Goal: Task Accomplishment & Management: Complete application form

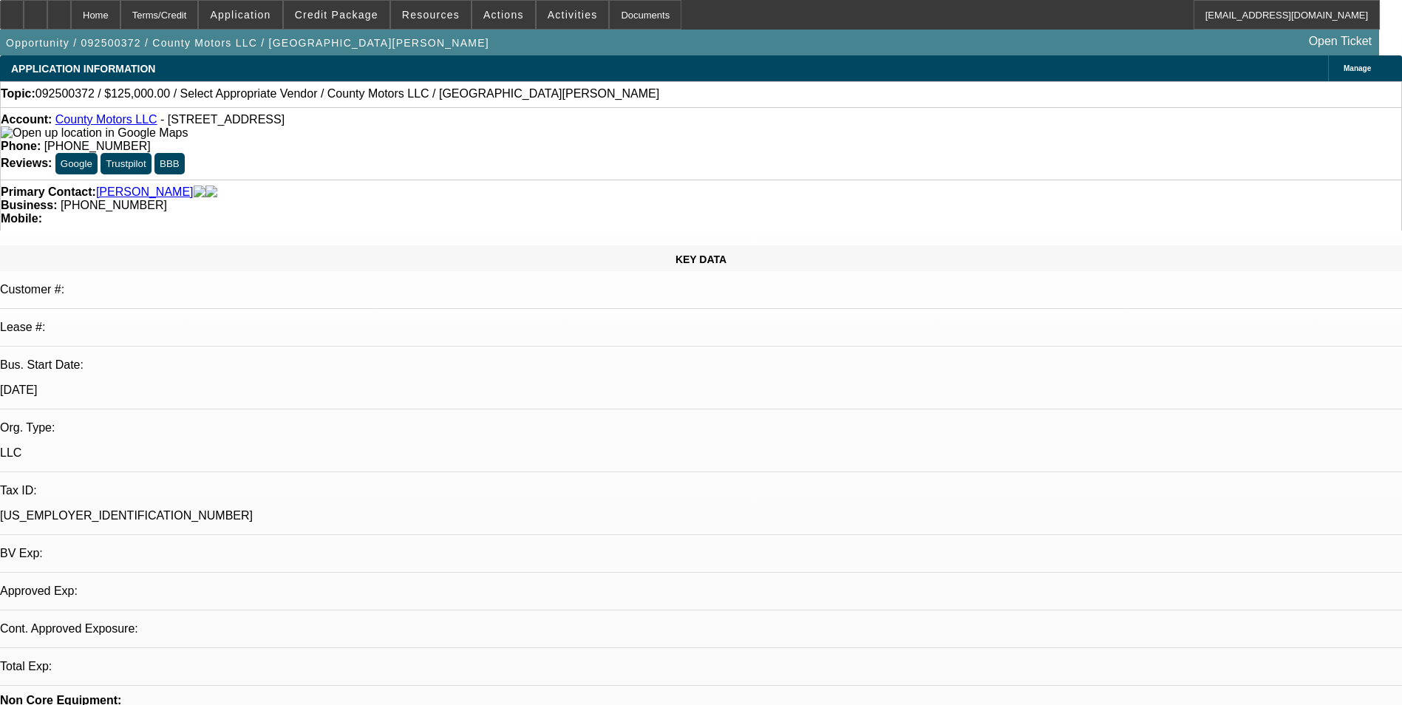
select select "0"
select select "2"
select select "0.1"
select select "1"
select select "2"
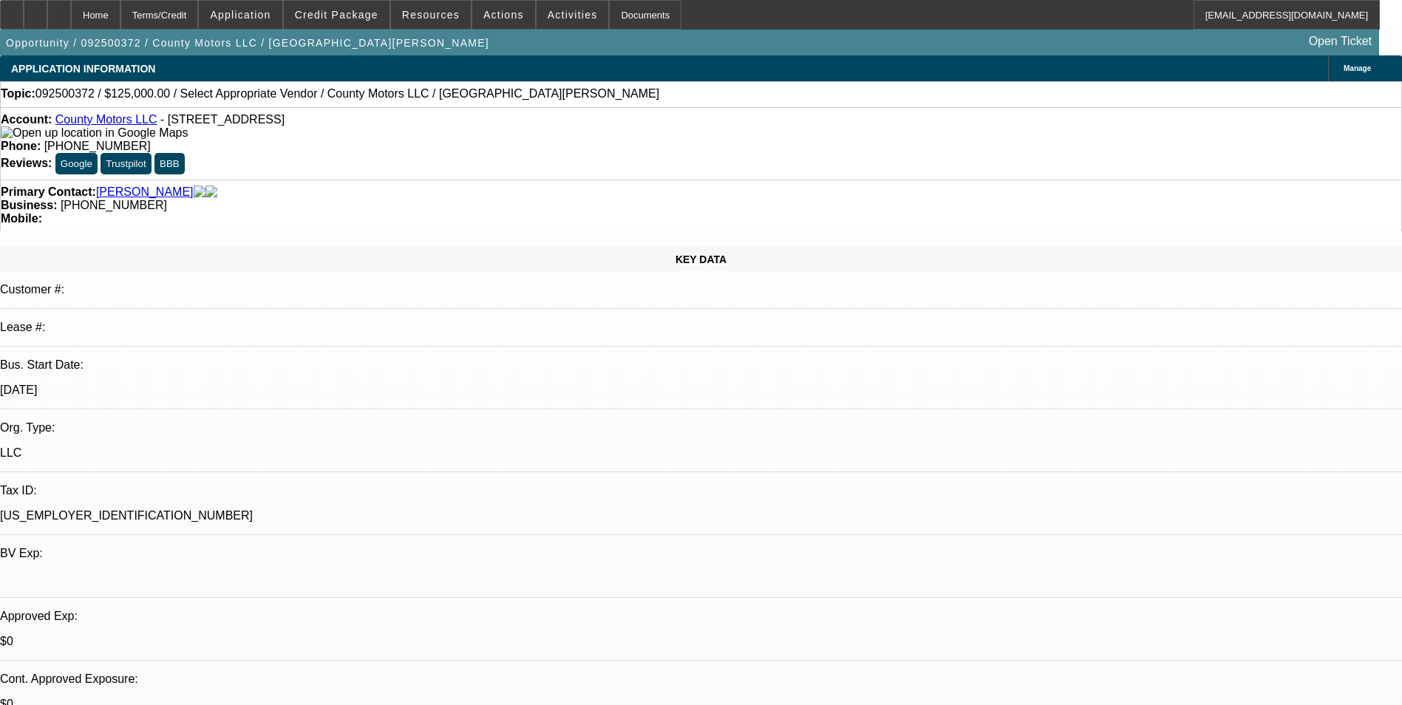
select select "4"
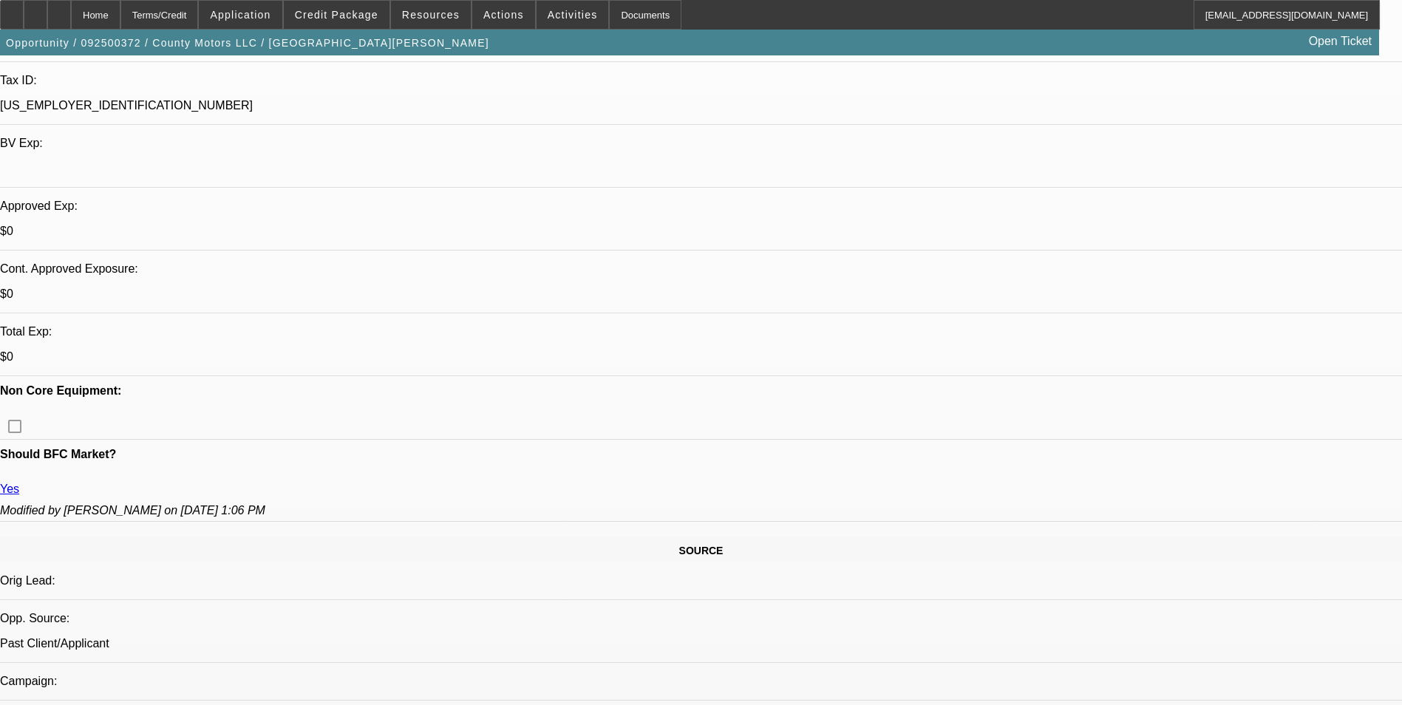
scroll to position [591, 0]
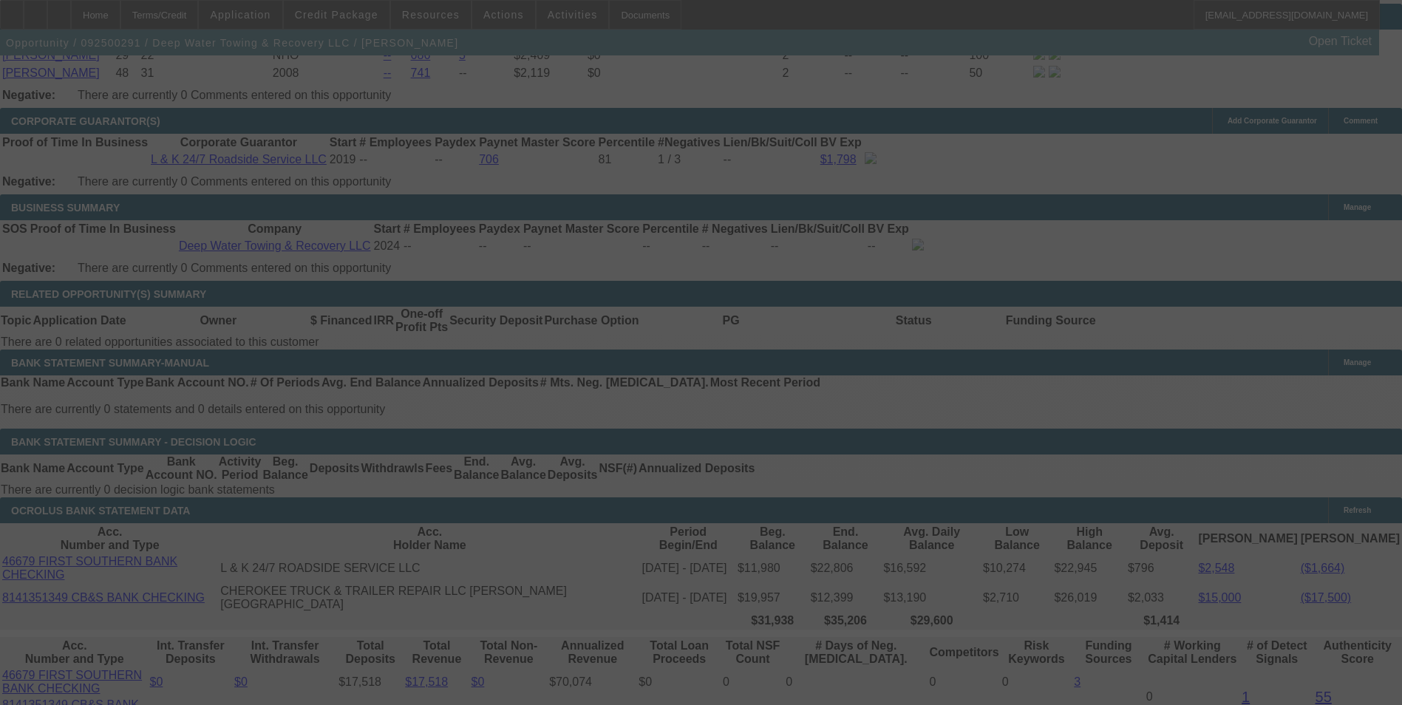
scroll to position [2285, 0]
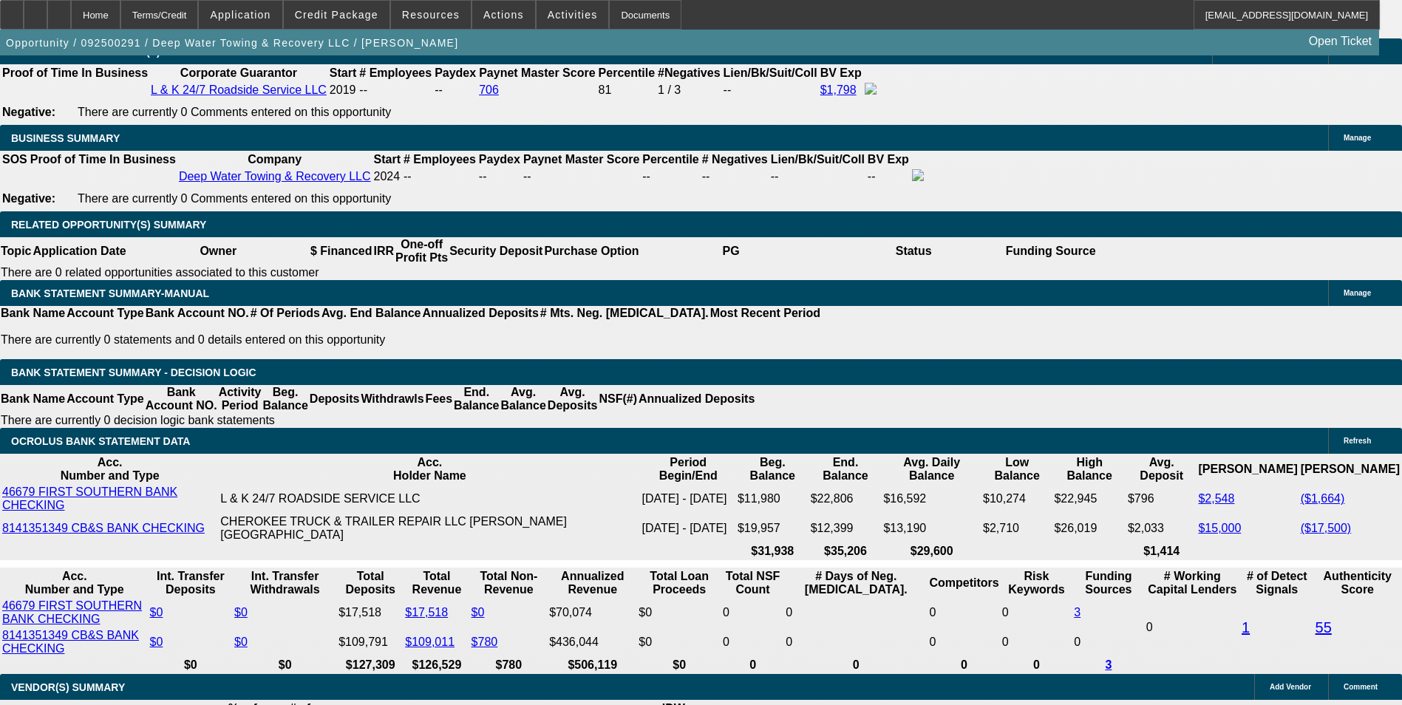
select select "0"
select select "2"
select select "0"
select select "0.1"
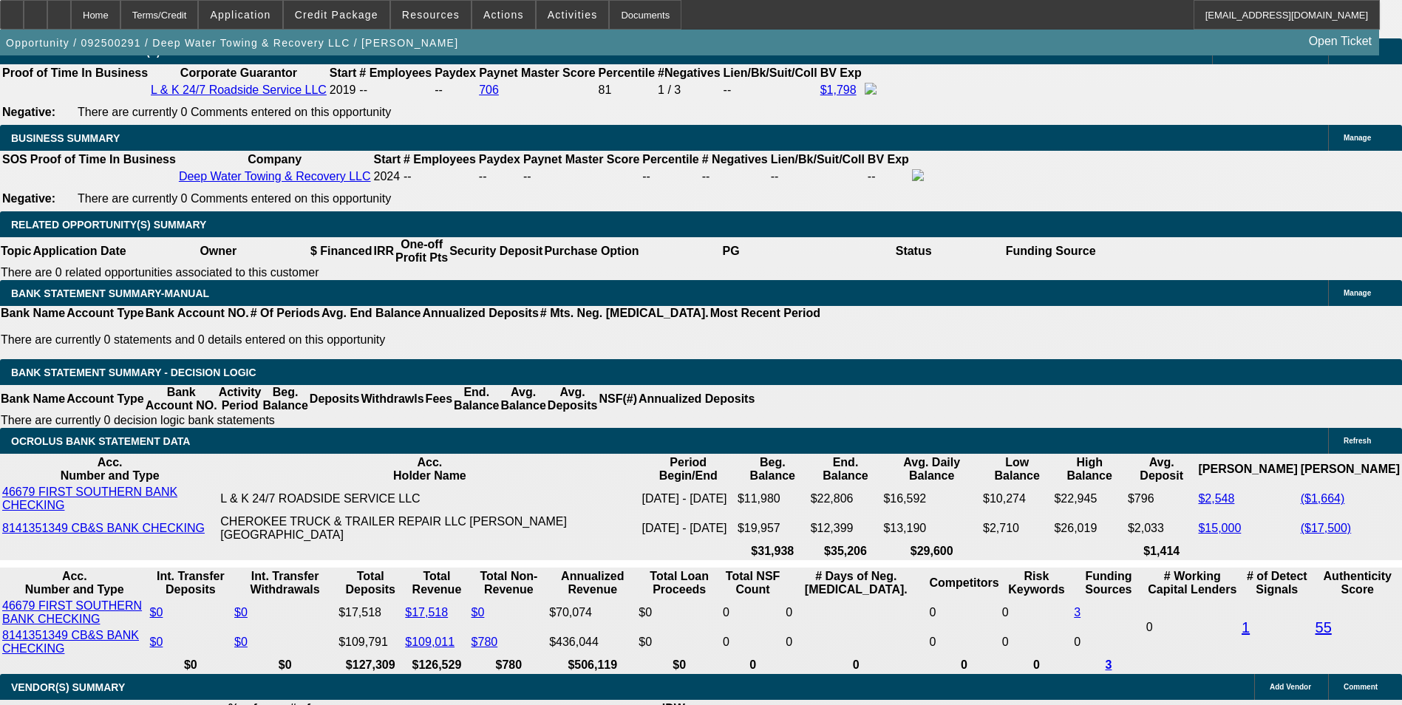
select select "0"
select select "2"
select select "0.1"
select select "0"
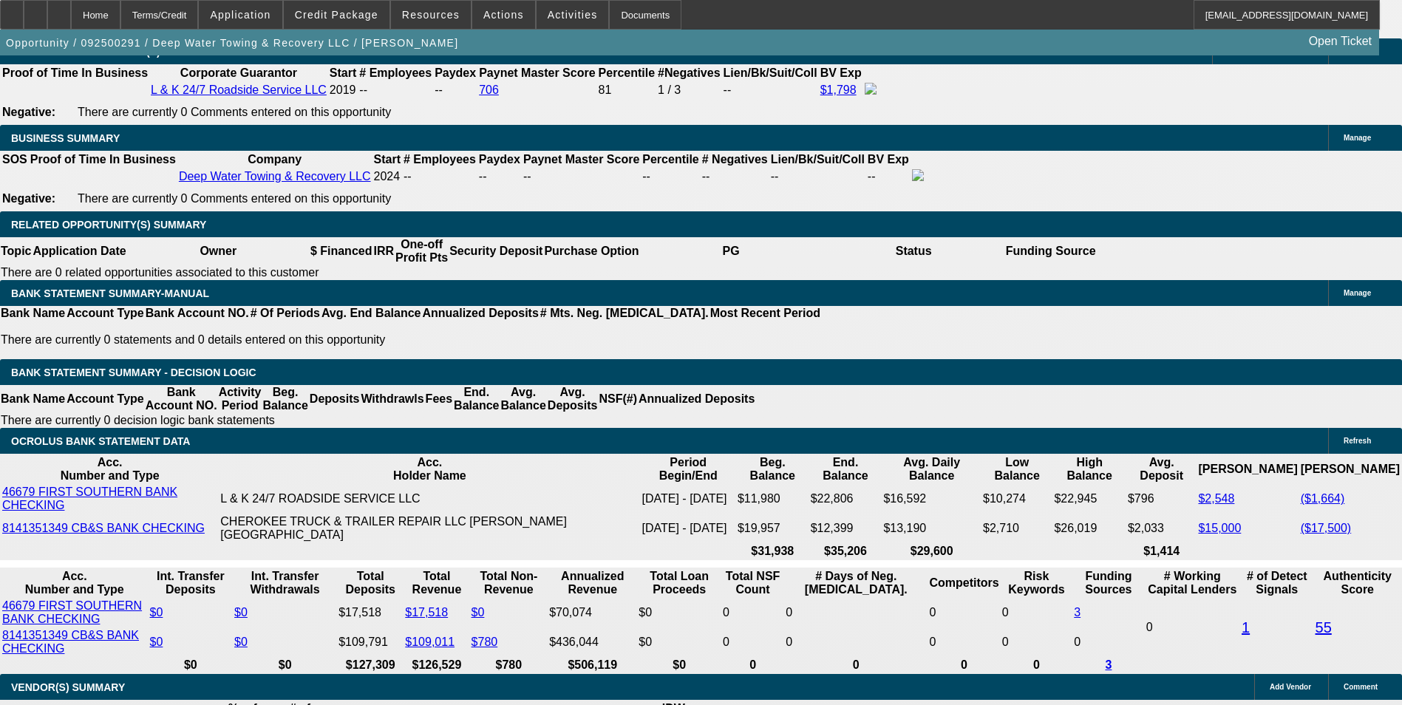
select select "0"
select select "1"
select select "2"
select select "6"
select select "1"
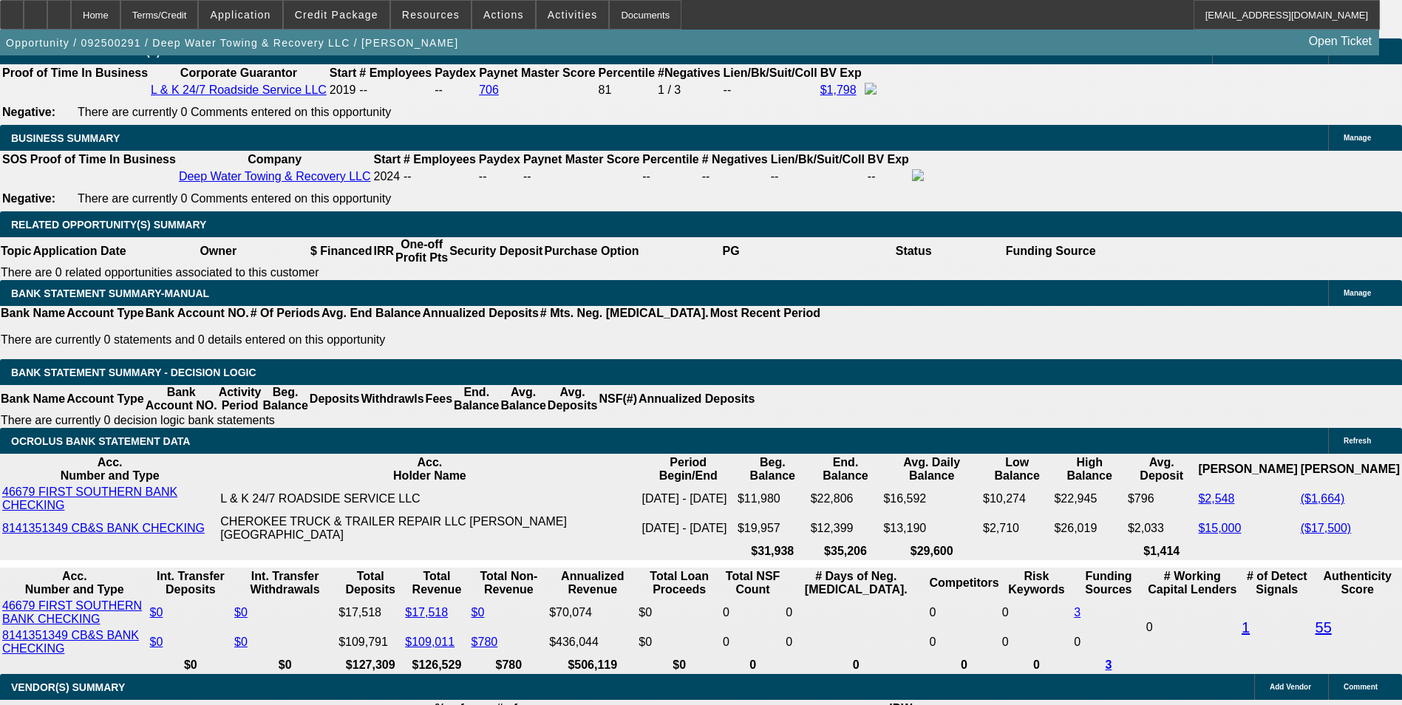
select select "2"
select select "4"
select select "1"
select select "2"
select select "4"
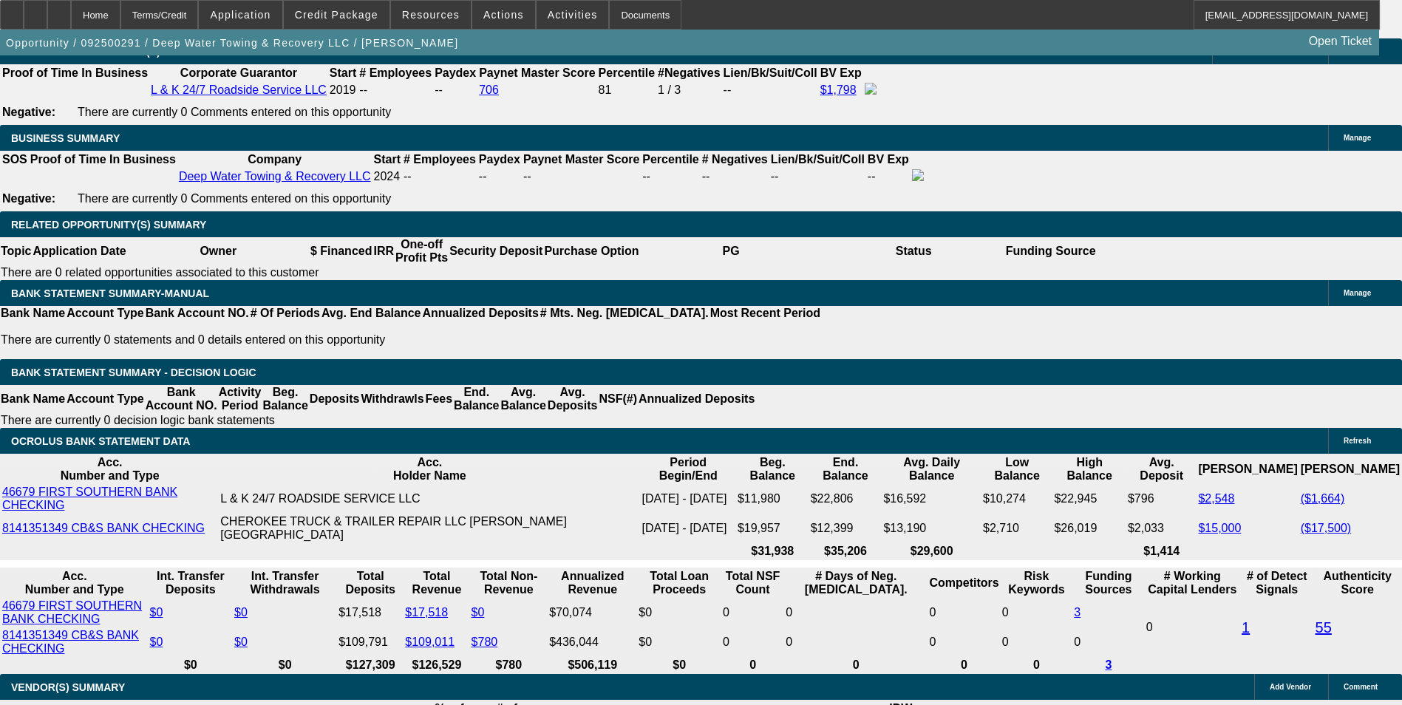
select select "1"
select select "2"
select select "6"
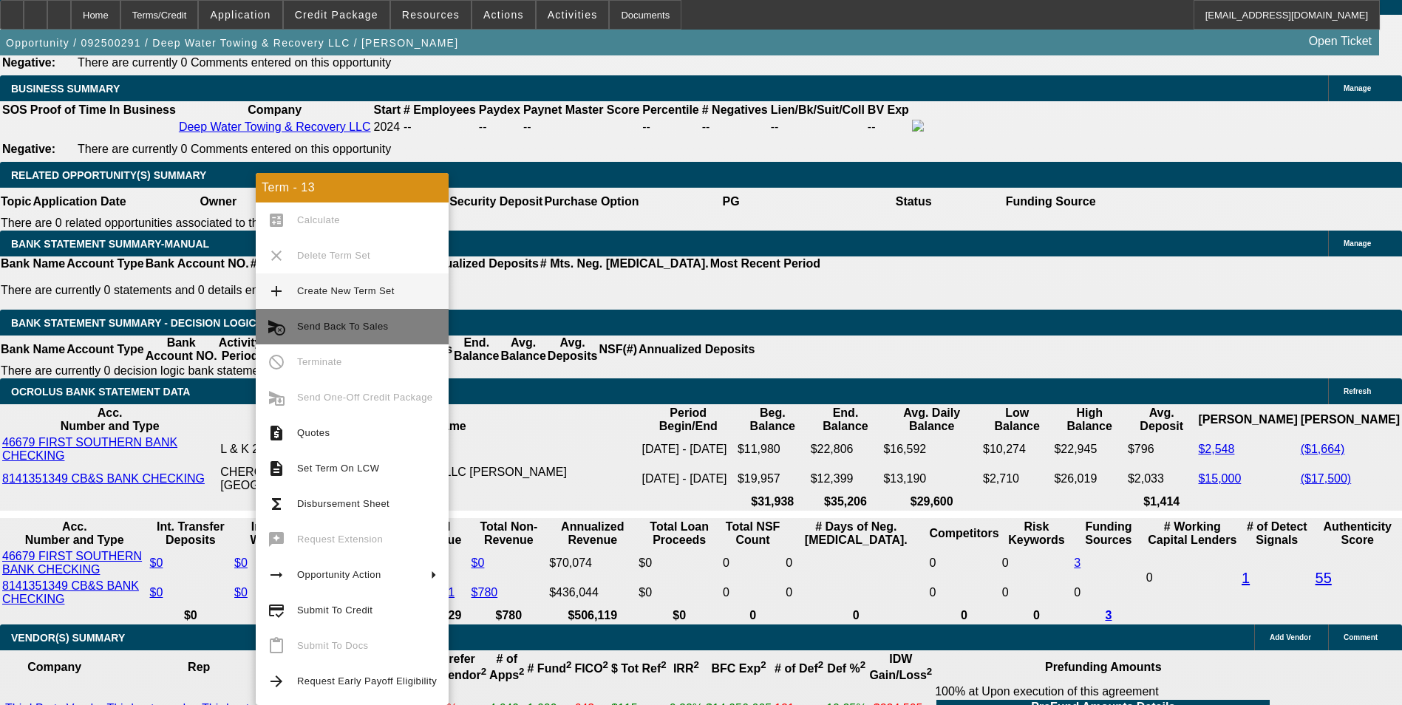
click at [365, 322] on span "Send Back To Sales" at bounding box center [342, 326] width 91 height 11
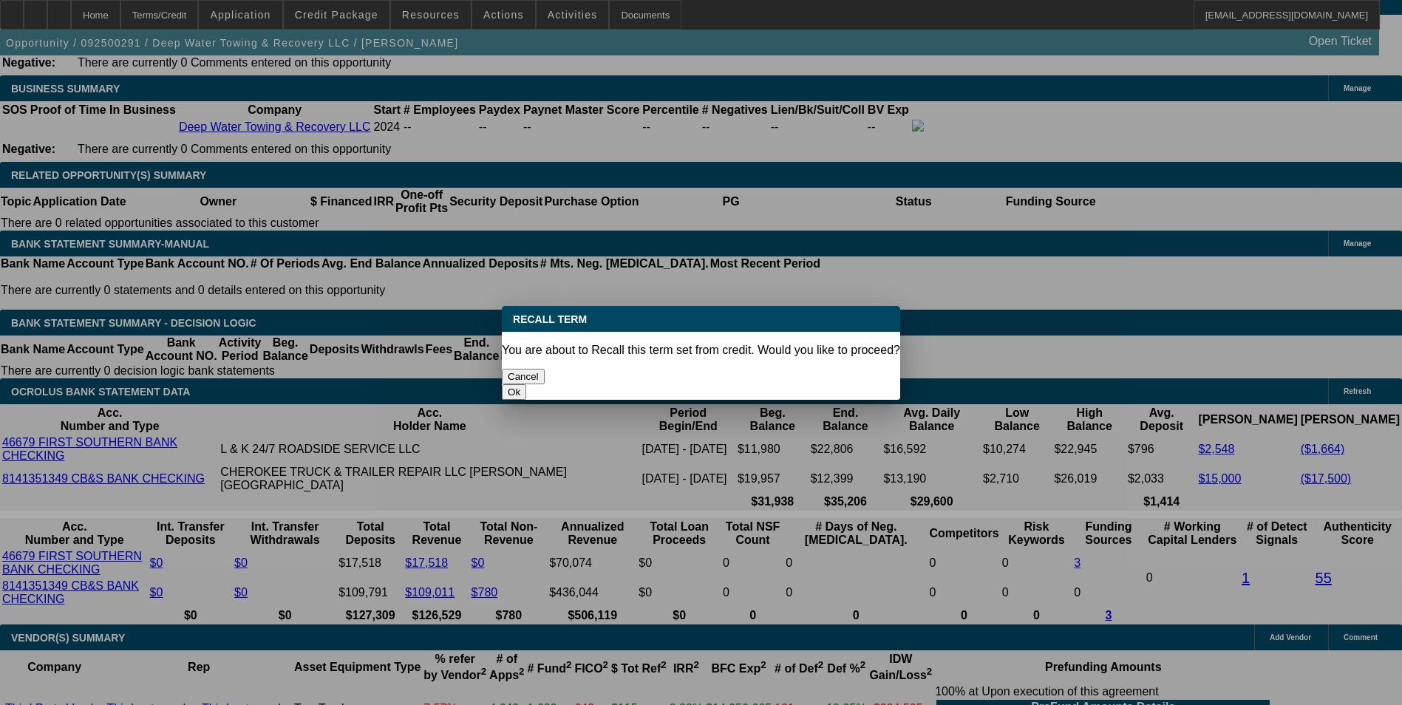
scroll to position [0, 0]
click at [526, 384] on button "Ok" at bounding box center [514, 392] width 24 height 16
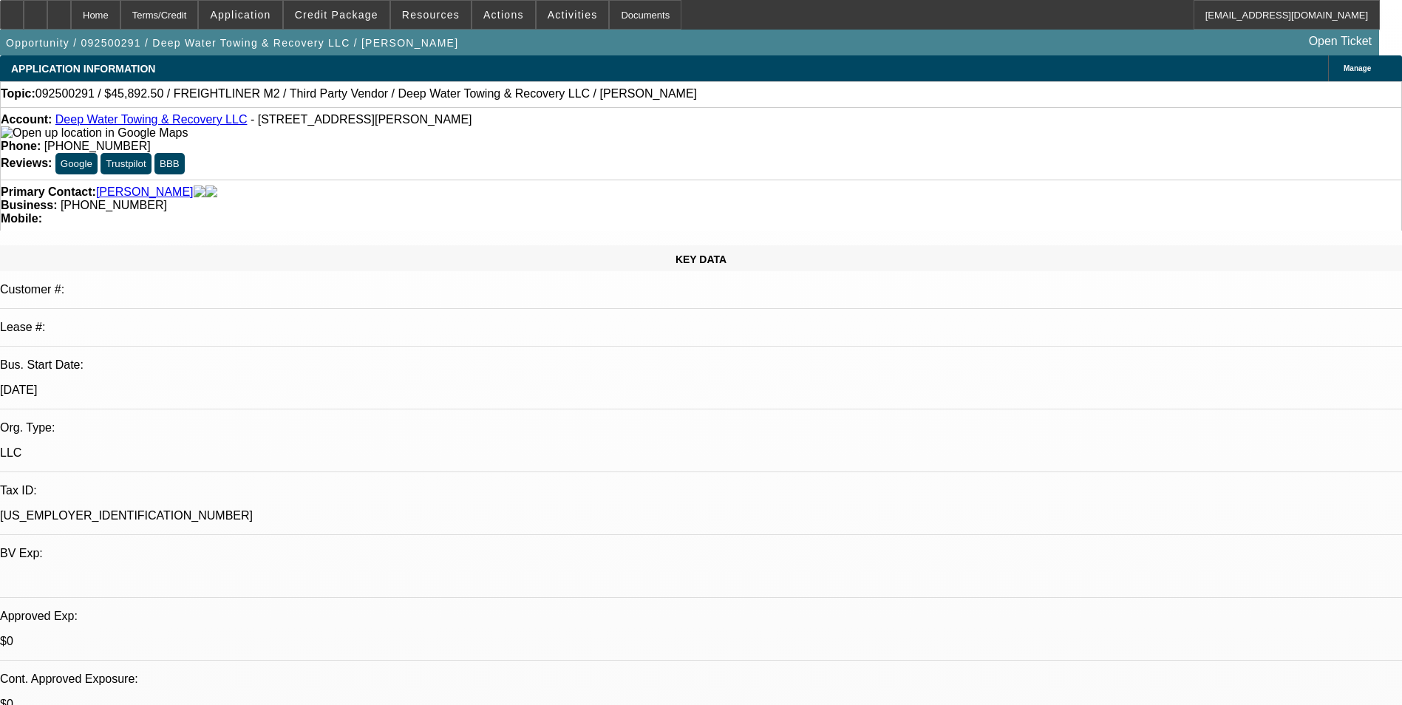
type textarea "CG auto removed itself when i set term on LCW I think."
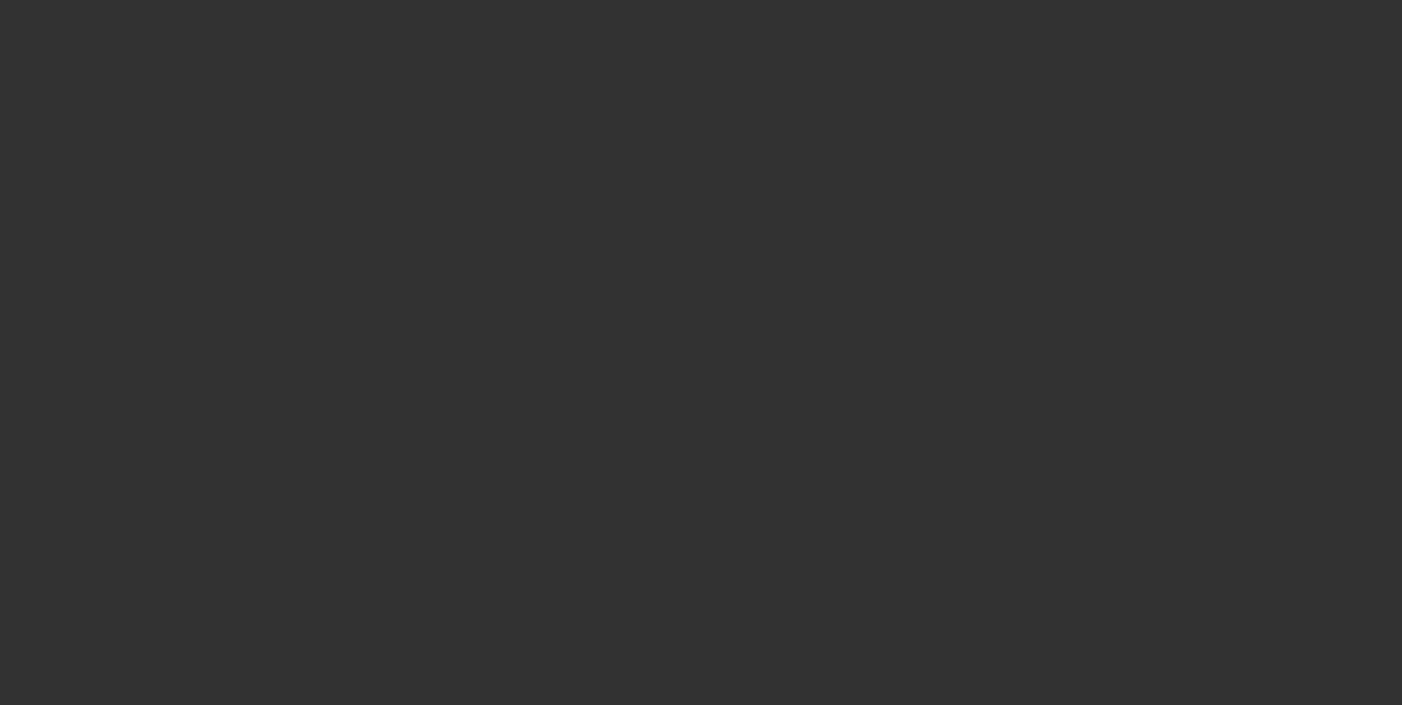
select select "0"
select select "2"
select select "0"
select select "6"
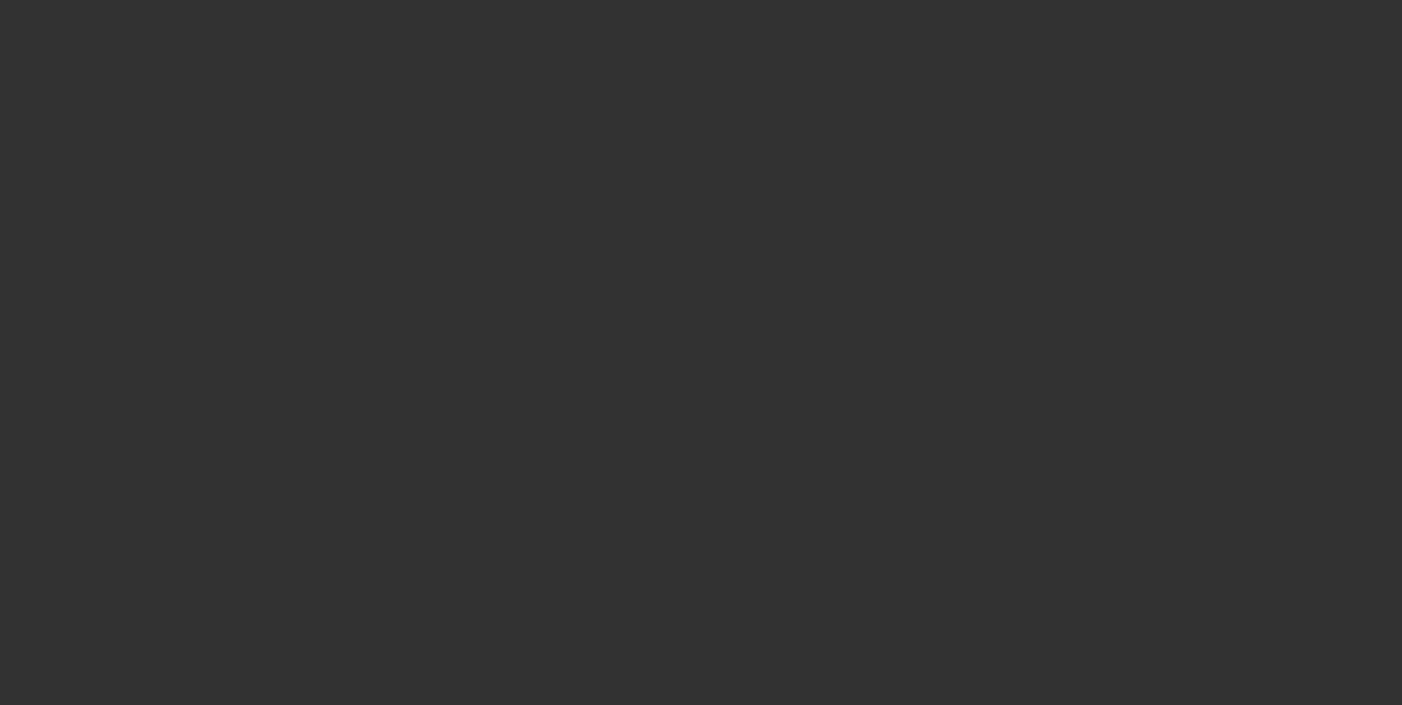
select select "0"
select select "2"
select select "0"
select select "6"
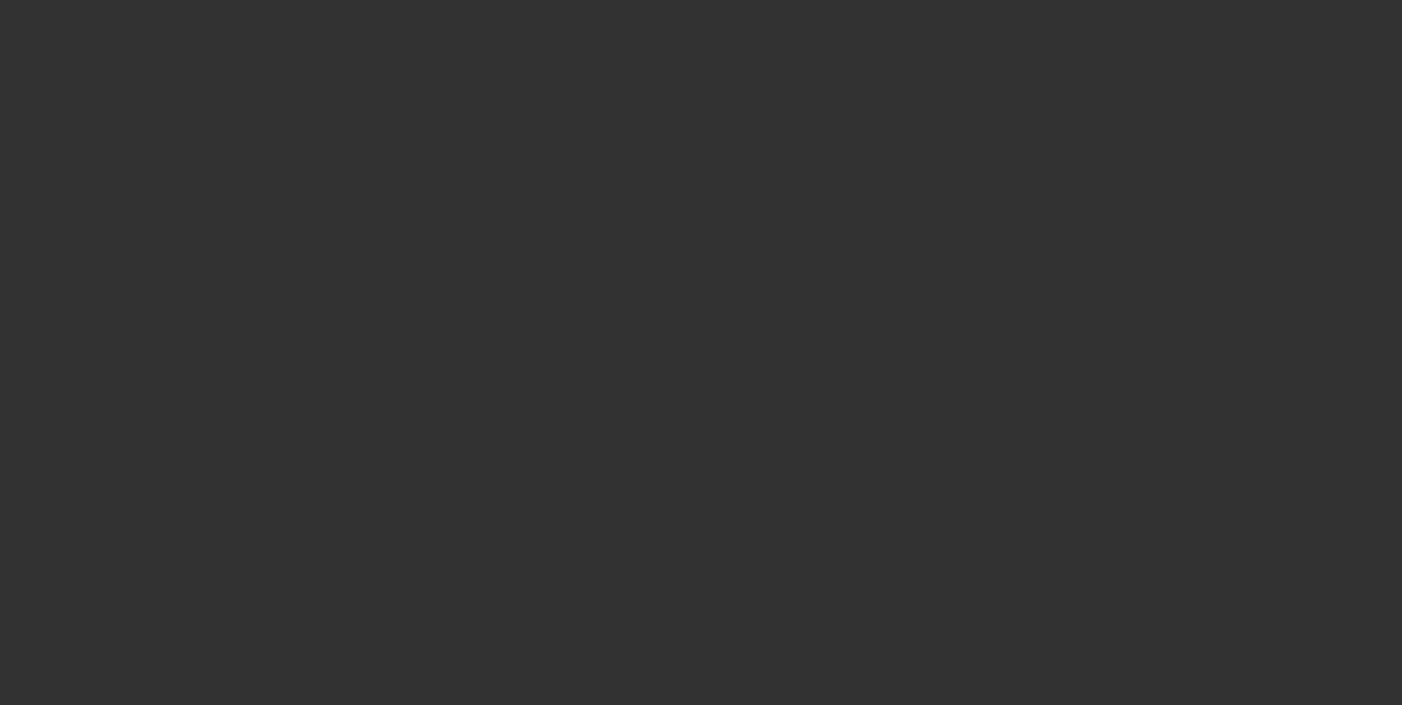
select select "0"
select select "2"
select select "0.1"
select select "4"
select select "0"
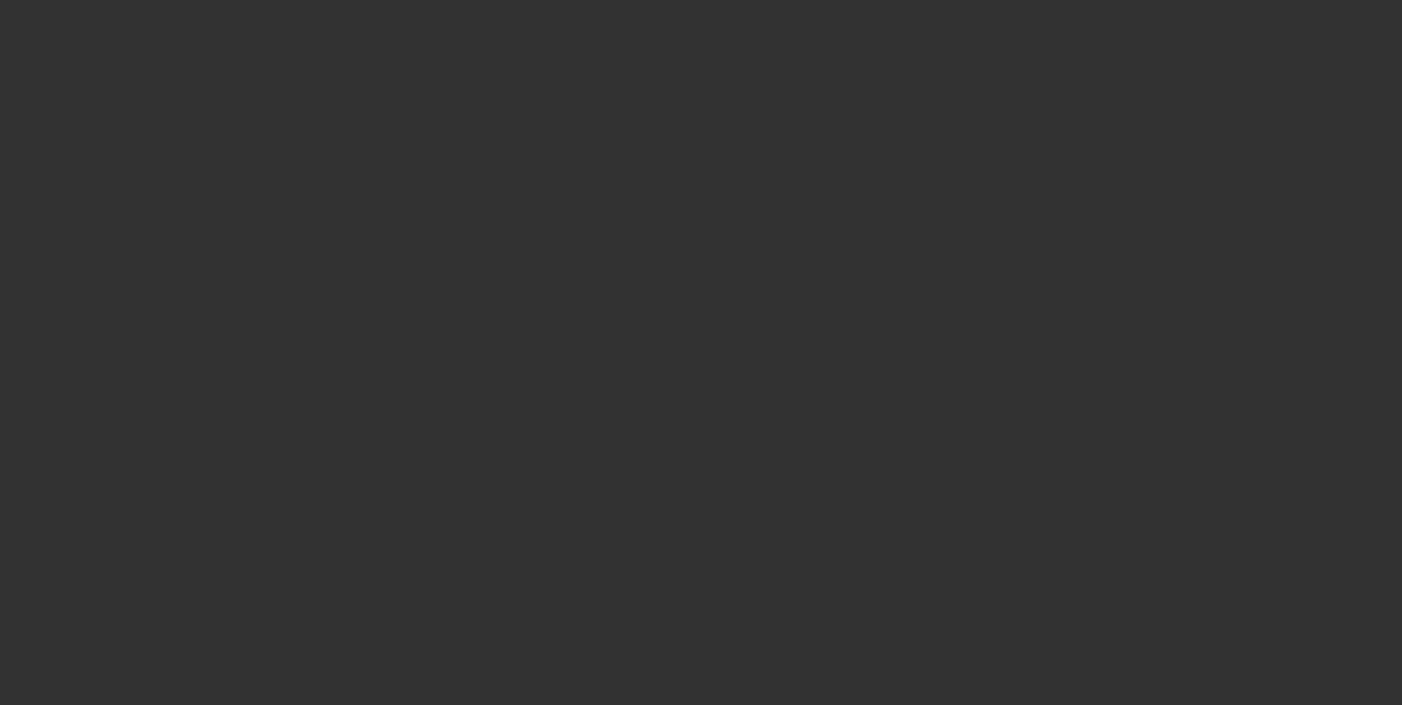
select select "2"
select select "0.1"
select select "4"
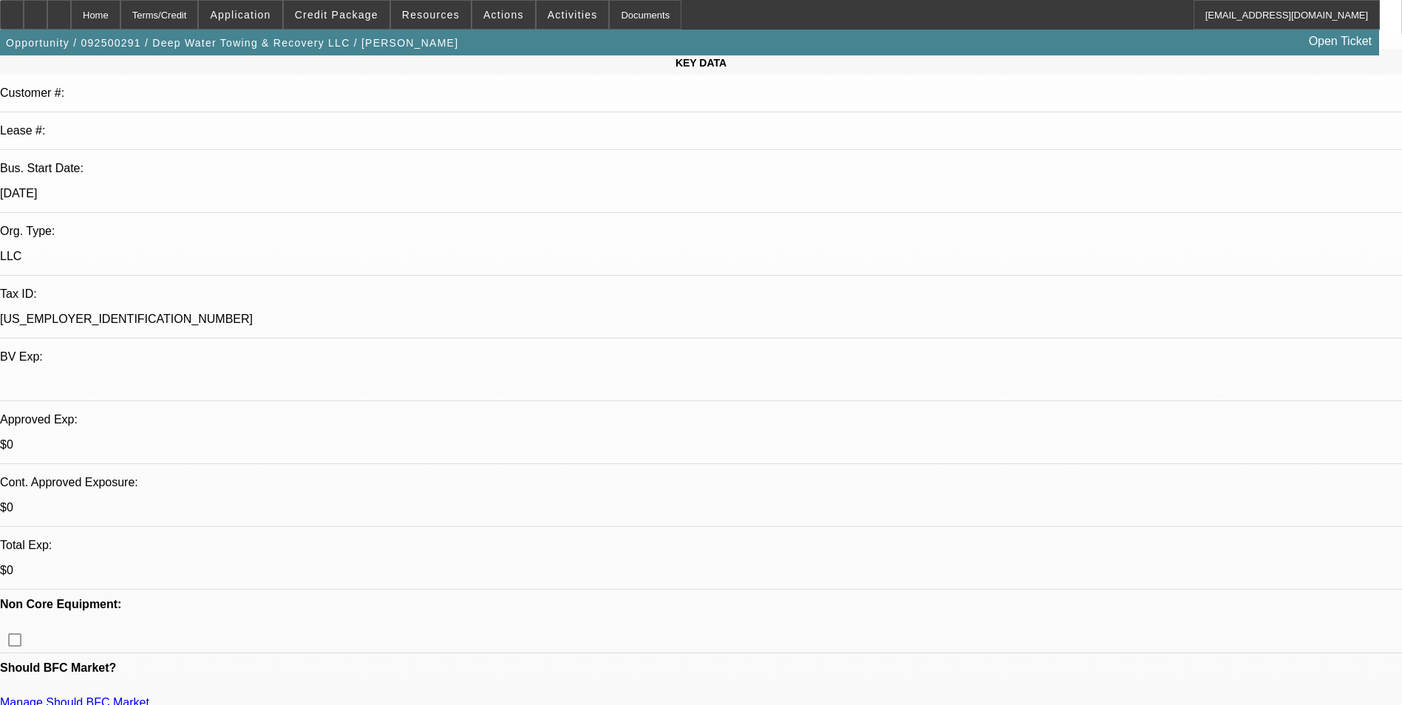
scroll to position [443, 0]
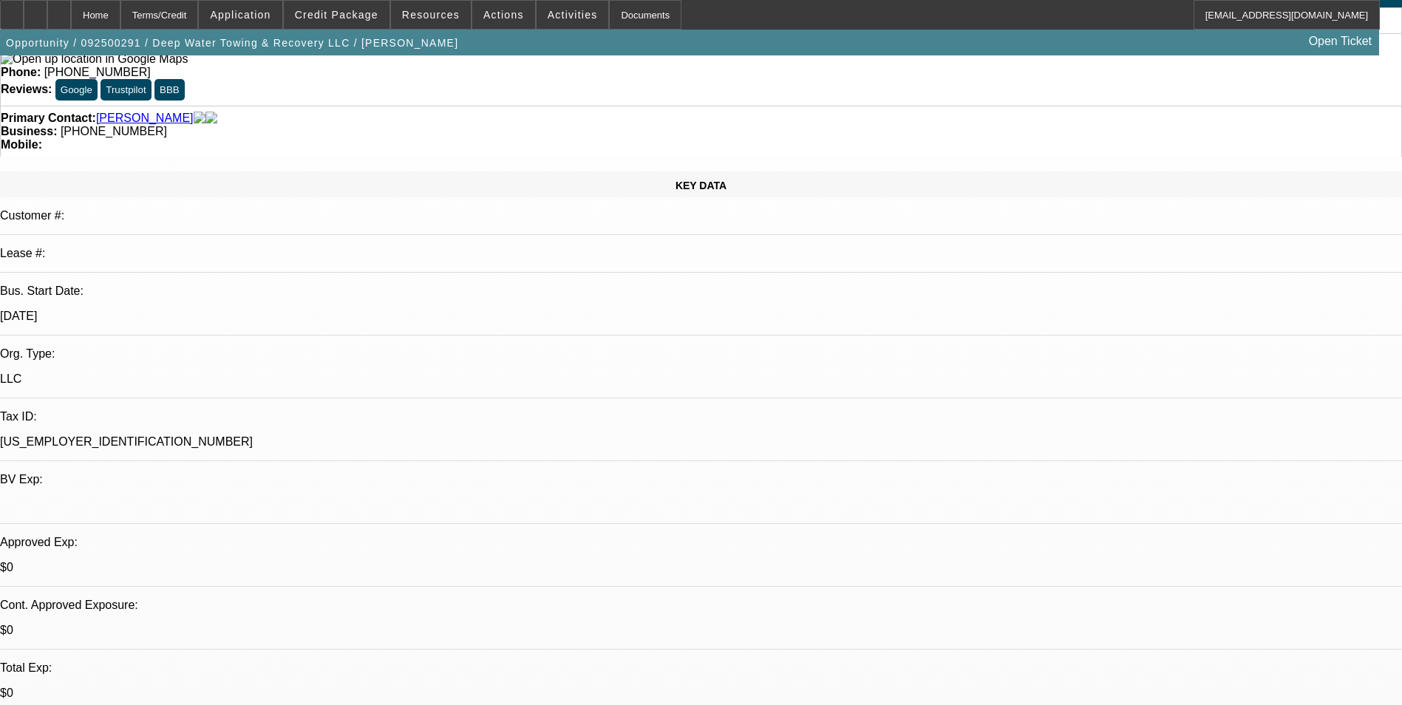
scroll to position [296, 0]
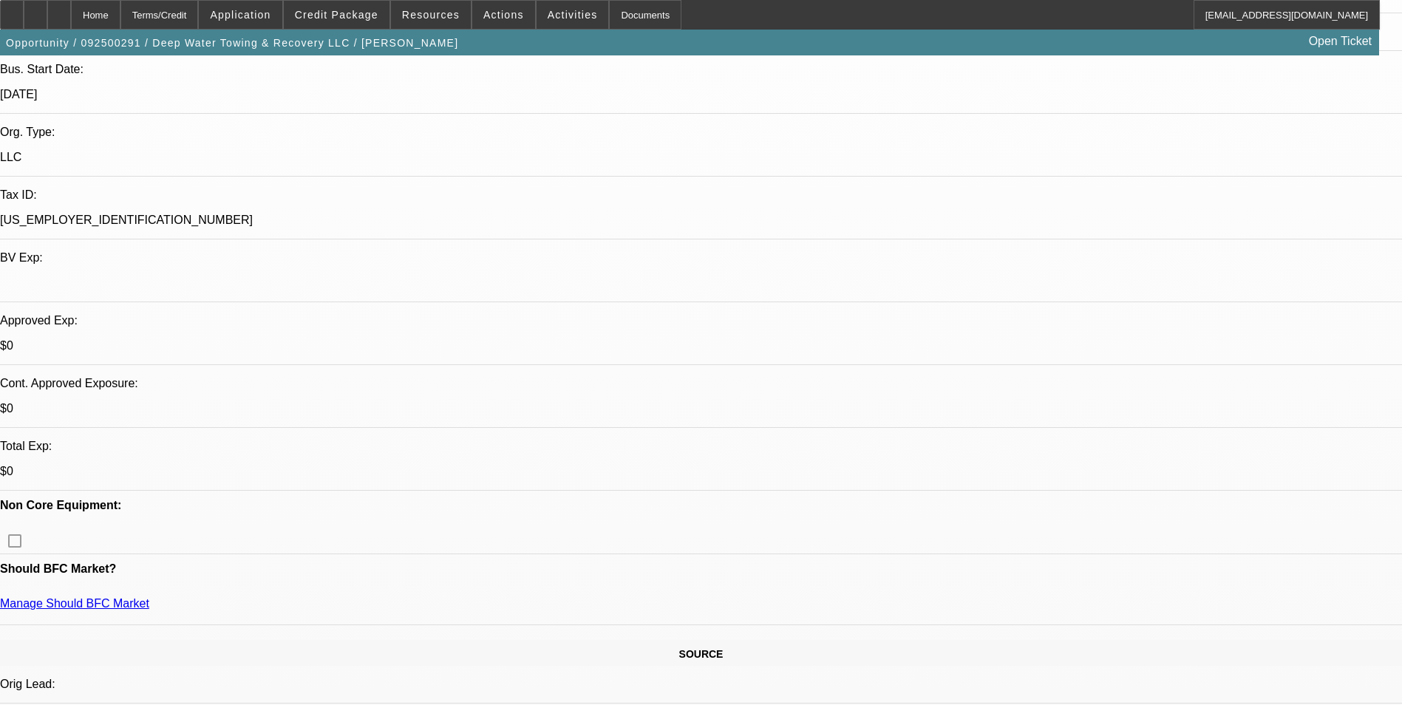
click at [59, 10] on icon at bounding box center [59, 10] width 0 height 0
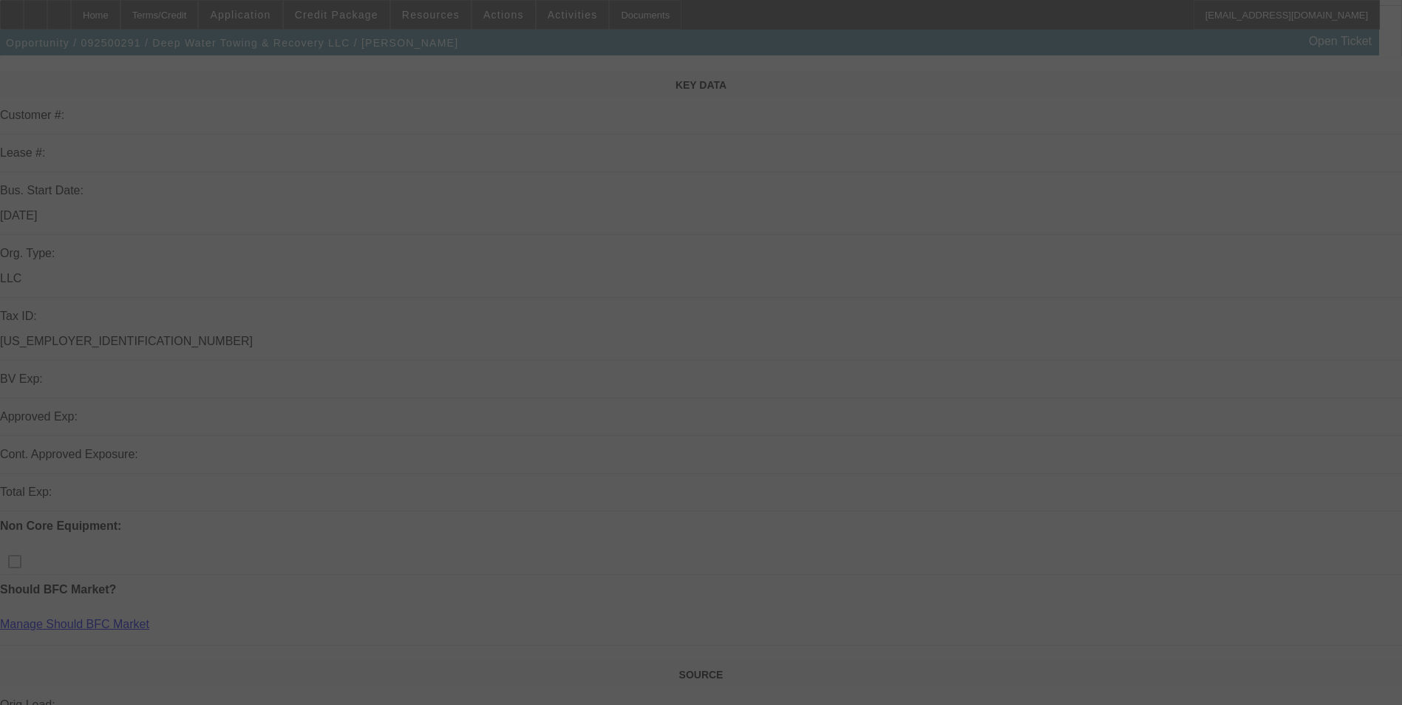
scroll to position [370, 0]
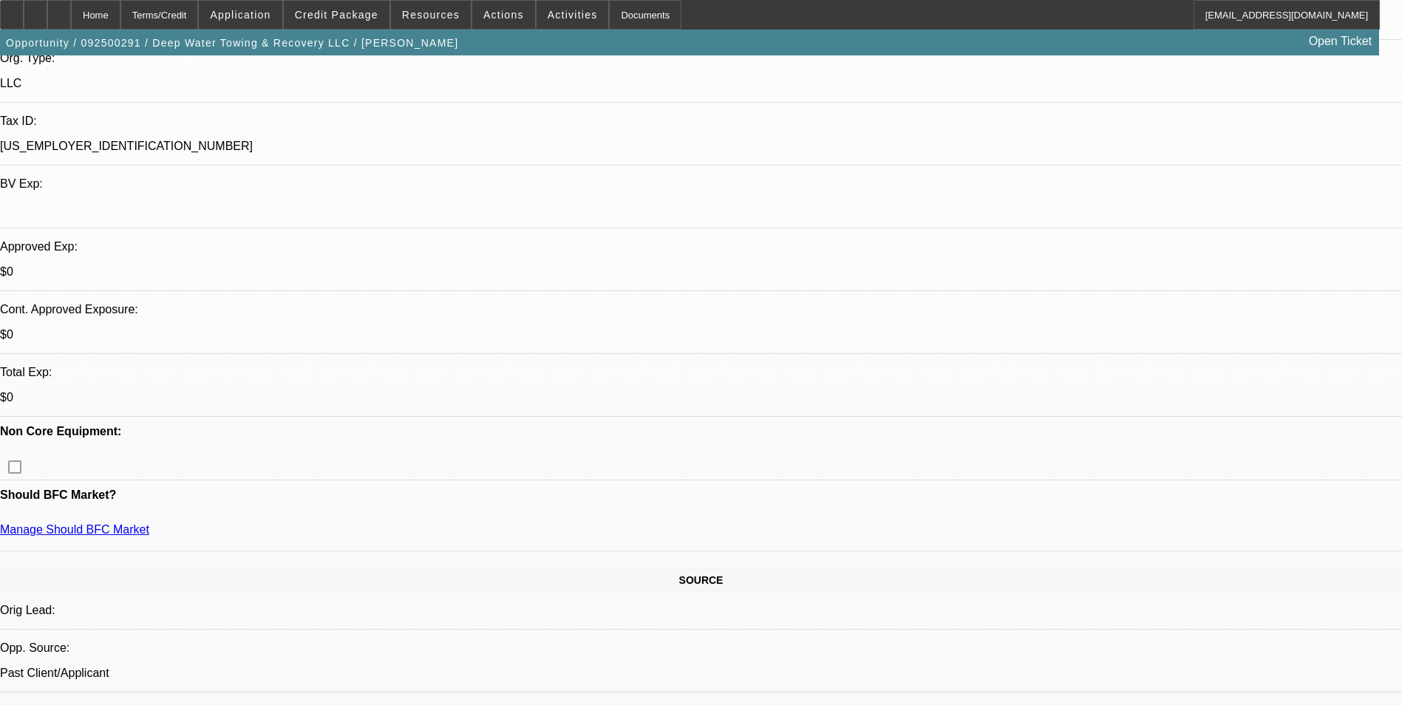
select select "0"
select select "2"
select select "0"
select select "2"
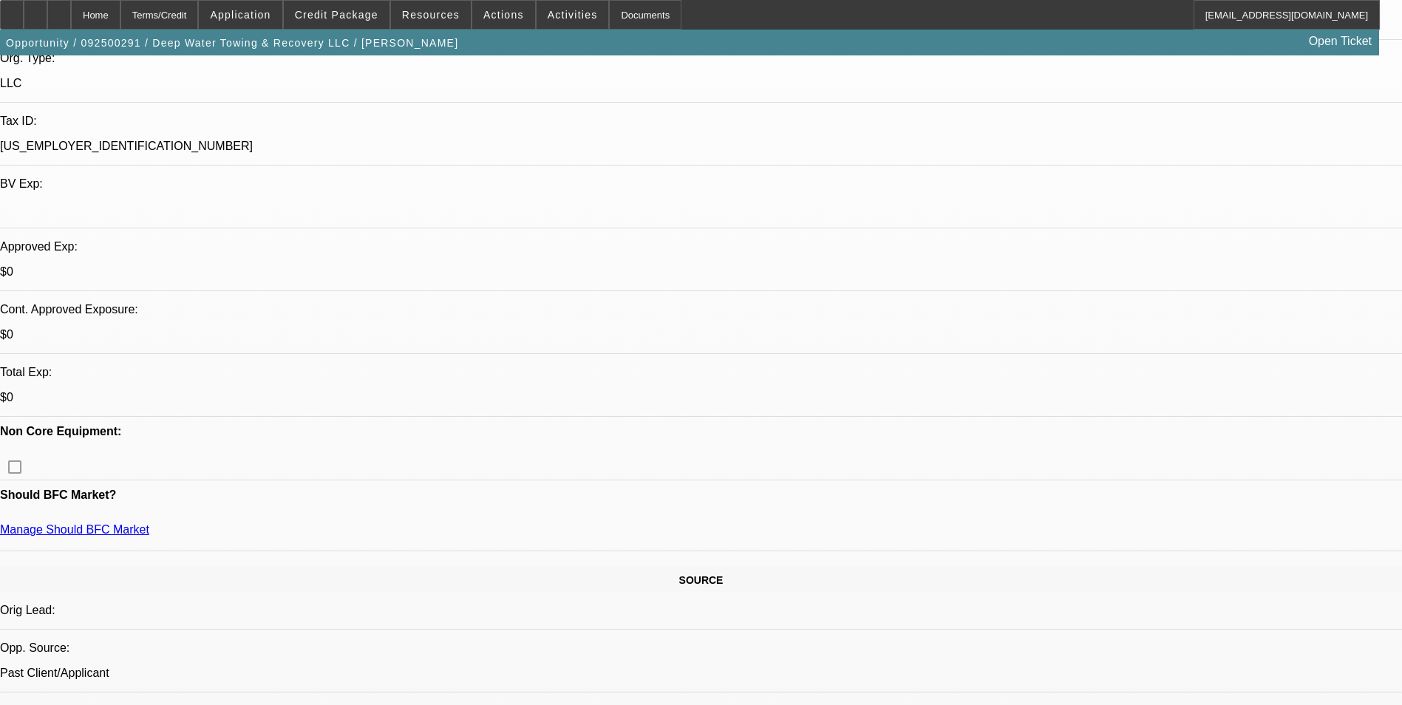
select select "0"
select select "0.1"
select select "0"
select select "2"
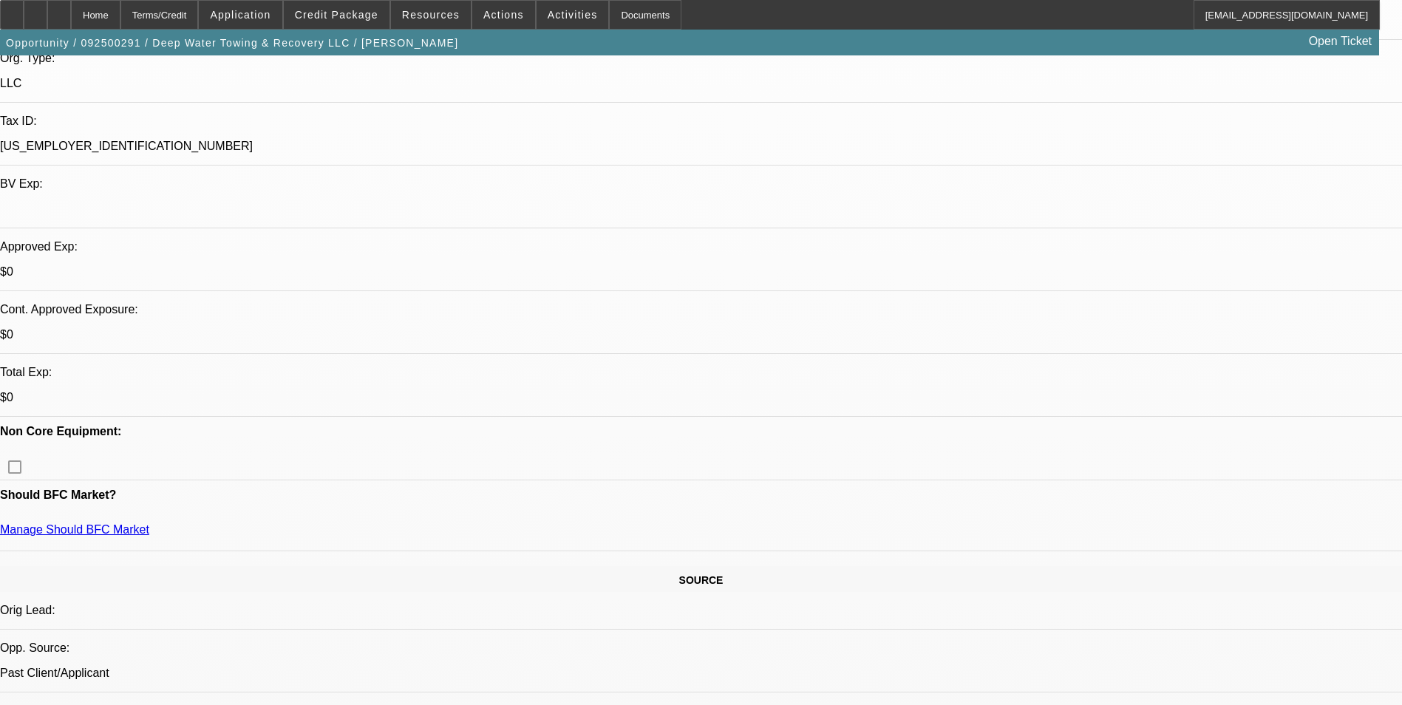
select select "0.1"
select select "1"
select select "2"
select select "6"
select select "1"
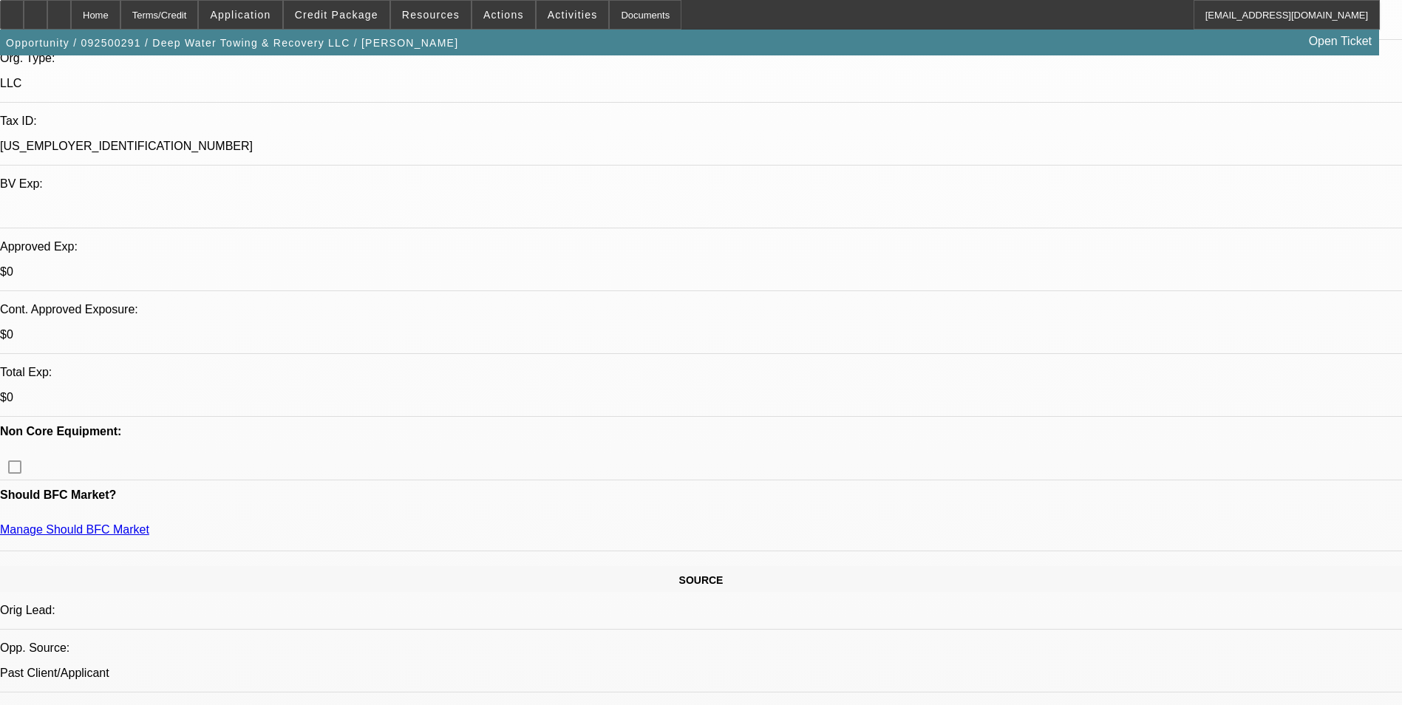
select select "2"
select select "6"
select select "1"
select select "2"
select select "4"
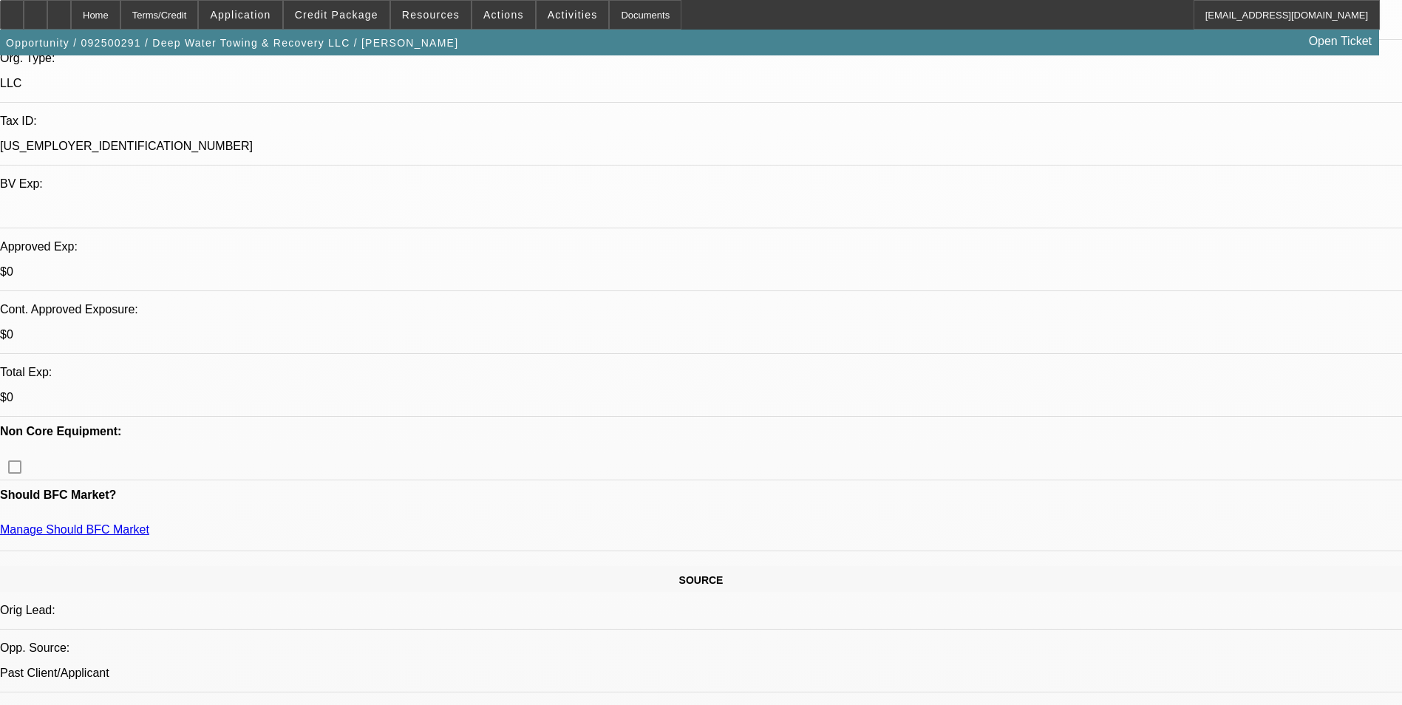
select select "1"
select select "2"
select select "4"
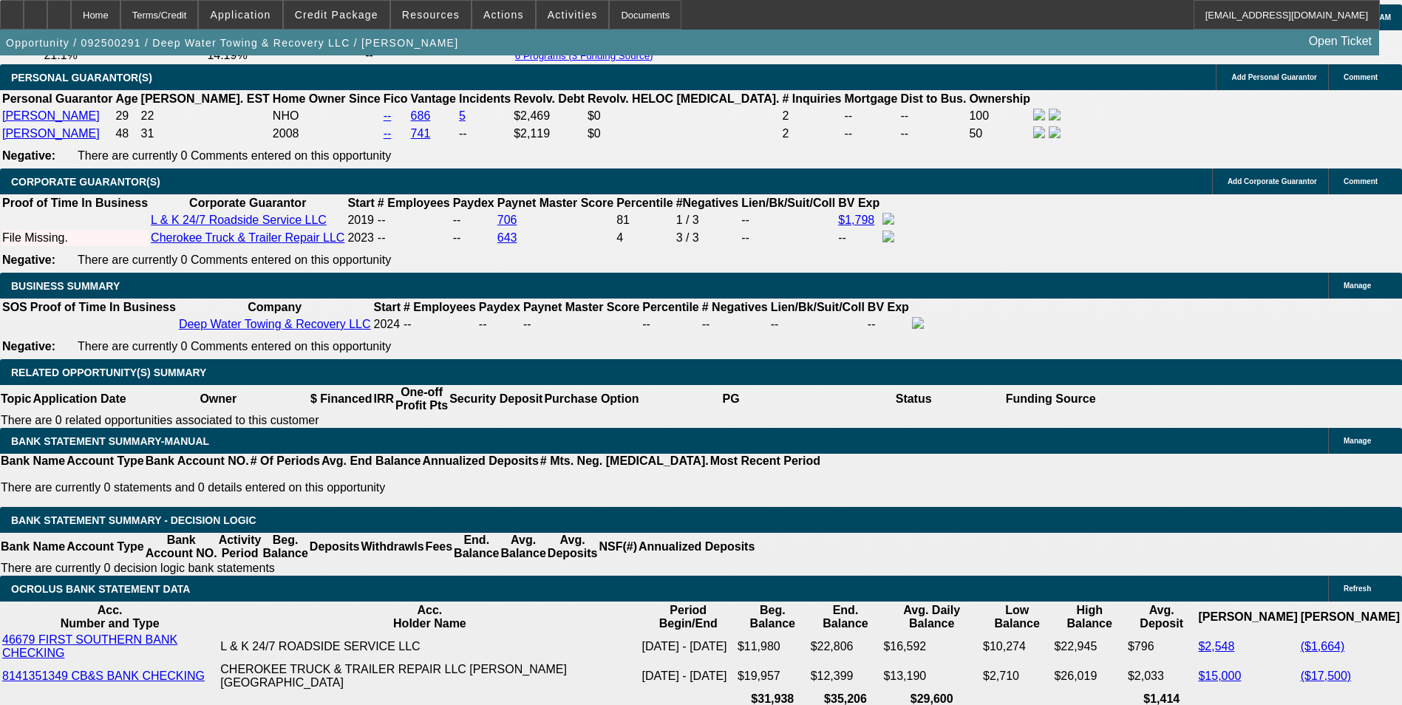
scroll to position [2291, 0]
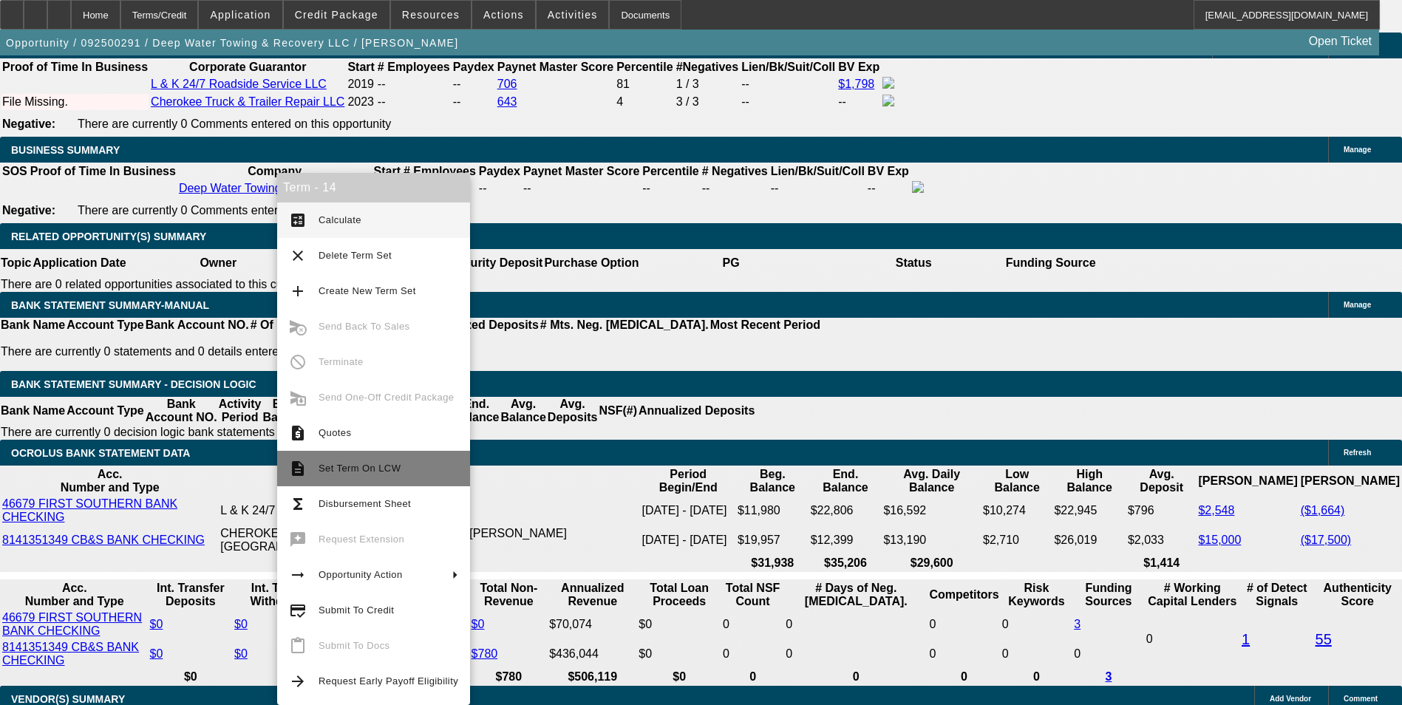
click at [387, 477] on span "Set Term On LCW" at bounding box center [389, 469] width 140 height 18
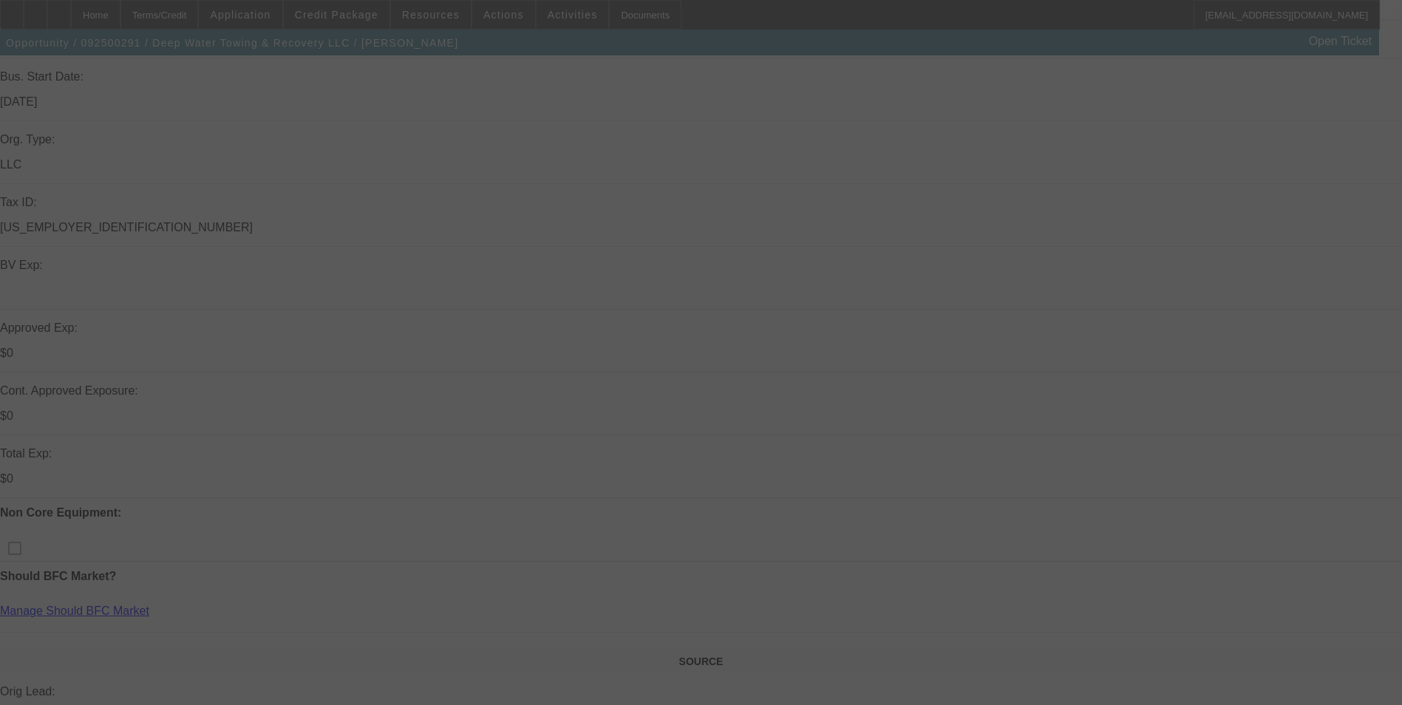
scroll to position [517, 0]
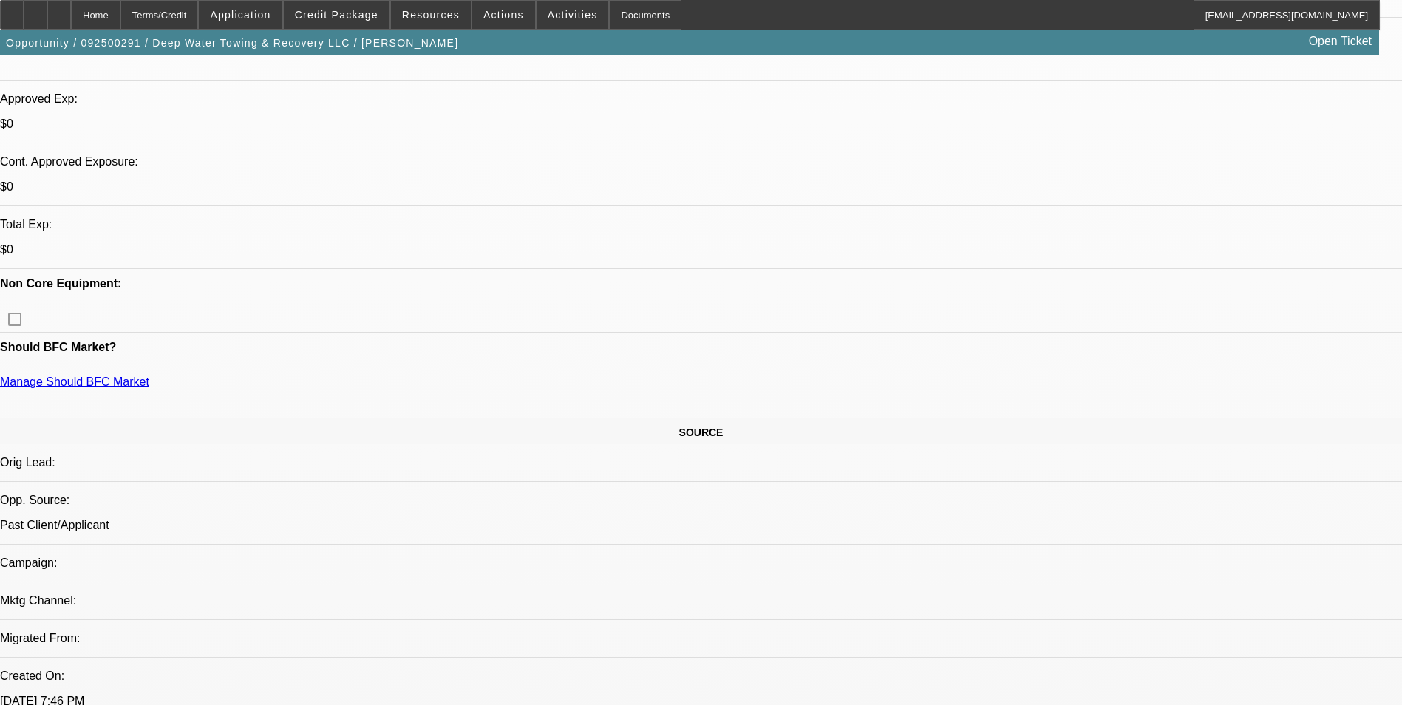
select select "0"
select select "2"
select select "0"
select select "2"
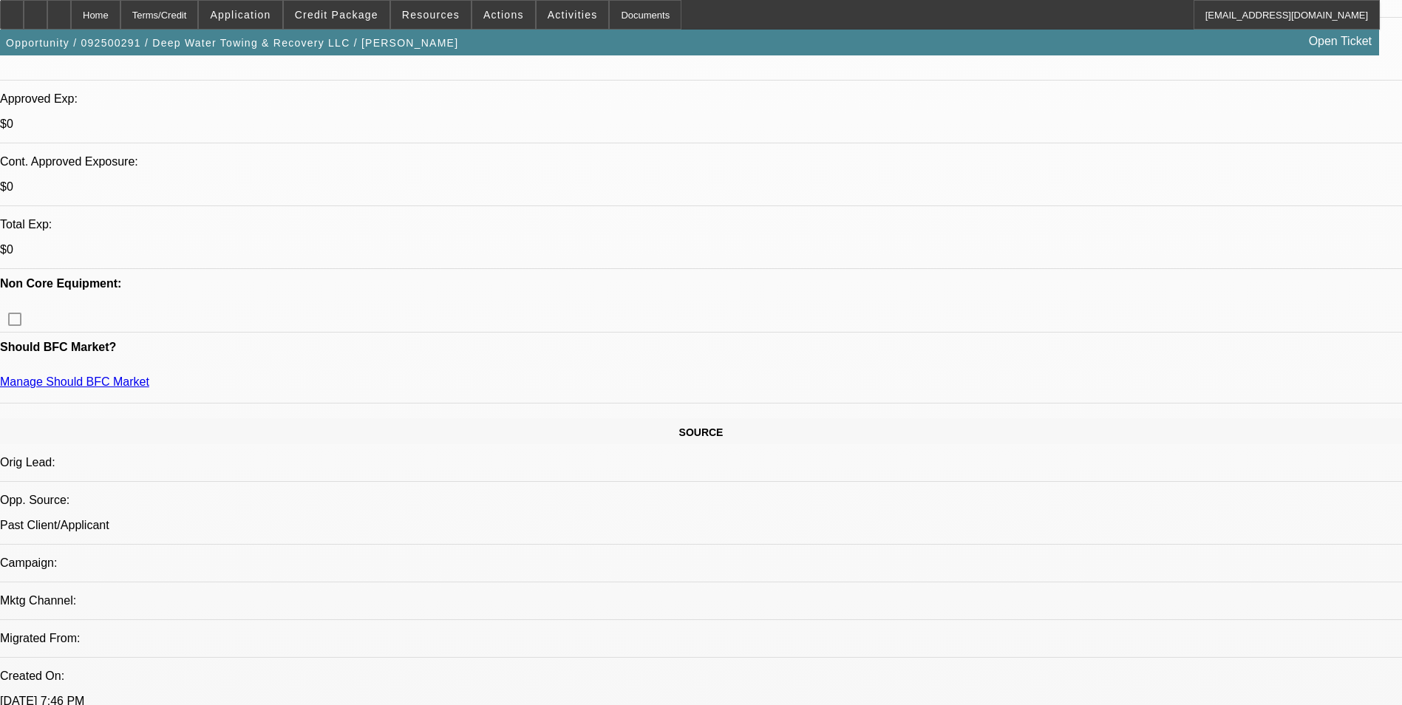
select select "0"
select select "0.1"
select select "0"
select select "2"
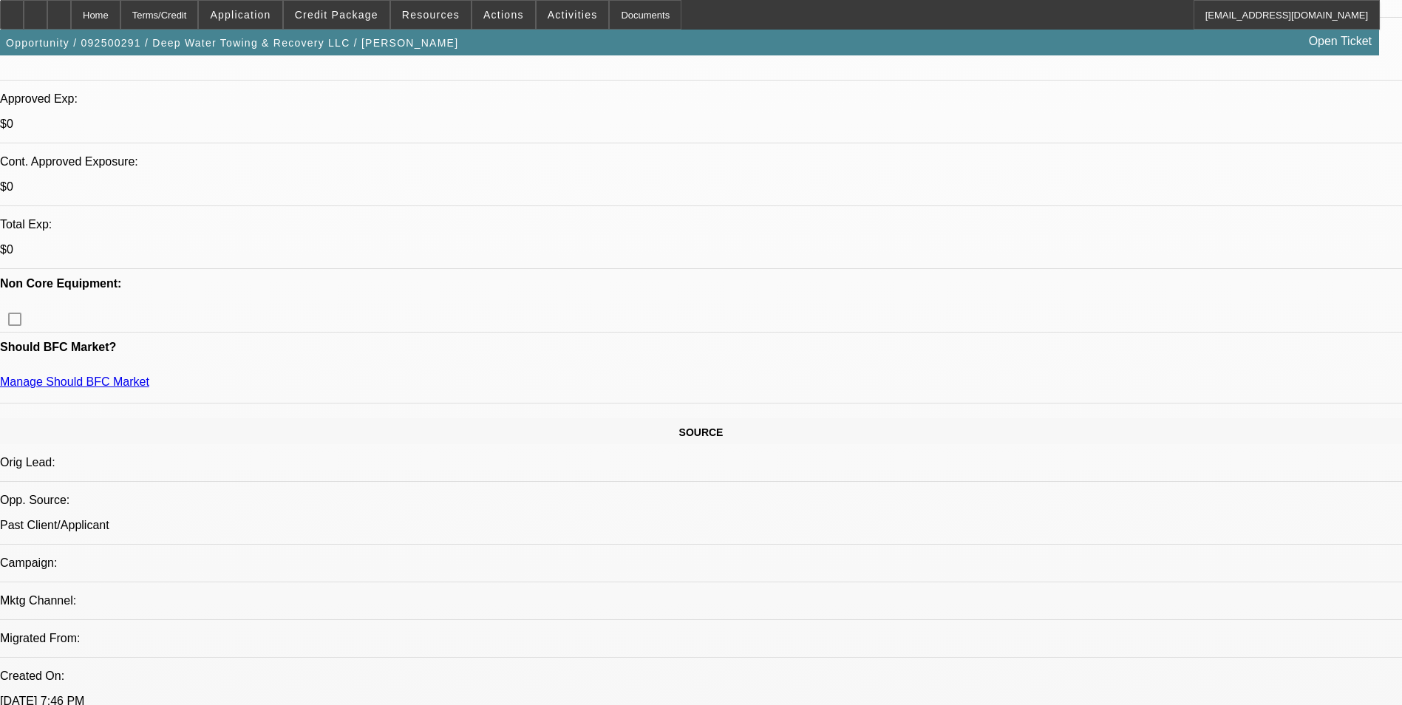
select select "0.1"
select select "1"
select select "2"
select select "6"
select select "1"
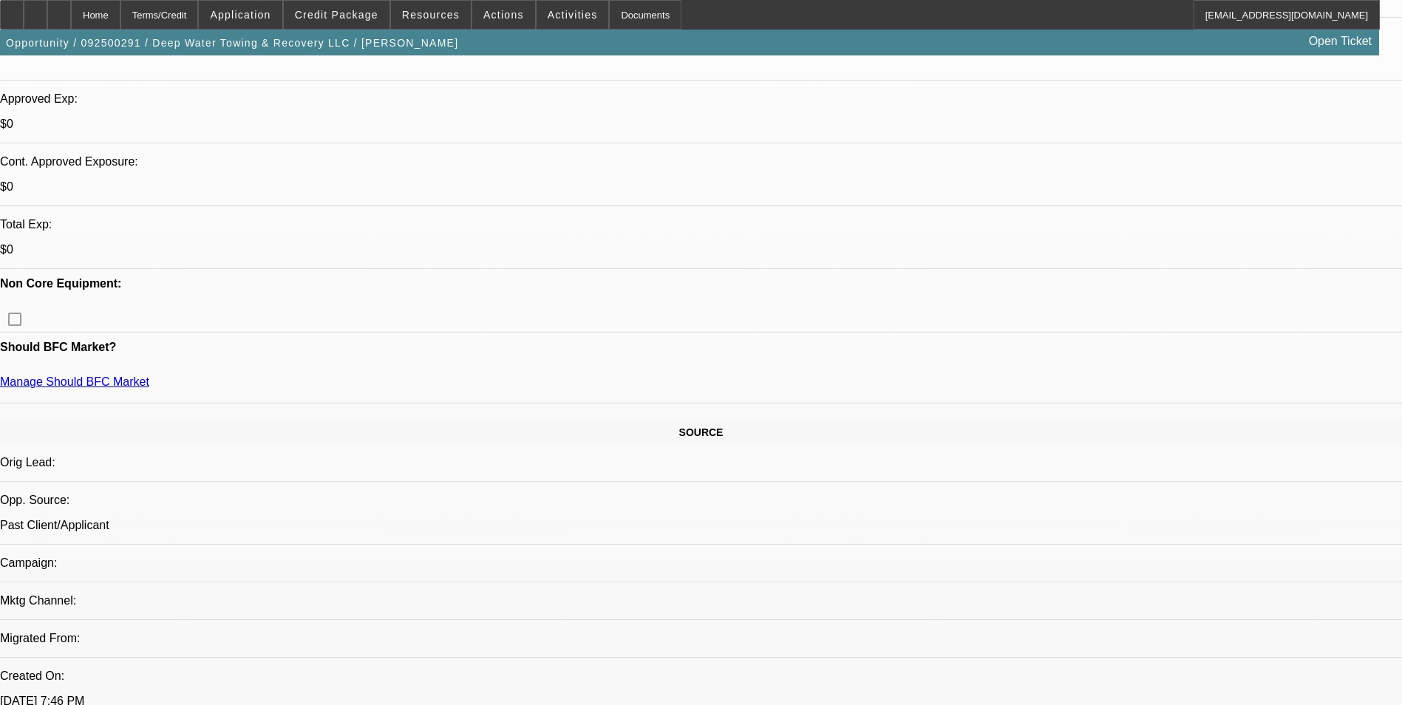
select select "2"
select select "6"
select select "1"
select select "2"
select select "4"
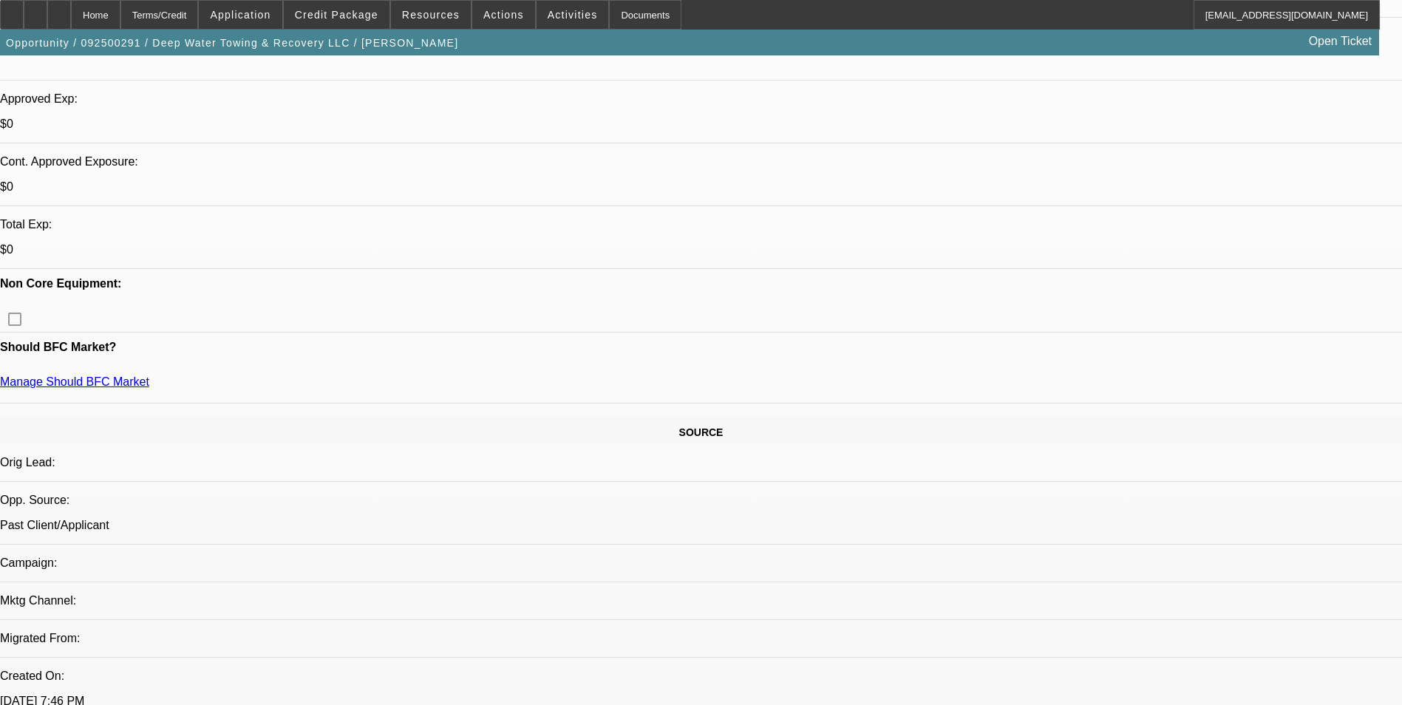
select select "1"
select select "2"
select select "4"
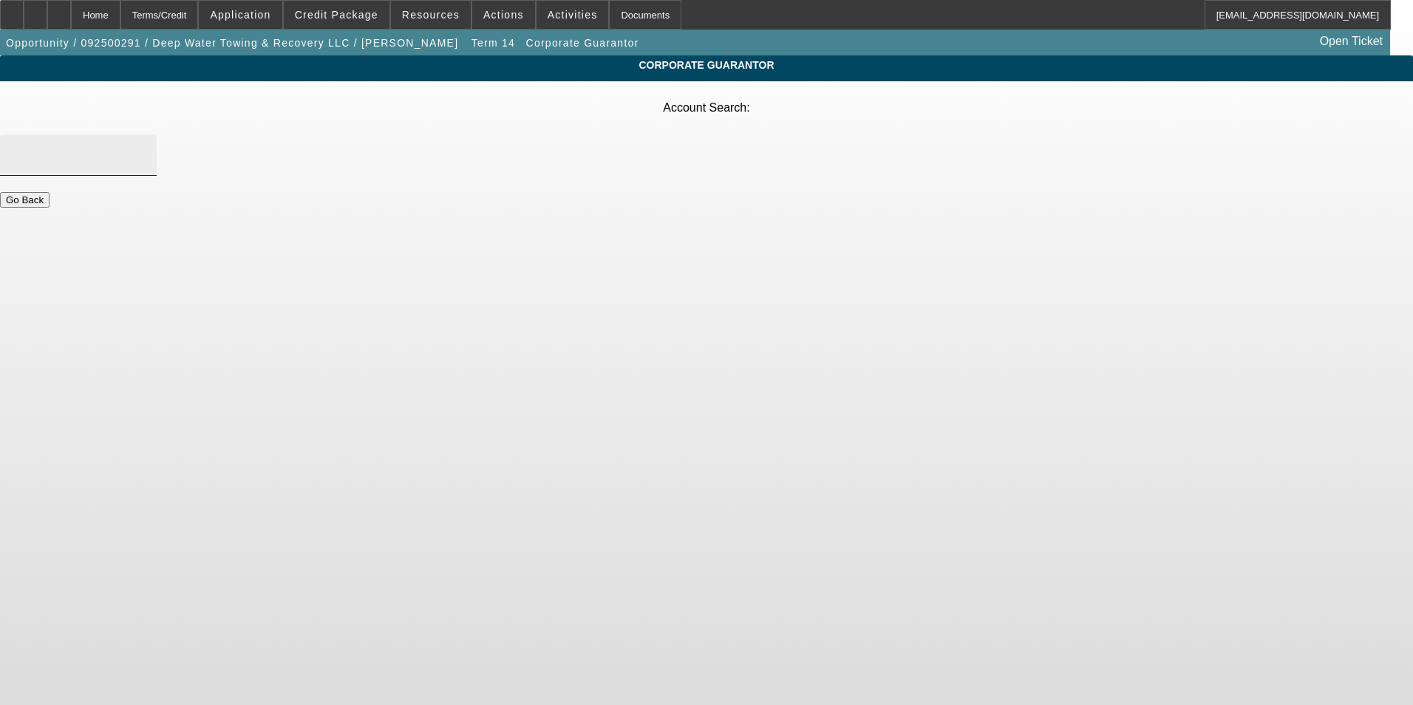
click at [145, 146] on input "Account Search" at bounding box center [78, 155] width 133 height 18
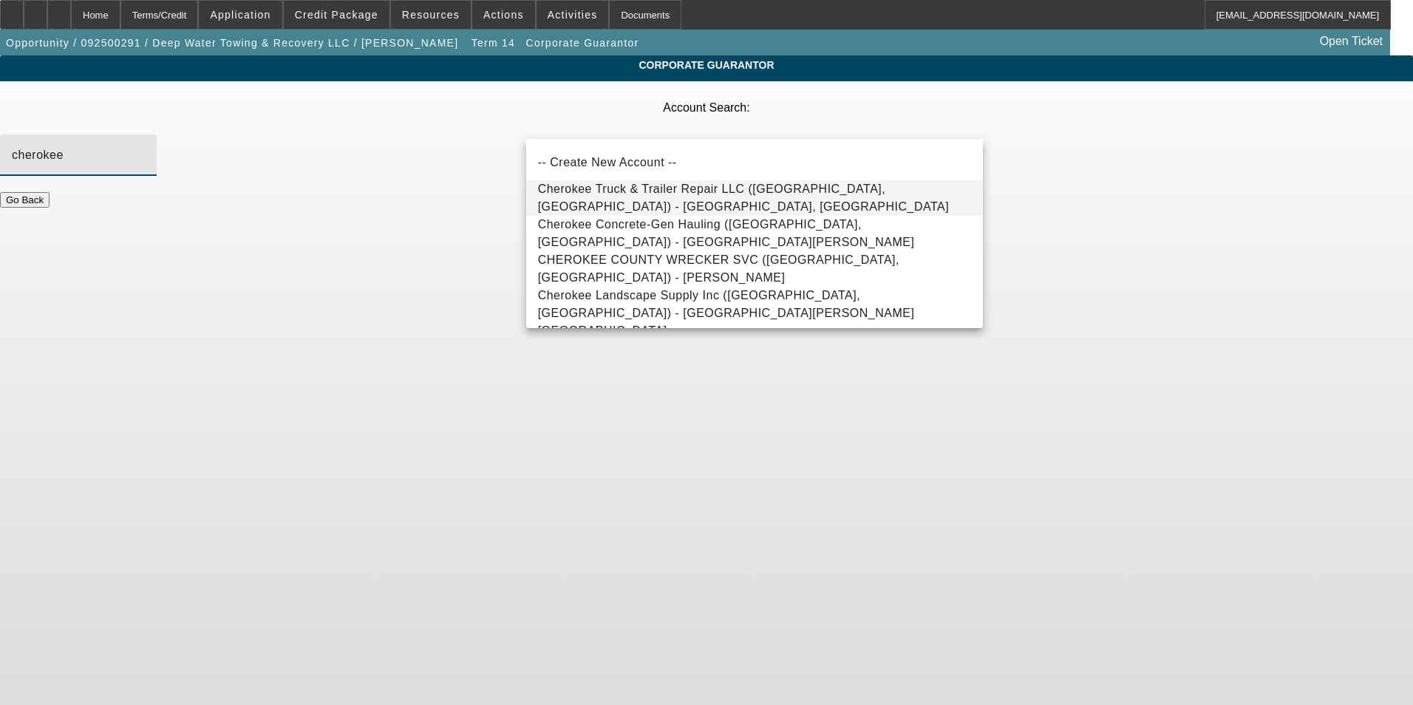
click at [770, 200] on span "Cherokee Truck & Trailer Repair LLC (Cherokee, AL) - Sheffield, Logan" at bounding box center [744, 198] width 412 height 30
type input "Cherokee Truck & Trailer Repair LLC (Cherokee, AL) - Sheffield, Logan"
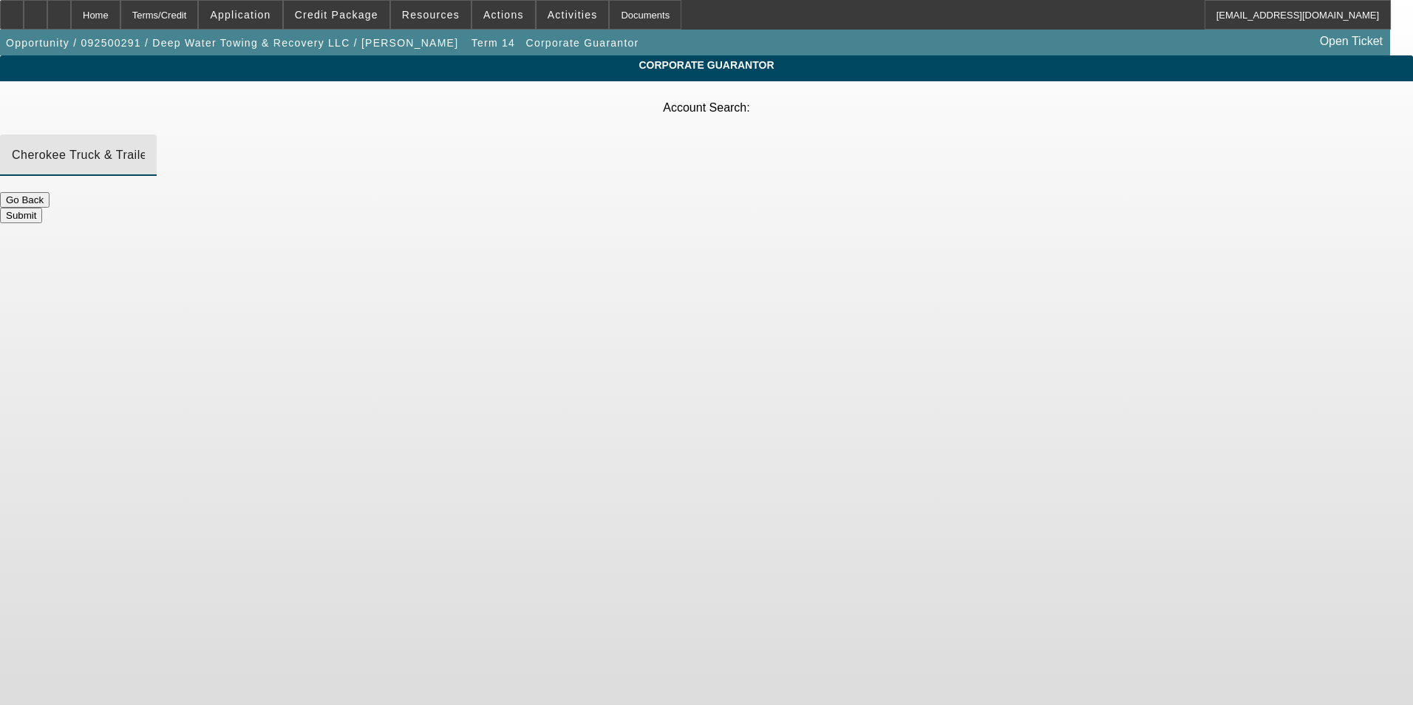
click at [42, 208] on button "Submit" at bounding box center [21, 216] width 42 height 16
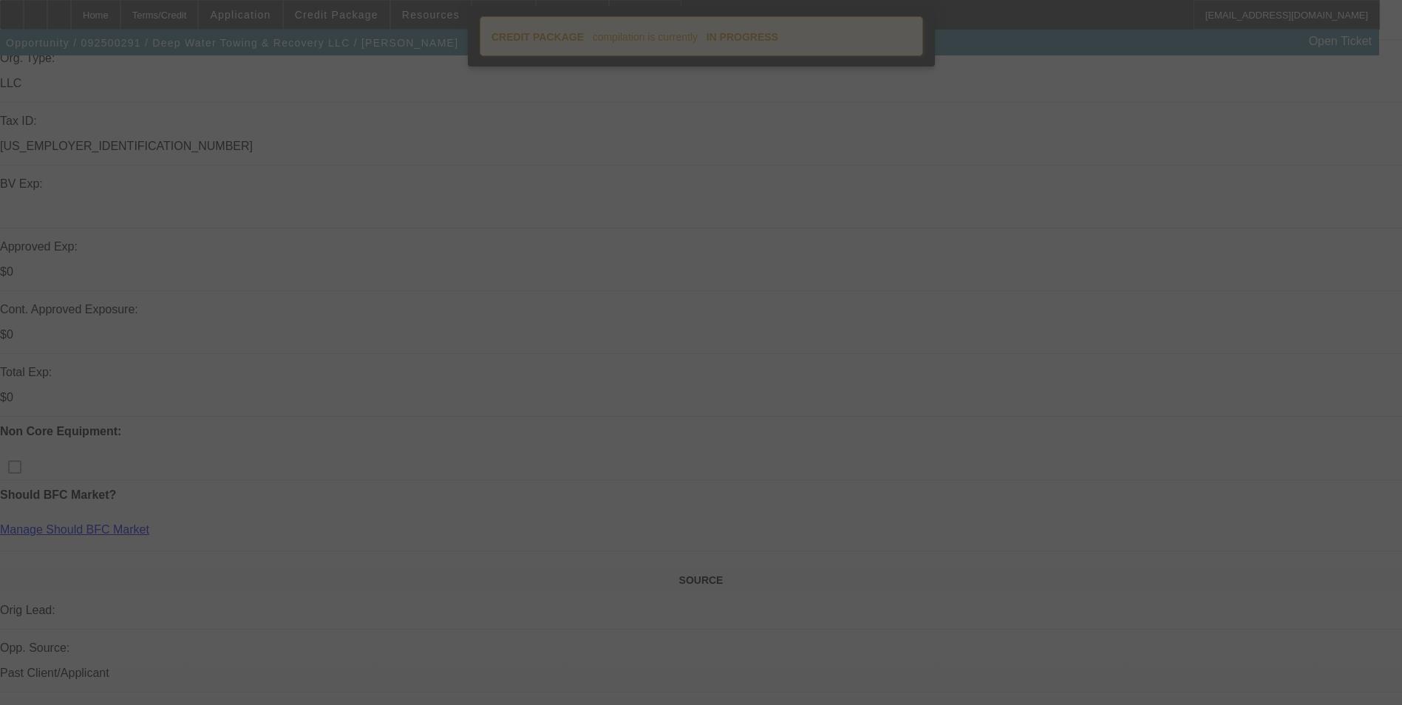
select select "0"
select select "2"
select select "0"
select select "6"
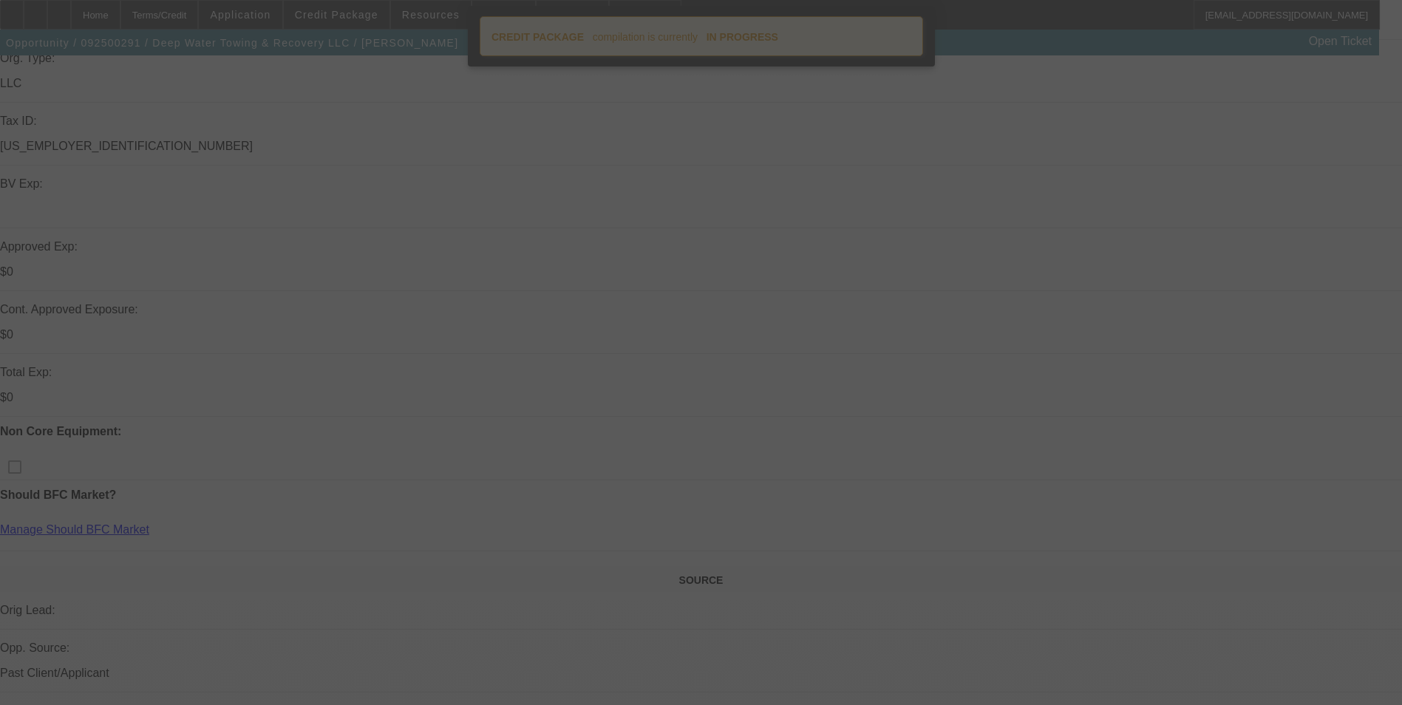
select select "0"
select select "2"
select select "0"
select select "6"
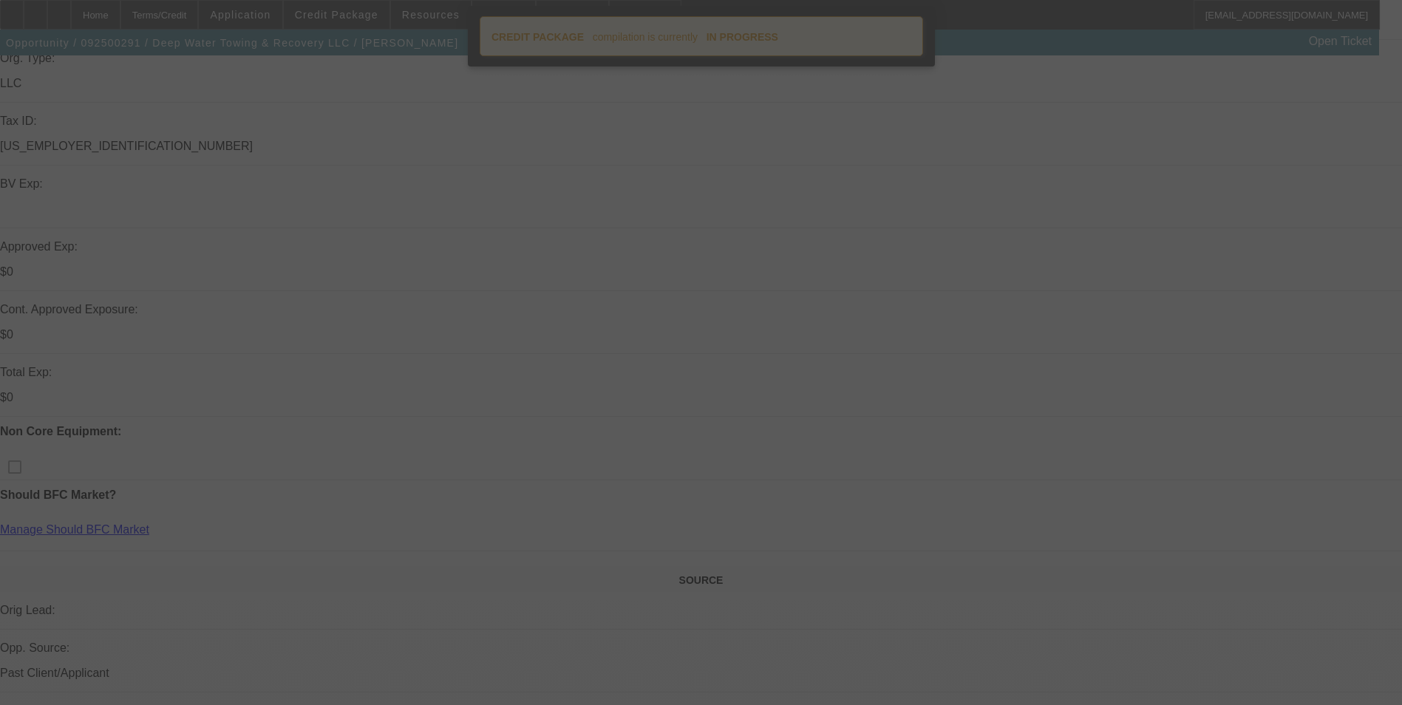
select select "0"
select select "2"
select select "0.1"
select select "4"
select select "0"
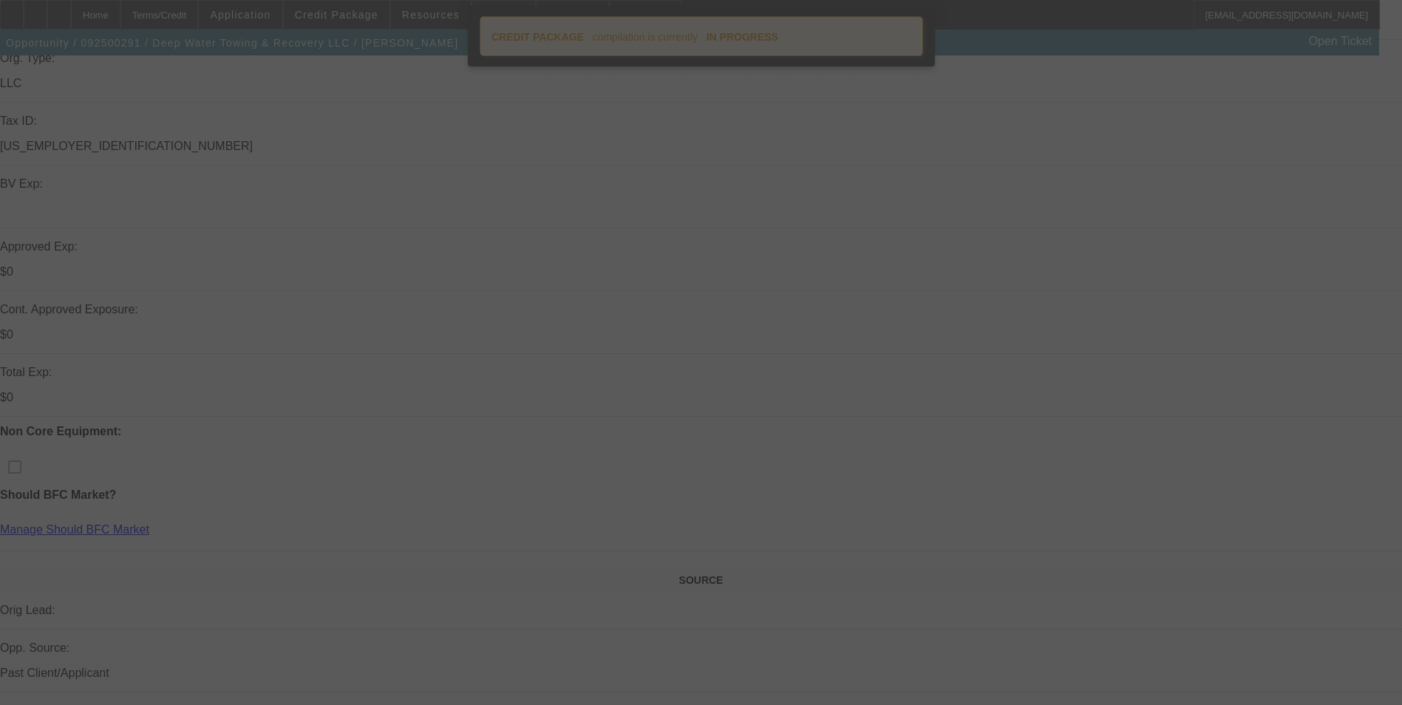
select select "2"
select select "0.1"
select select "4"
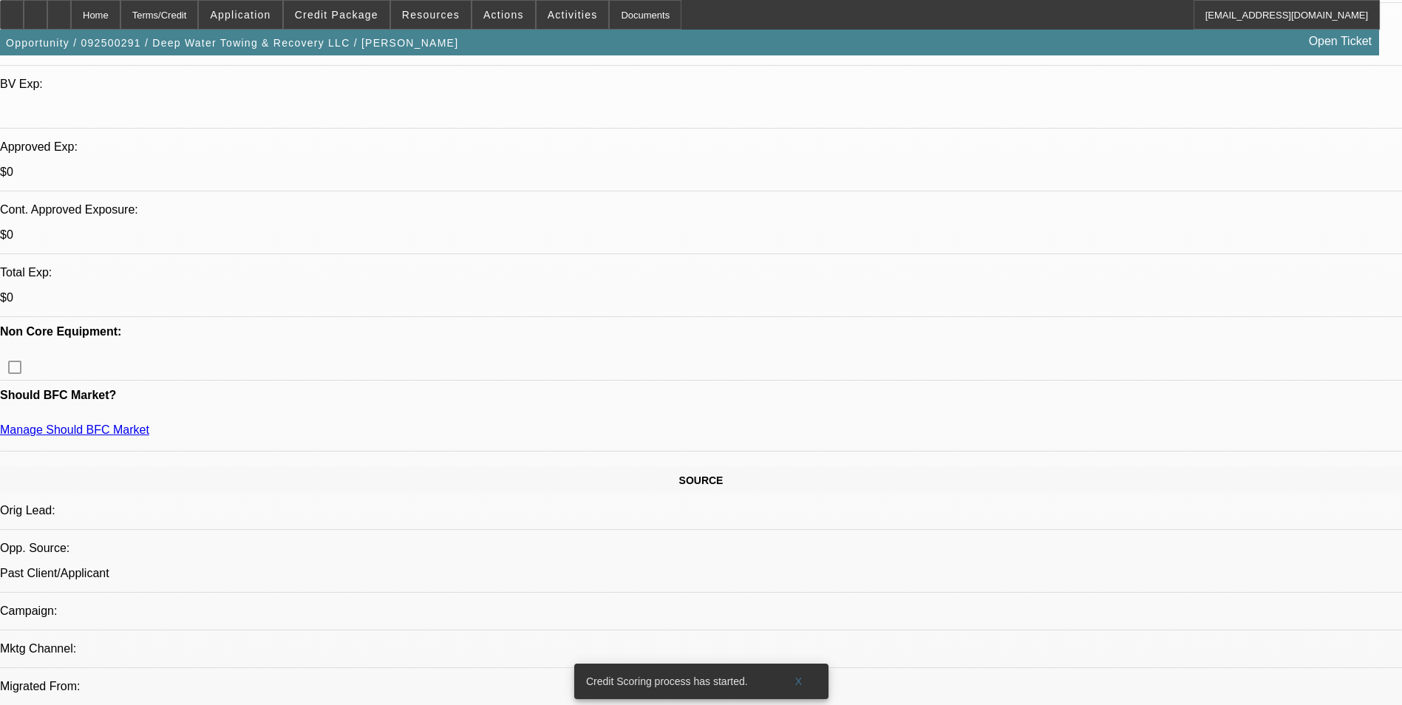
scroll to position [443, 0]
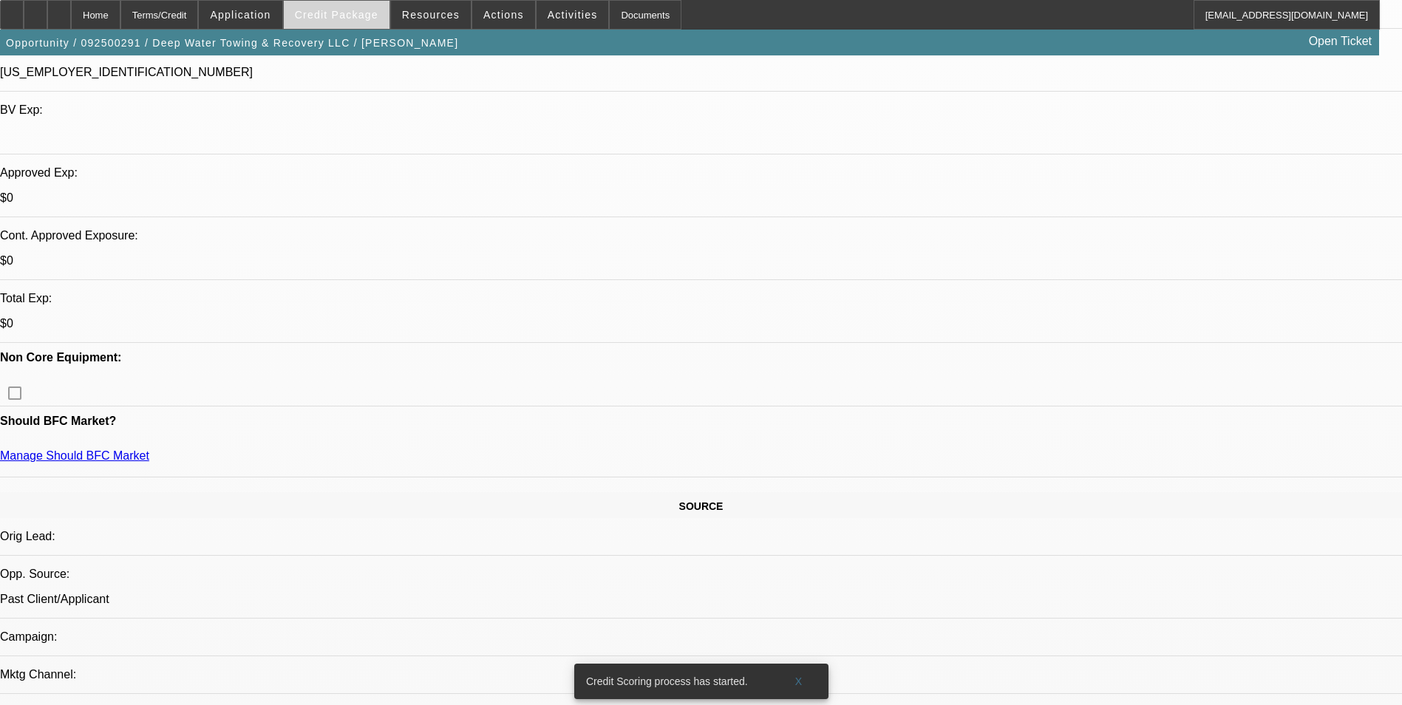
click at [364, 13] on span "Credit Package" at bounding box center [337, 15] width 84 height 12
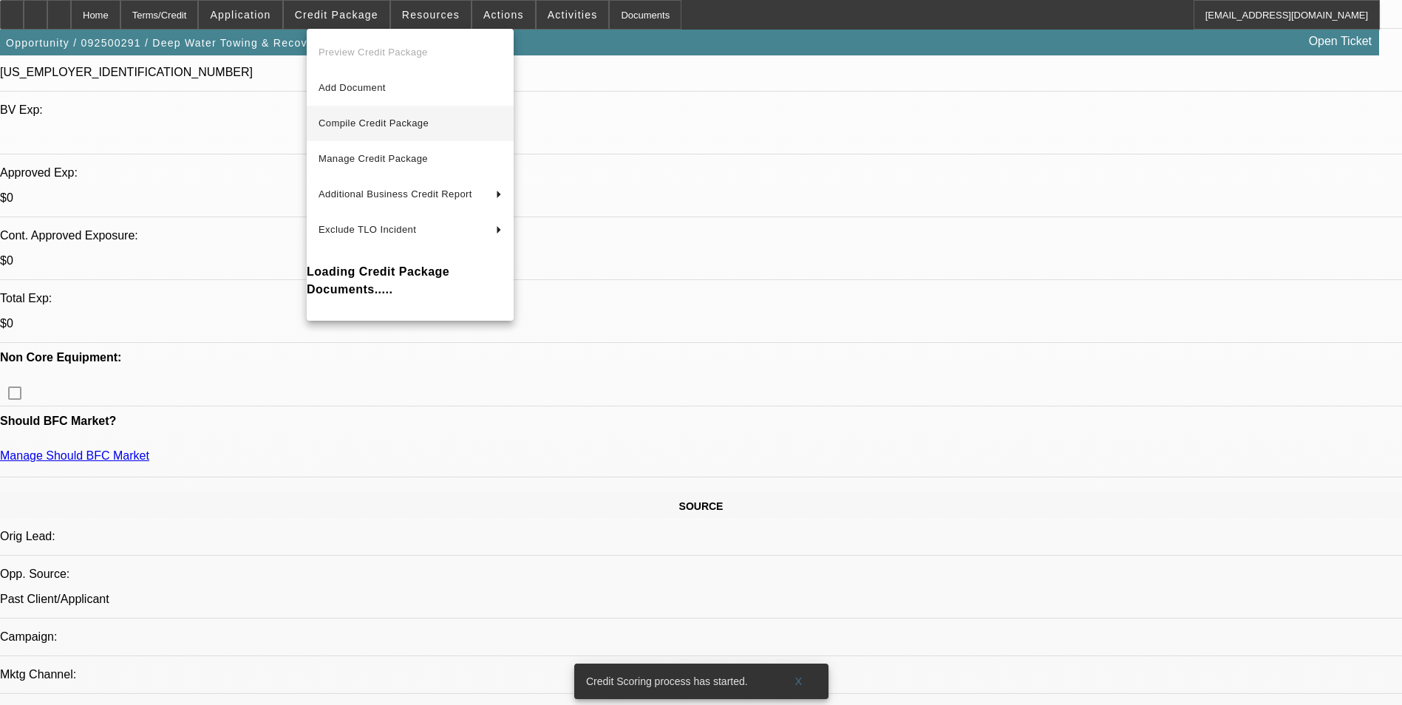
click at [429, 127] on span "Compile Credit Package" at bounding box center [374, 123] width 110 height 11
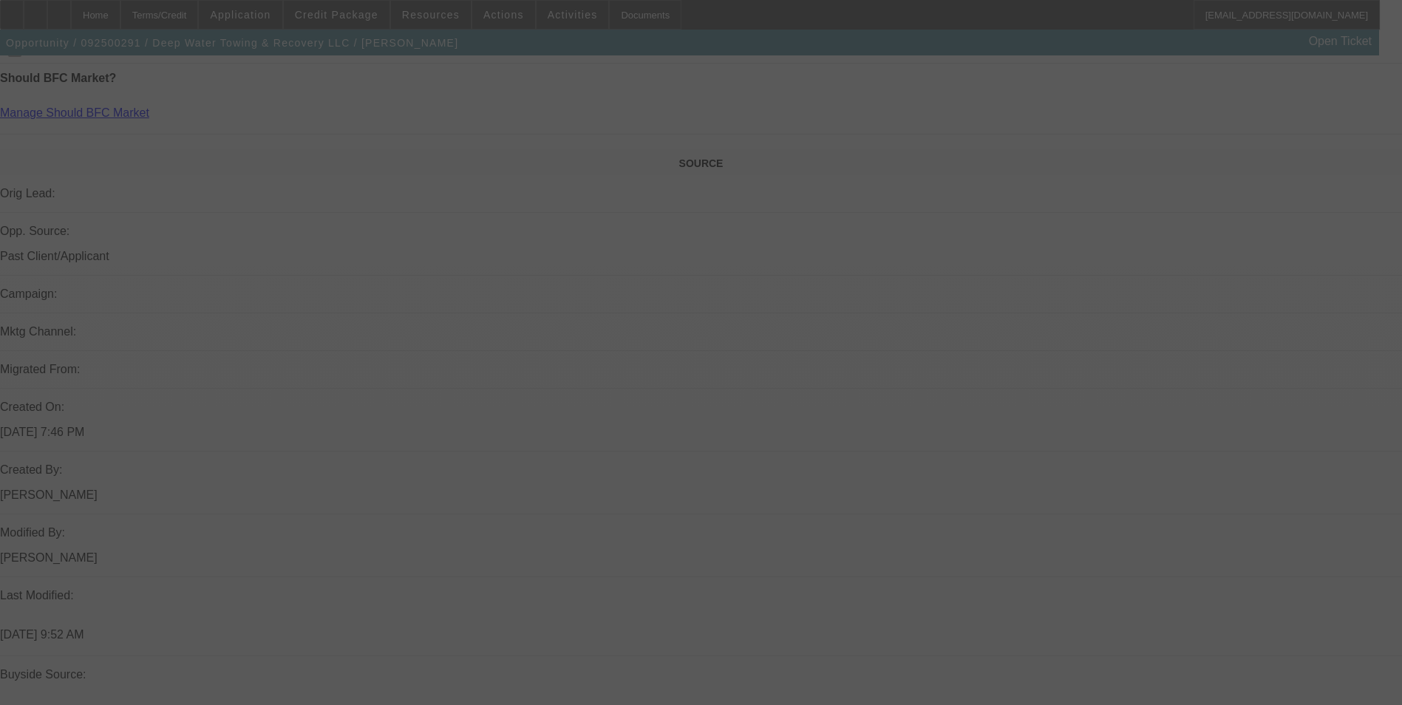
scroll to position [733, 0]
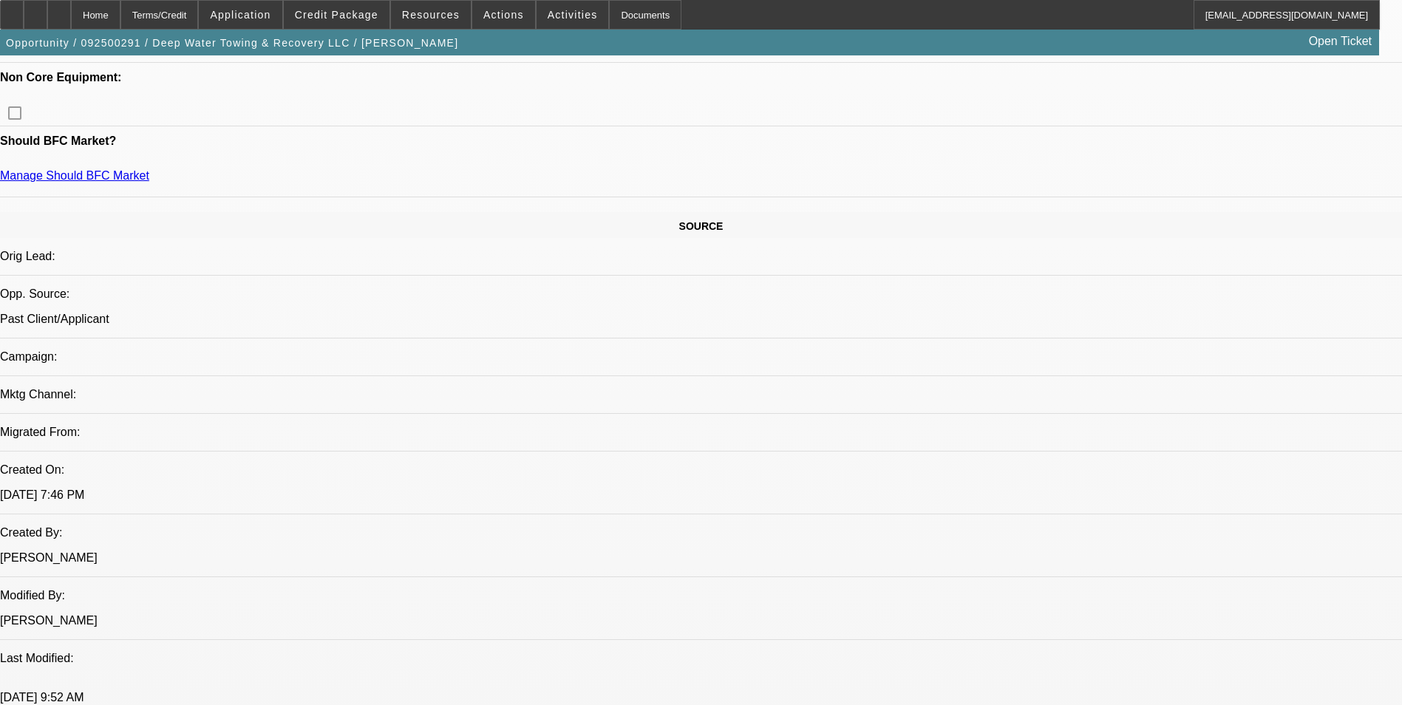
select select "0"
select select "2"
select select "0"
select select "6"
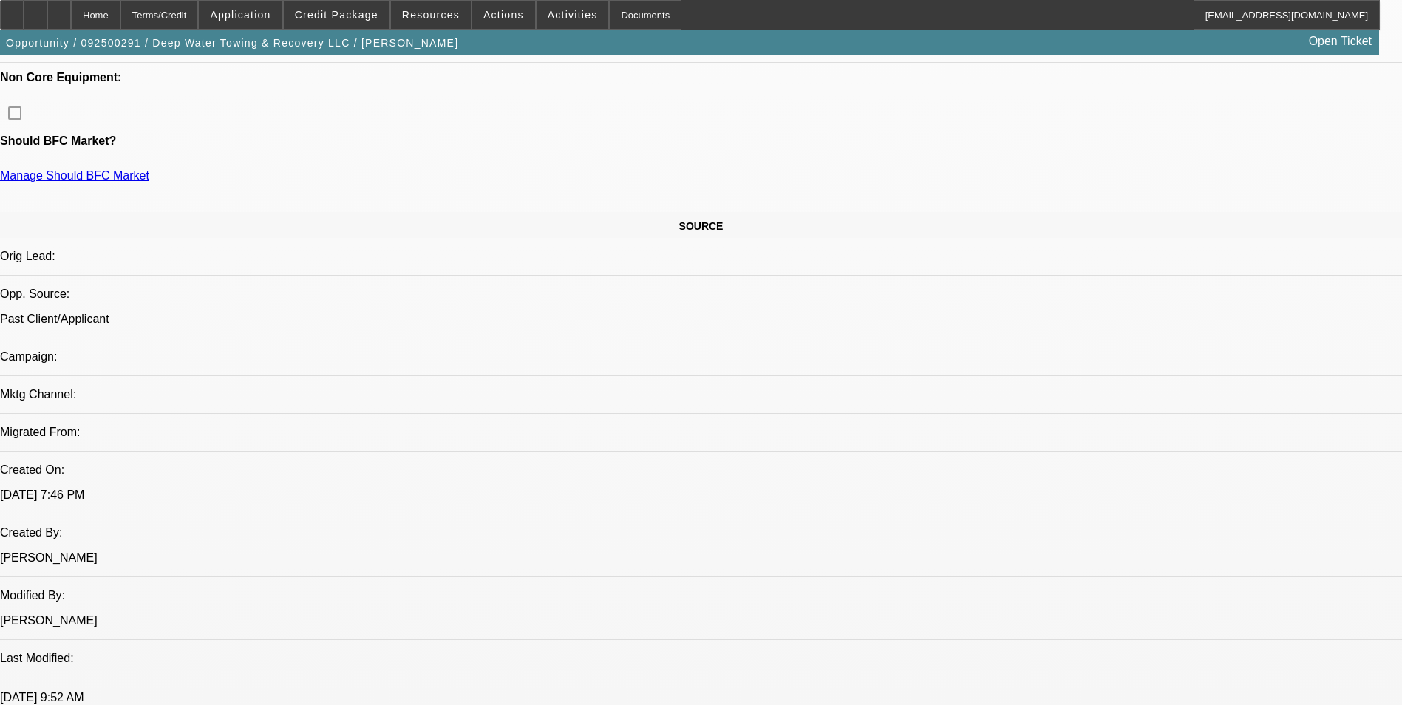
select select "0"
select select "2"
select select "0"
select select "6"
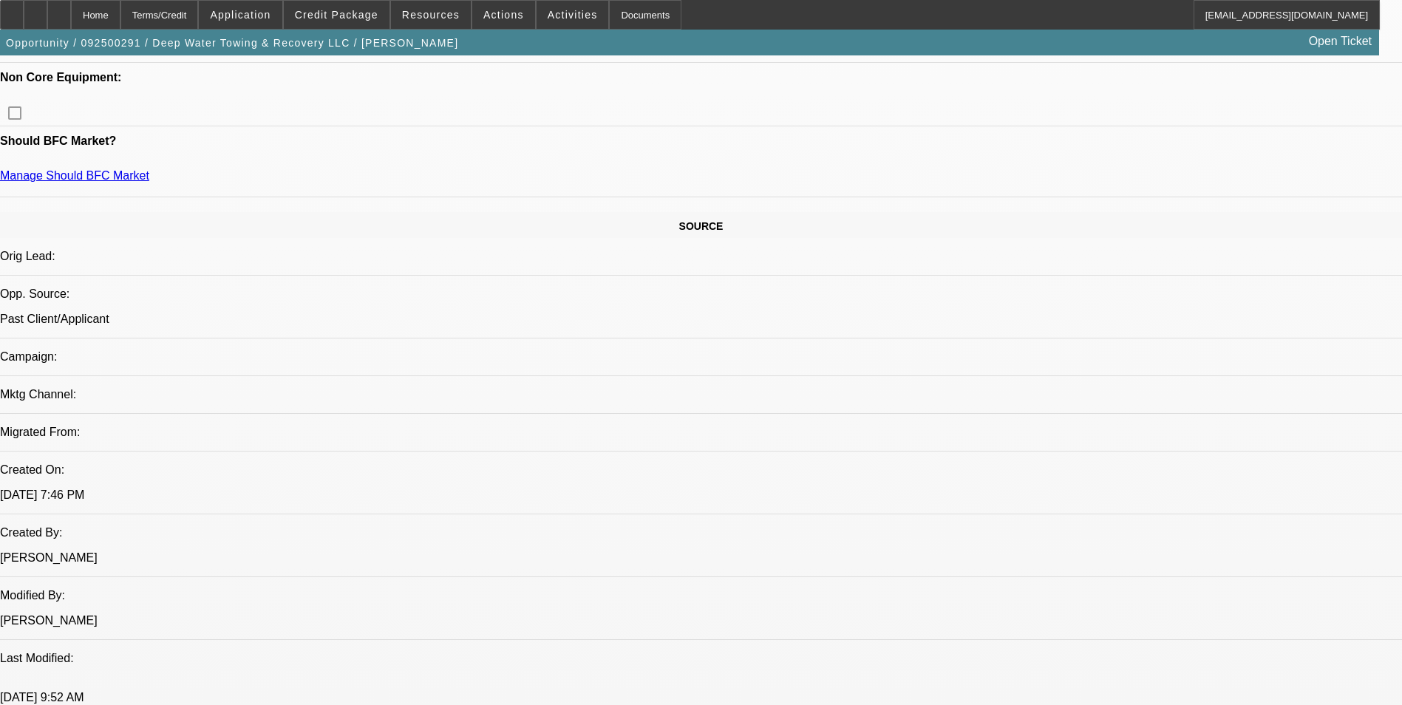
select select "0"
select select "2"
select select "0.1"
select select "4"
select select "0"
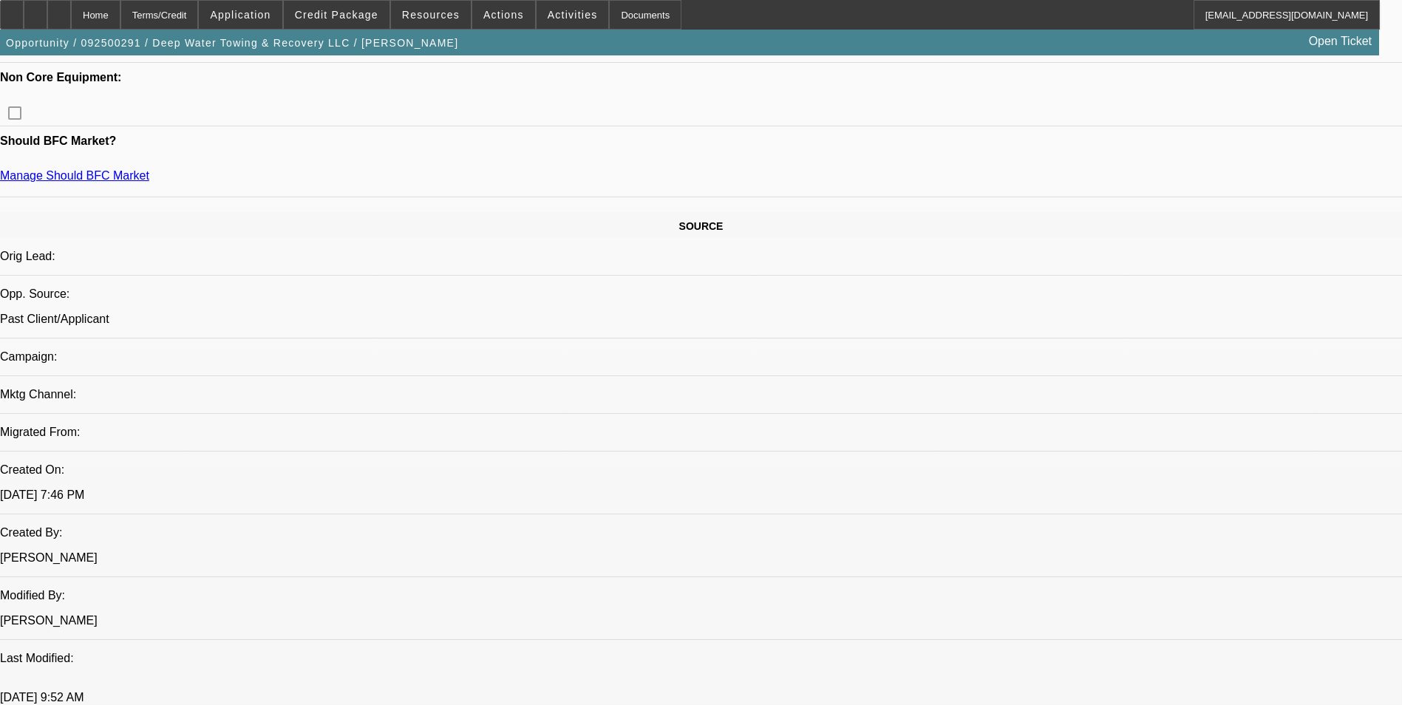
select select "2"
select select "0.1"
select select "4"
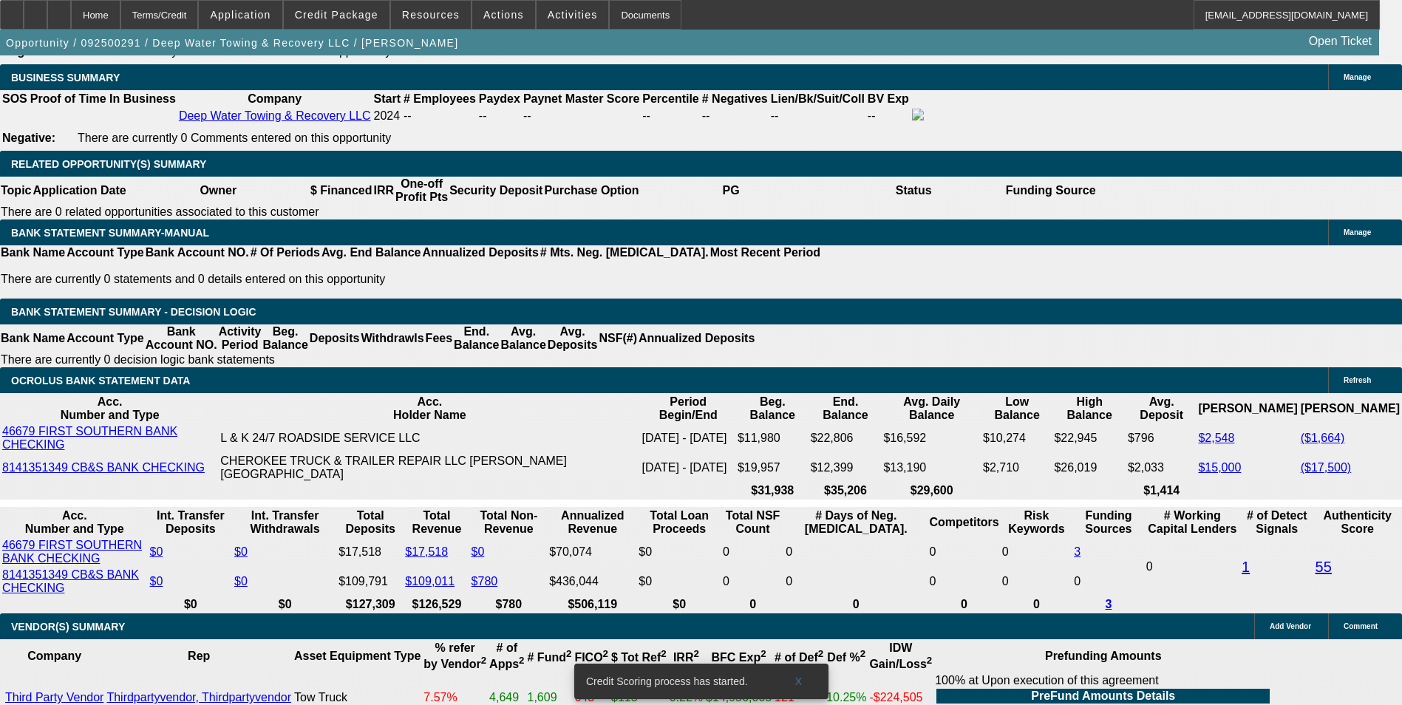
scroll to position [2389, 0]
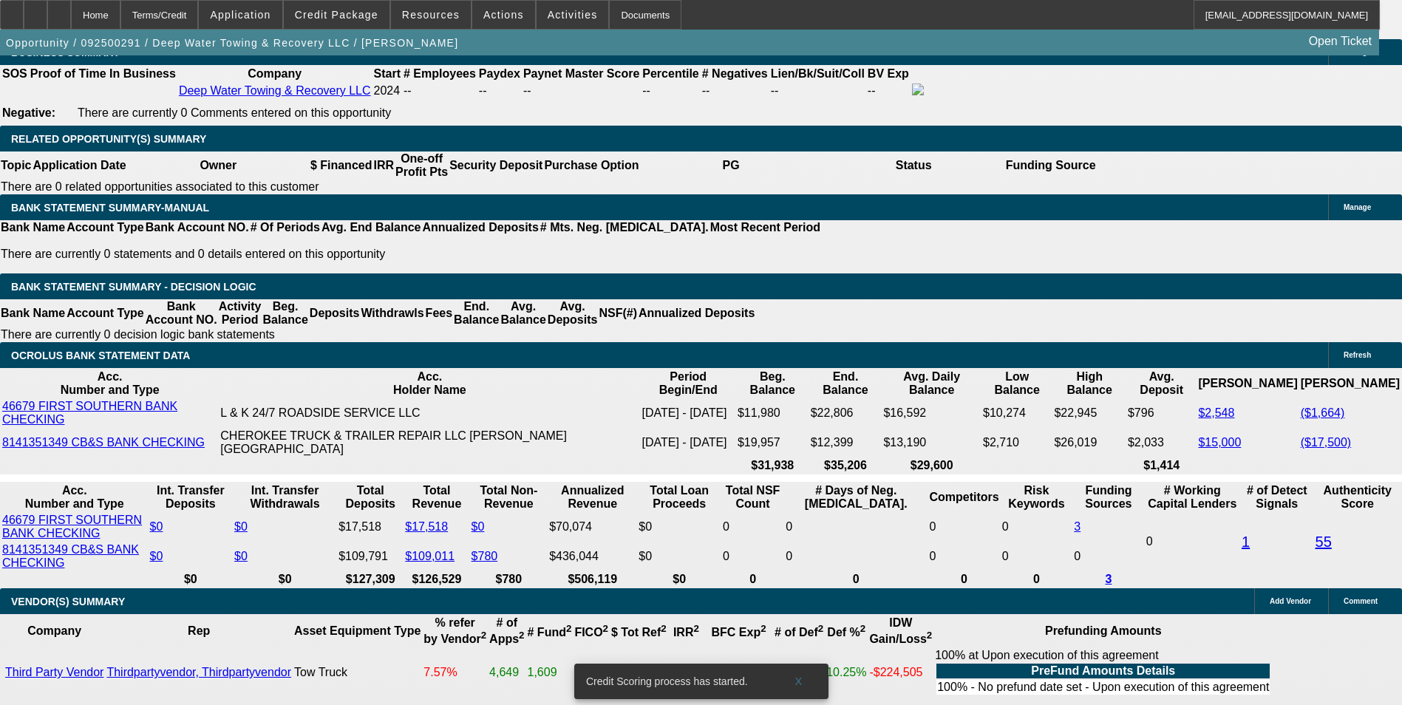
drag, startPoint x: 288, startPoint y: 398, endPoint x: 320, endPoint y: 398, distance: 31.8
type input "UNKNOWN"
type input "4"
type input "$23,522.76"
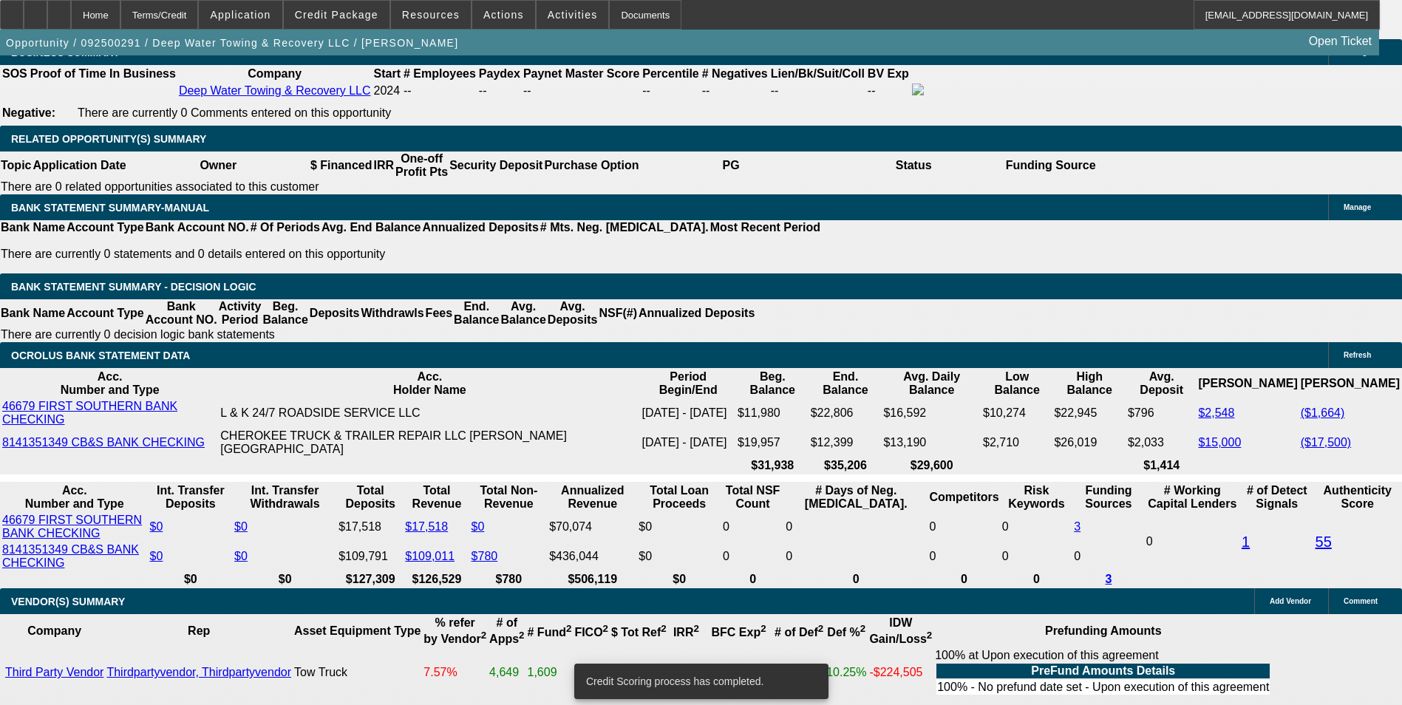
type input "$11,761.38"
type input "42"
type input "$2,687.06"
type input "$1,343.53"
type input "42"
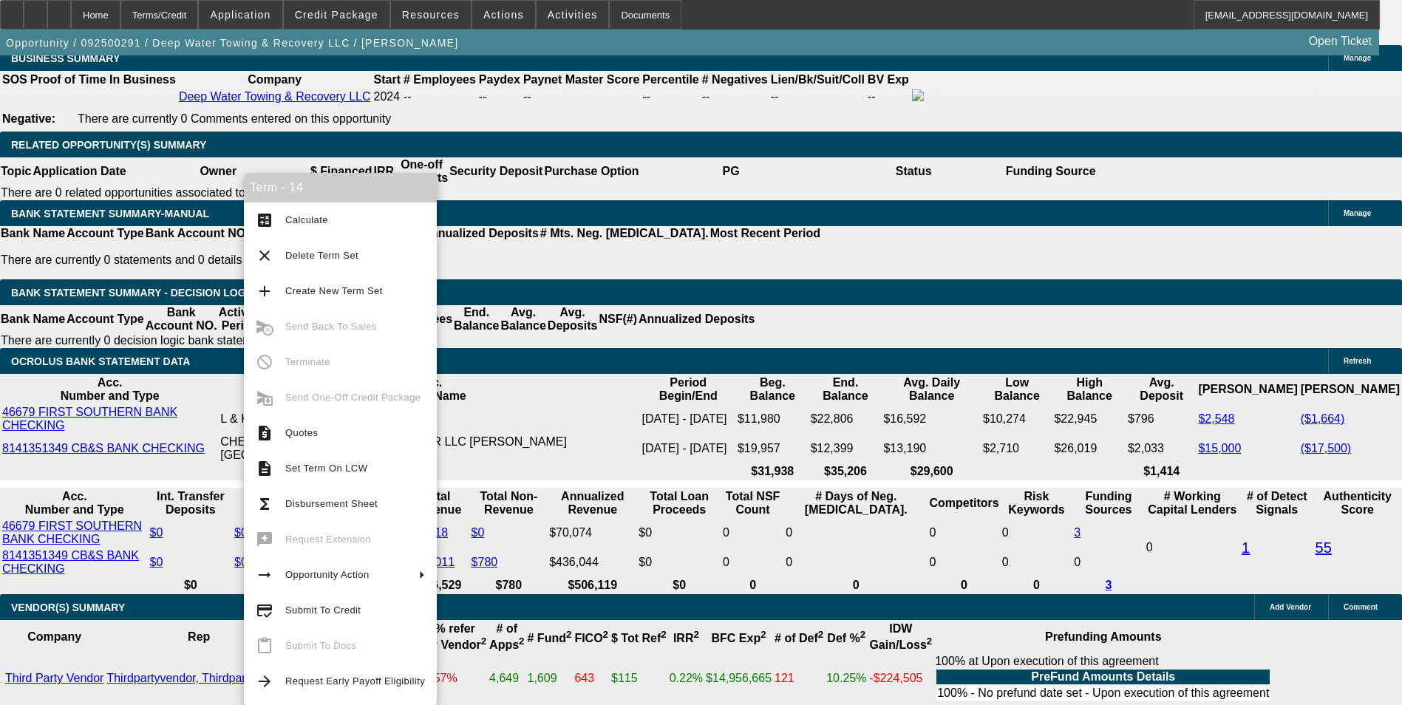
click at [349, 612] on span "Submit To Credit" at bounding box center [322, 610] width 75 height 11
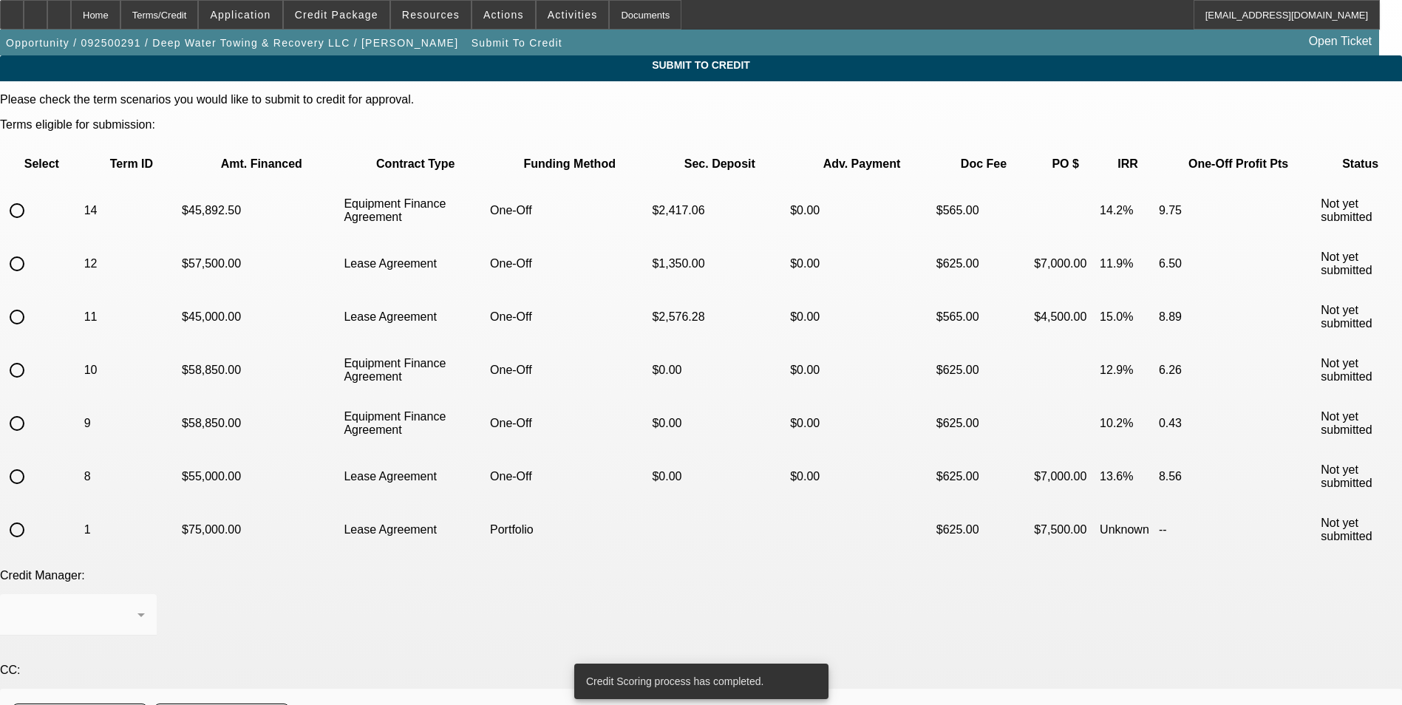
click at [32, 196] on input "radio" at bounding box center [17, 211] width 30 height 30
radio input "true"
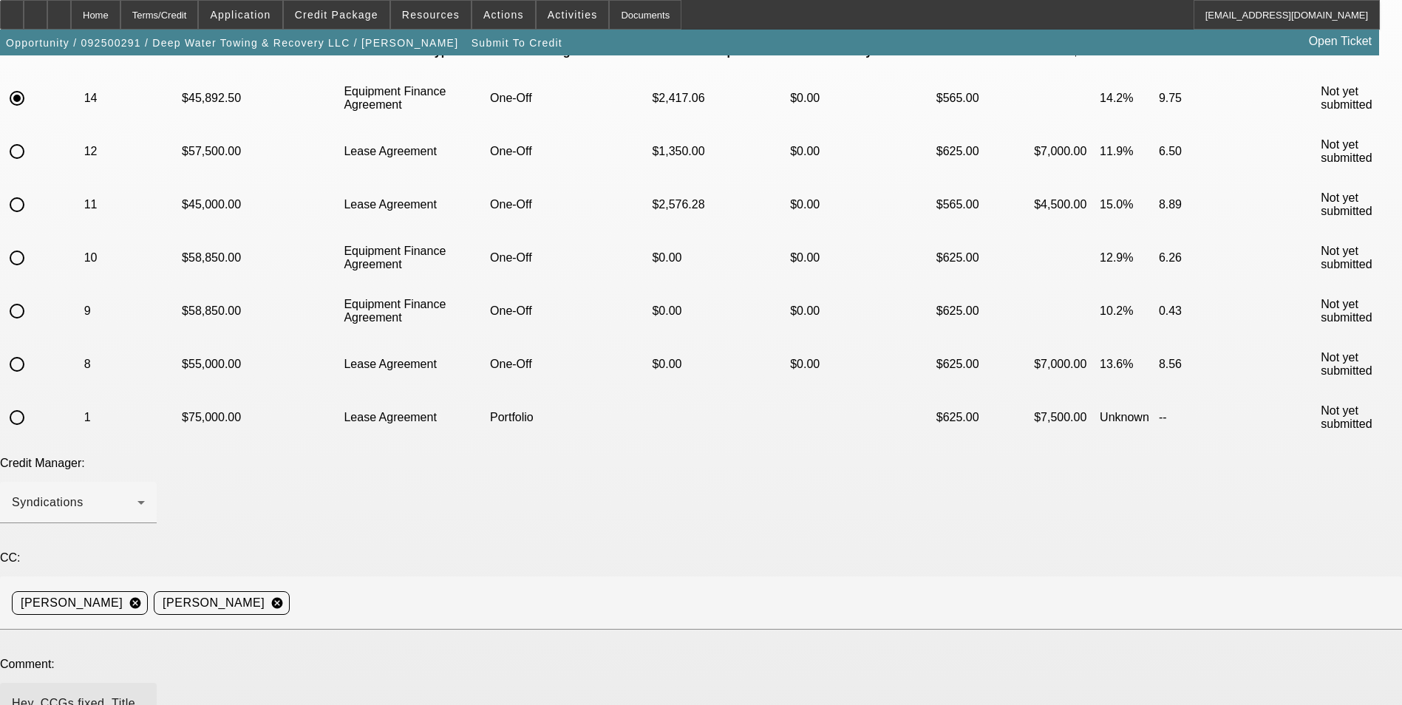
scroll to position [194, 0]
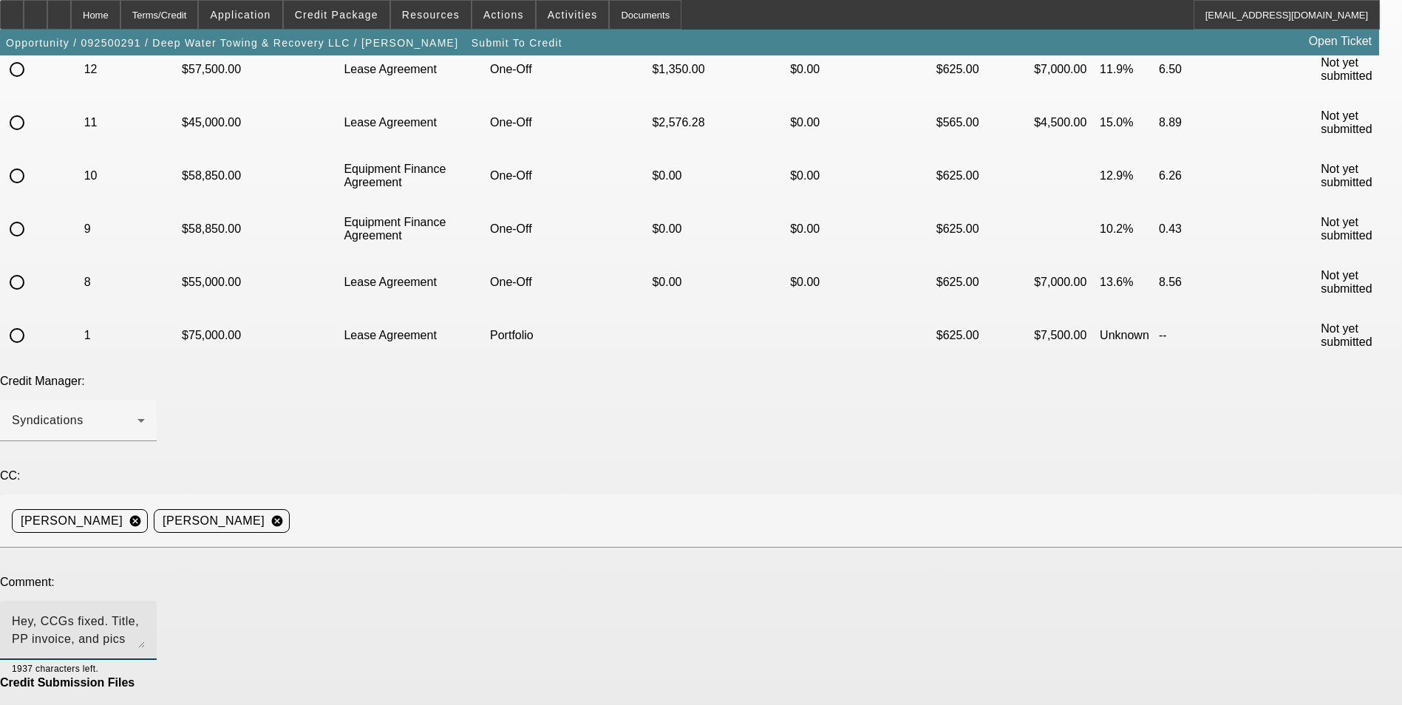
type textarea "Hey, CCGs fixed. Title, PP invoice, and pics attached. Thanks,"
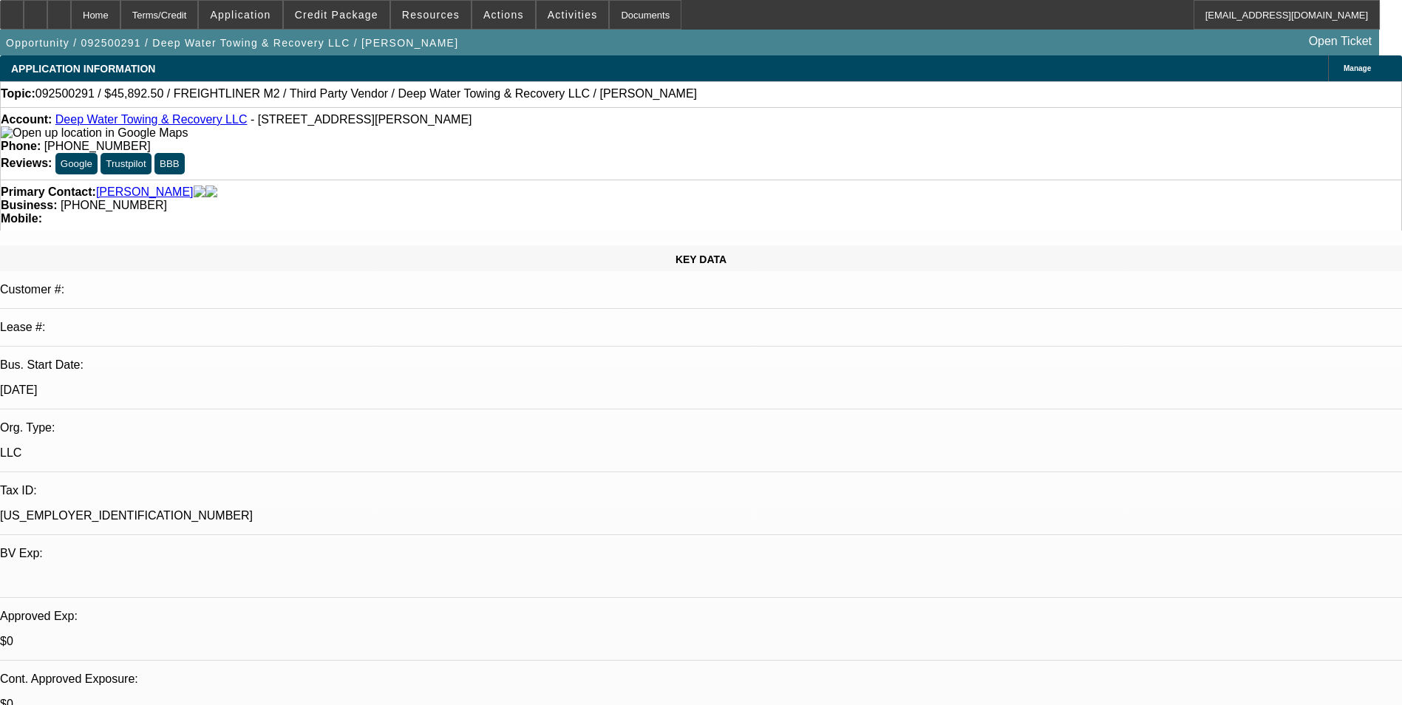
select select "0"
select select "2"
select select "0"
select select "6"
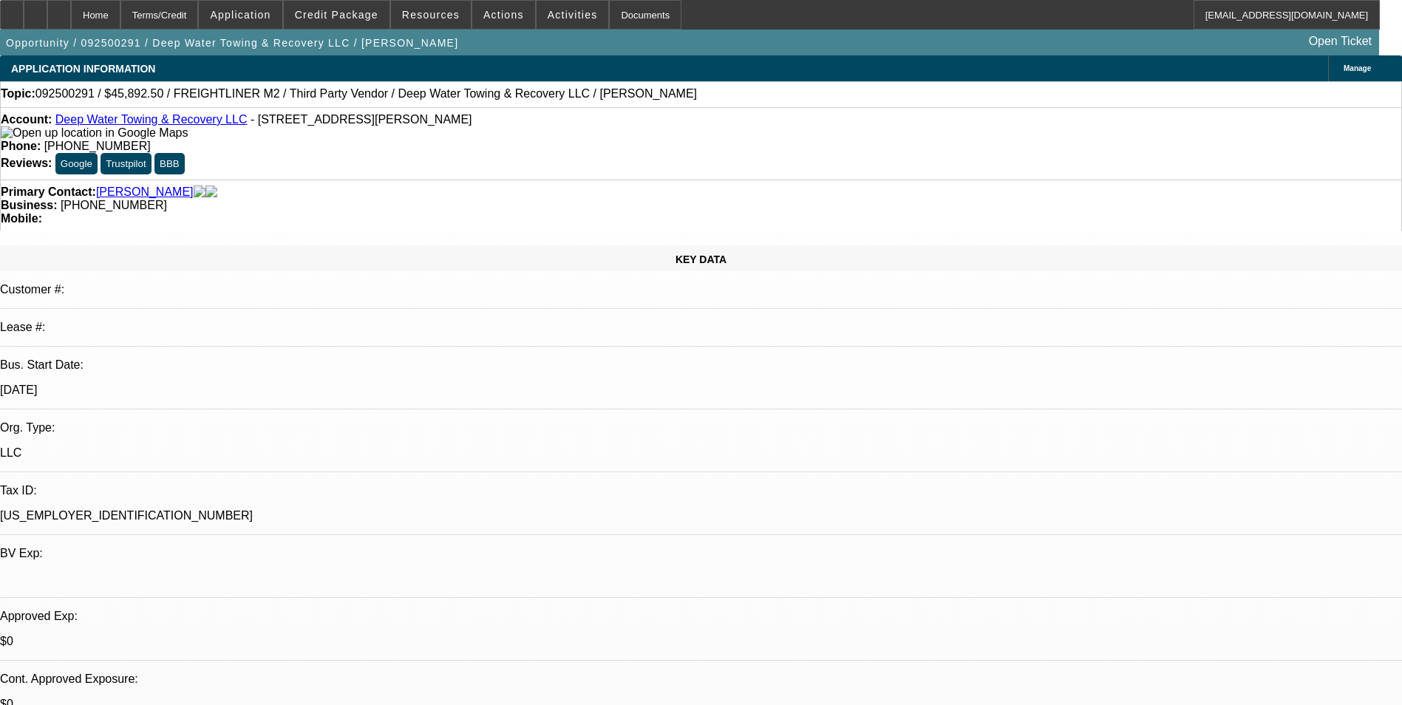
select select "0"
select select "2"
select select "0"
select select "6"
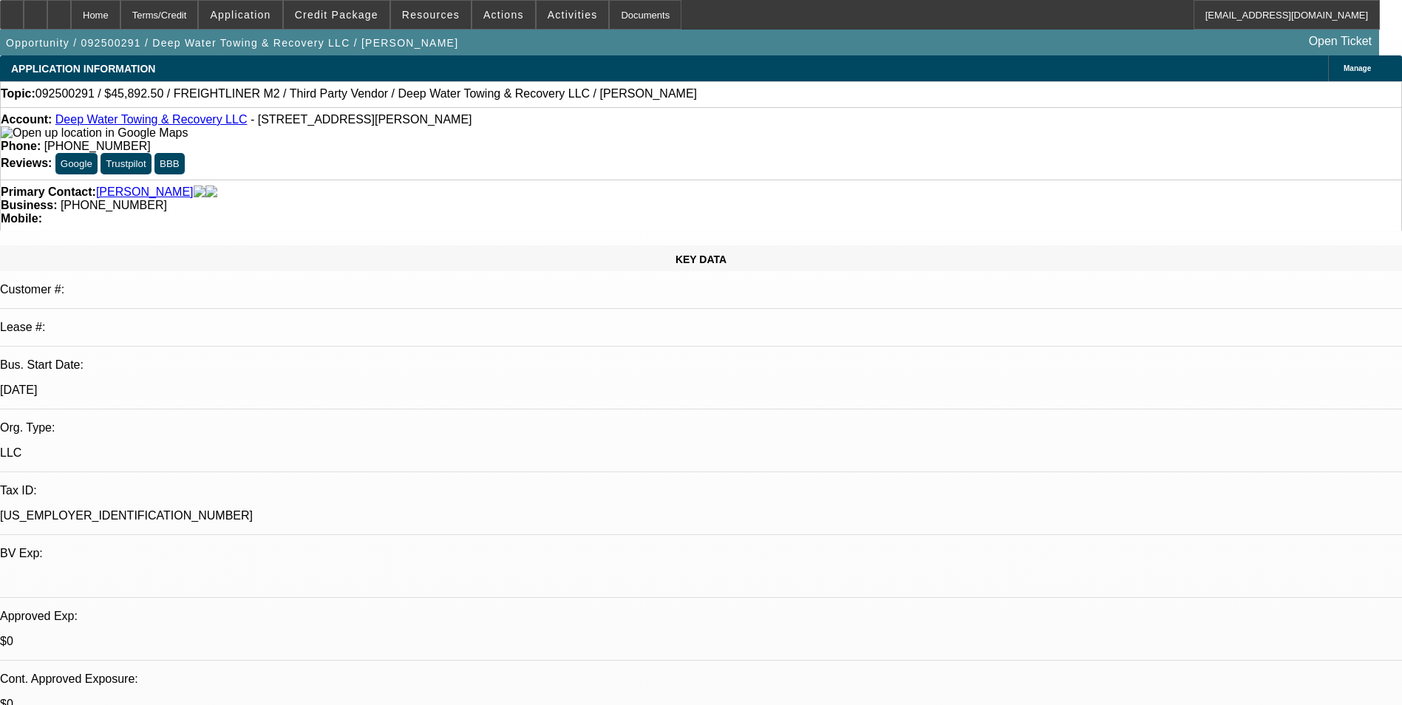
select select "0"
select select "2"
select select "0.1"
select select "4"
select select "0"
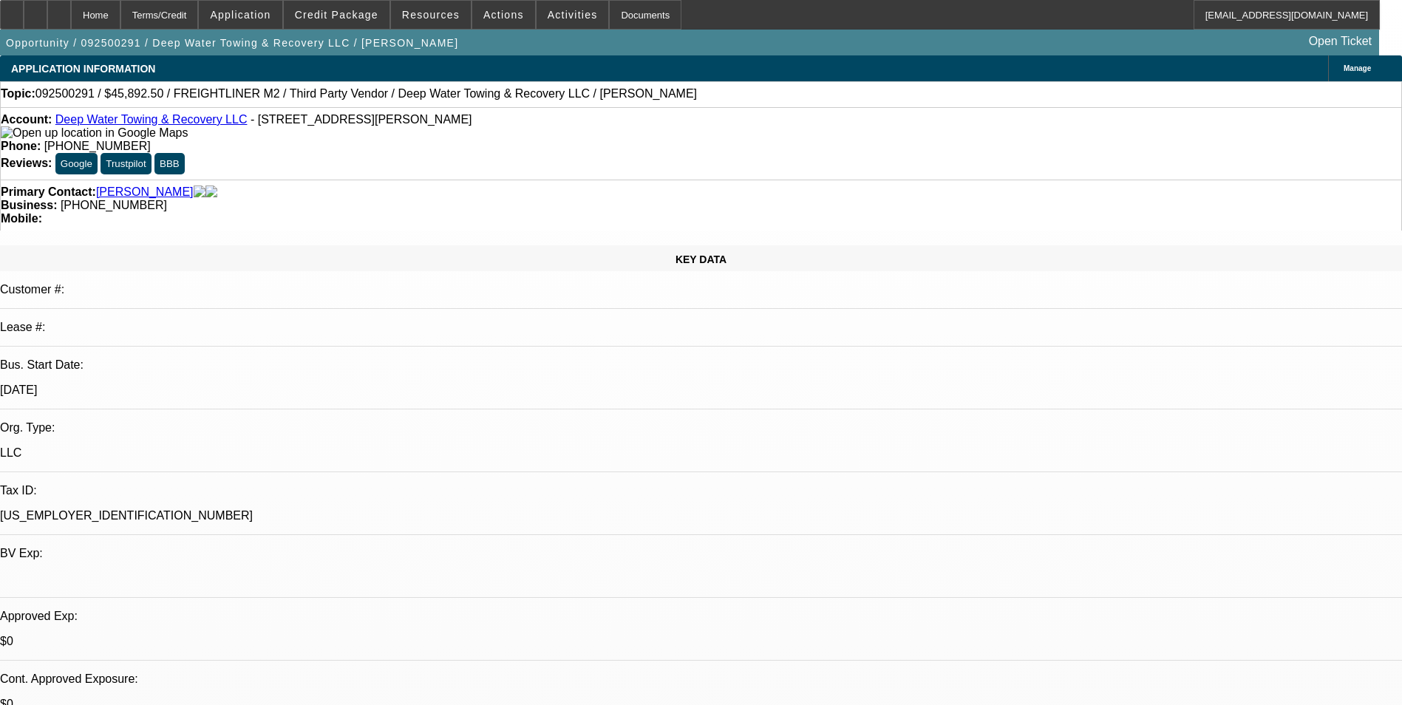
select select "2"
select select "0.1"
select select "4"
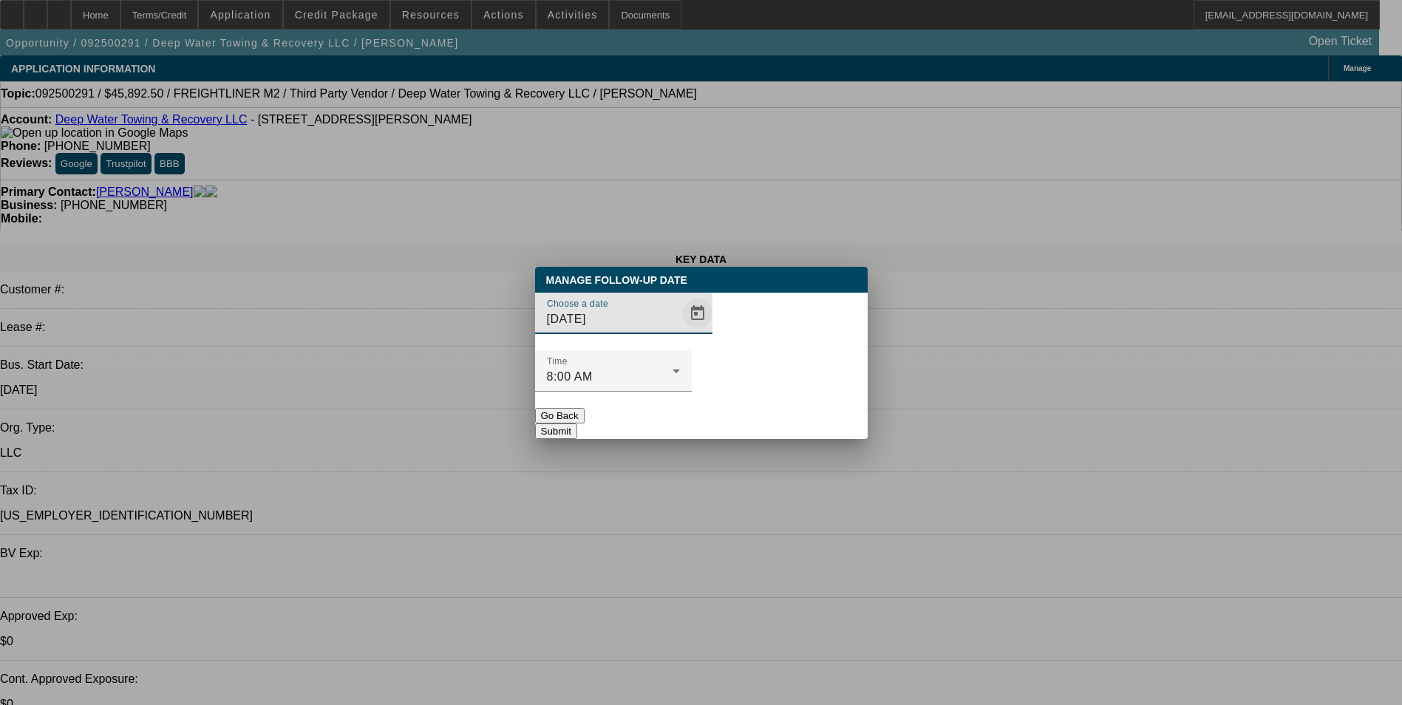
click at [680, 331] on span "Open calendar" at bounding box center [697, 313] width 35 height 35
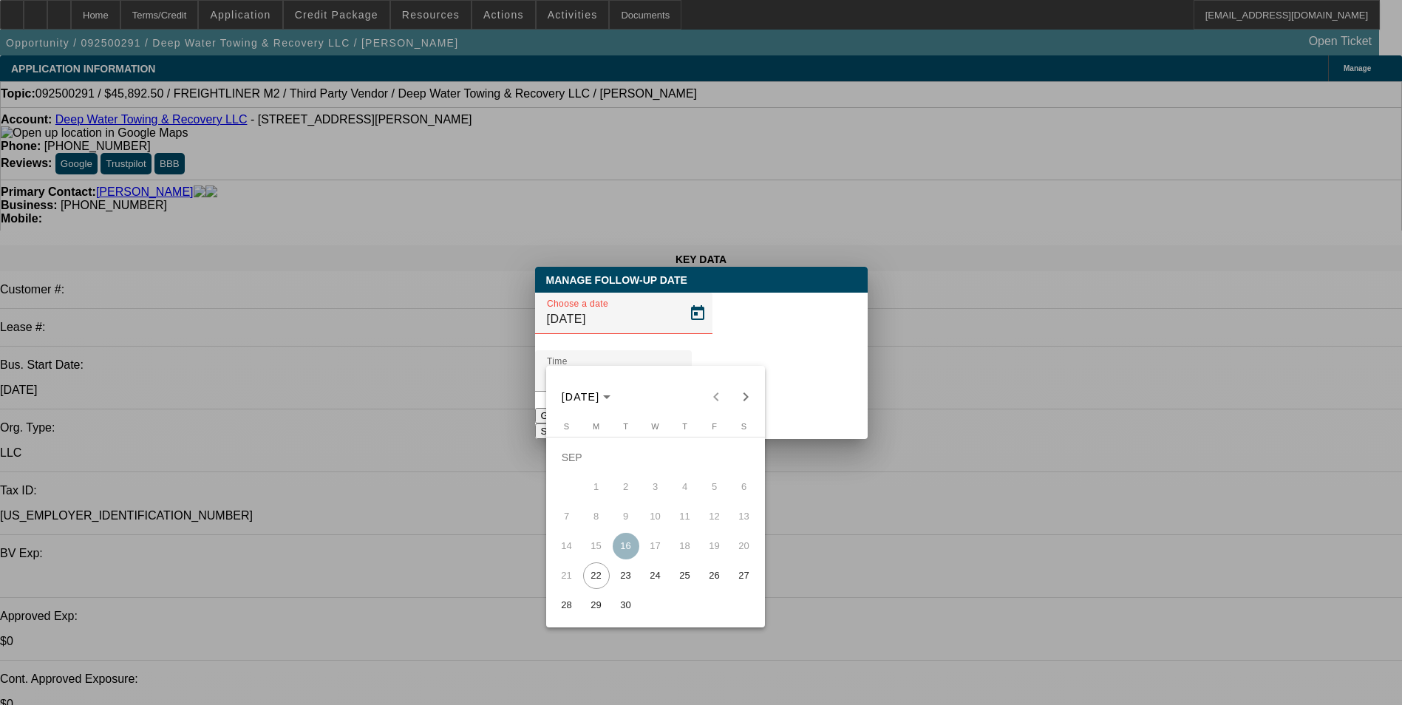
click at [620, 581] on span "23" at bounding box center [626, 575] width 27 height 27
type input "9/23/2025"
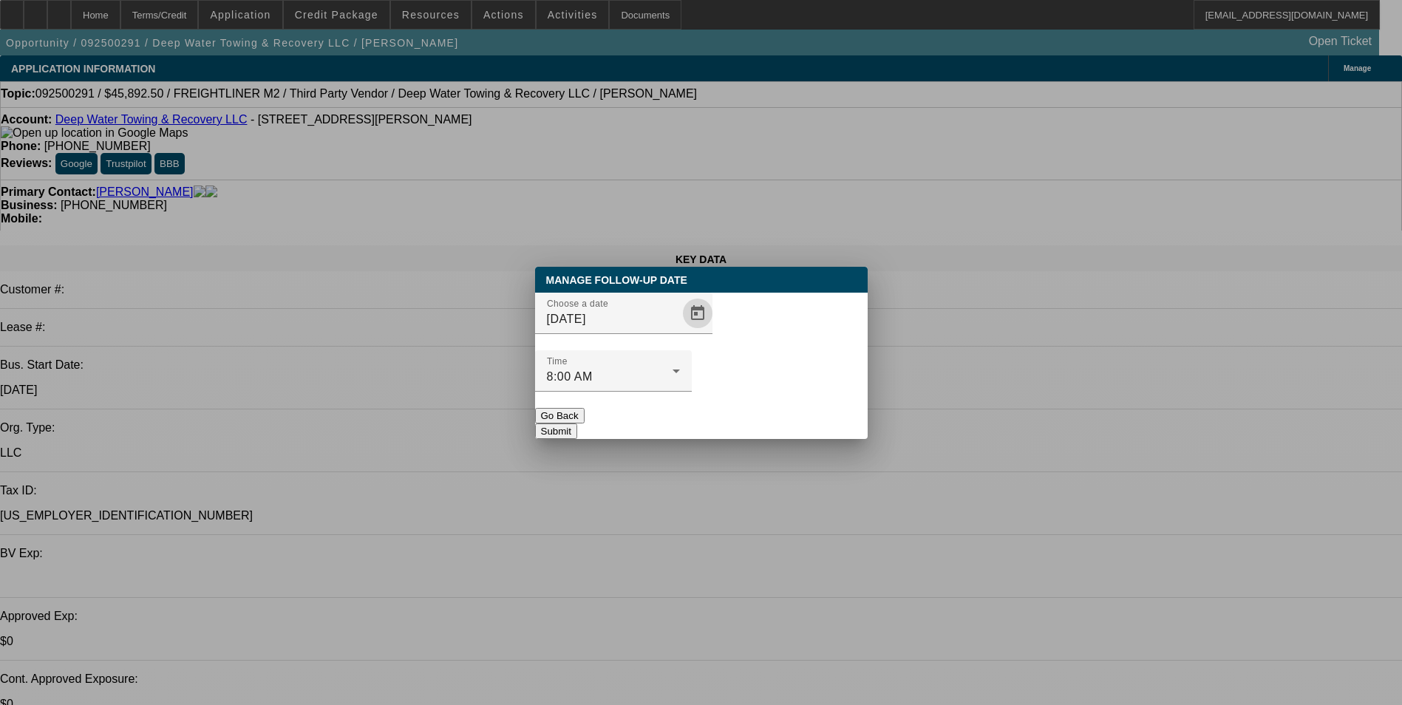
click at [577, 424] on button "Submit" at bounding box center [556, 432] width 42 height 16
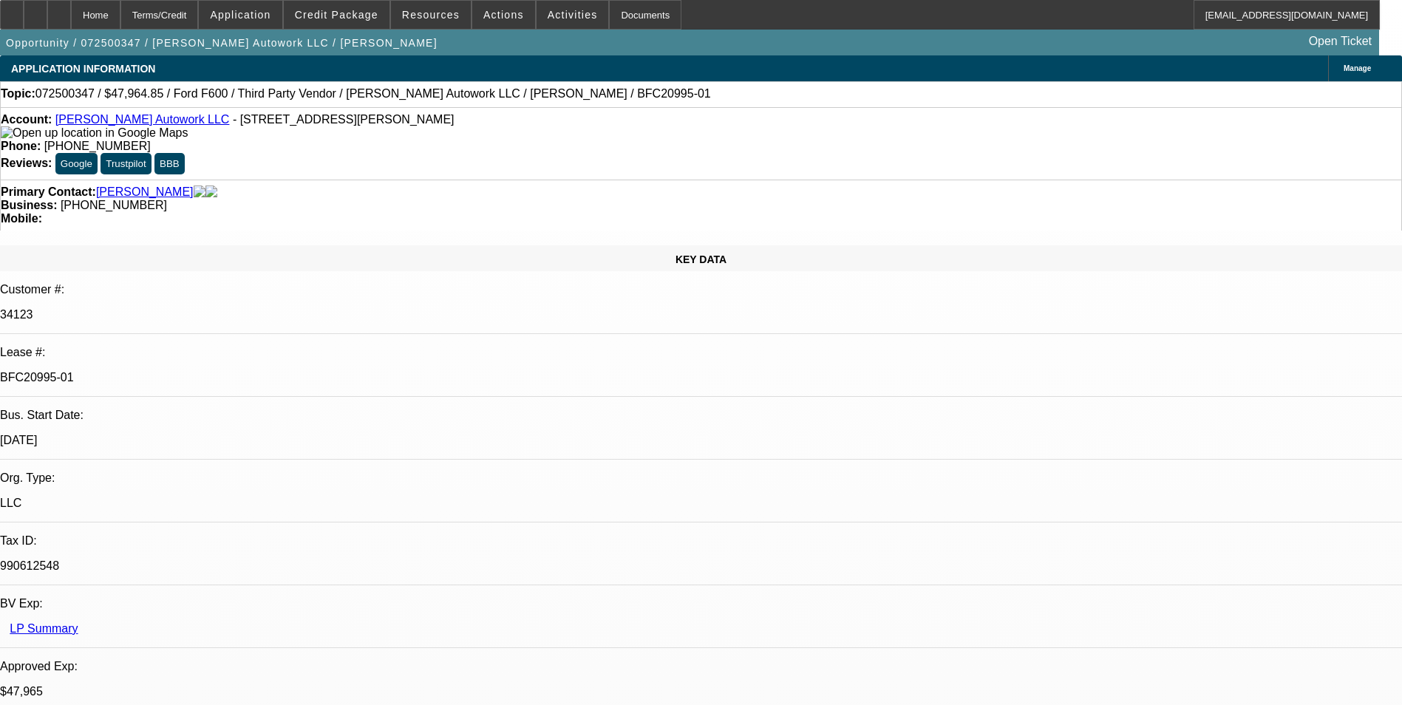
select select "0"
select select "2"
select select "0"
select select "2"
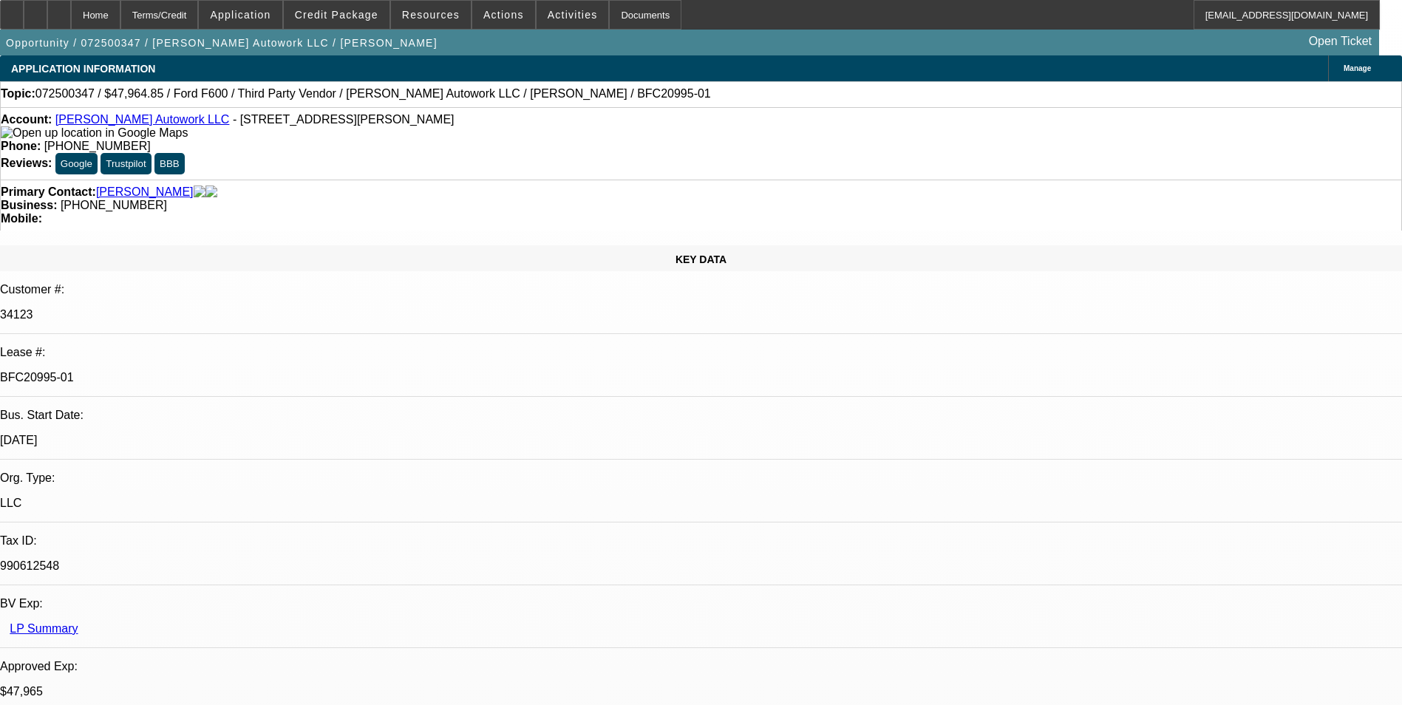
select select "0.1"
select select "0"
select select "2"
select select "0"
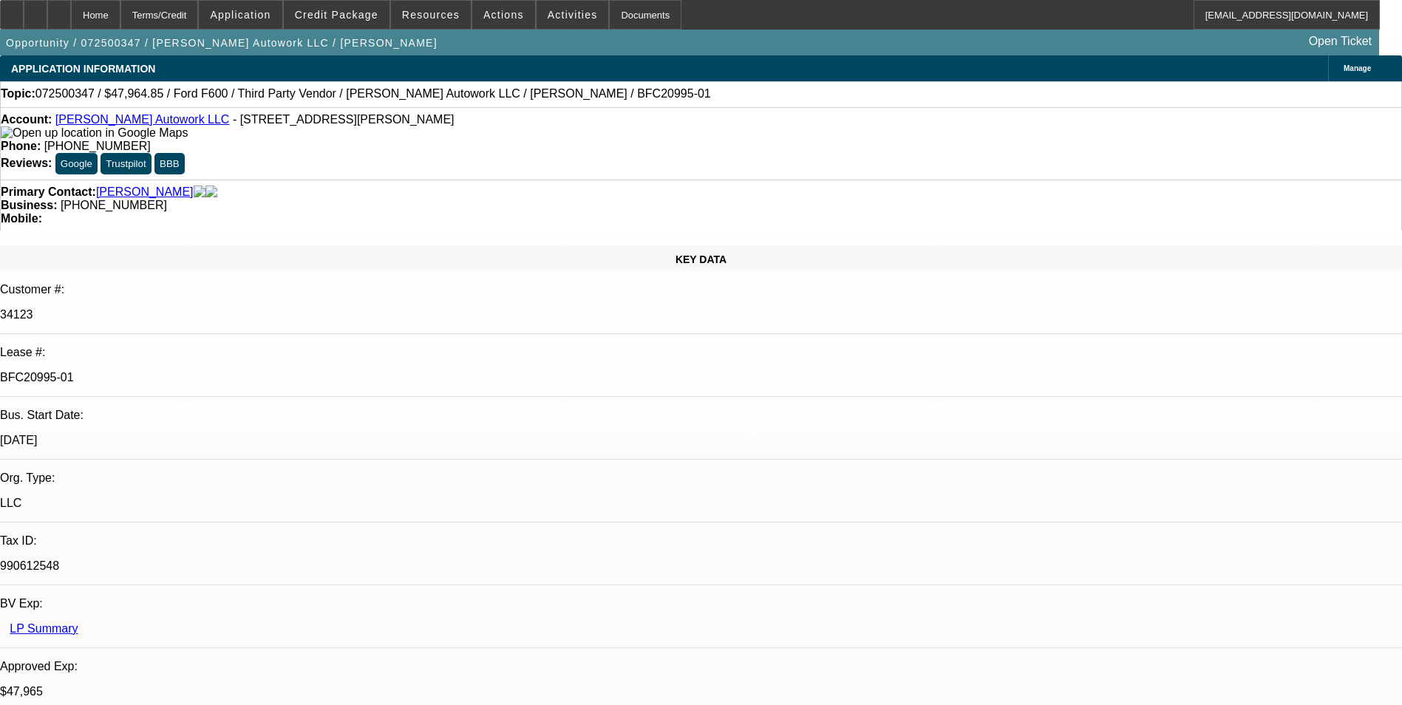
select select "2"
select select "0.1"
select select "1"
select select "2"
select select "6"
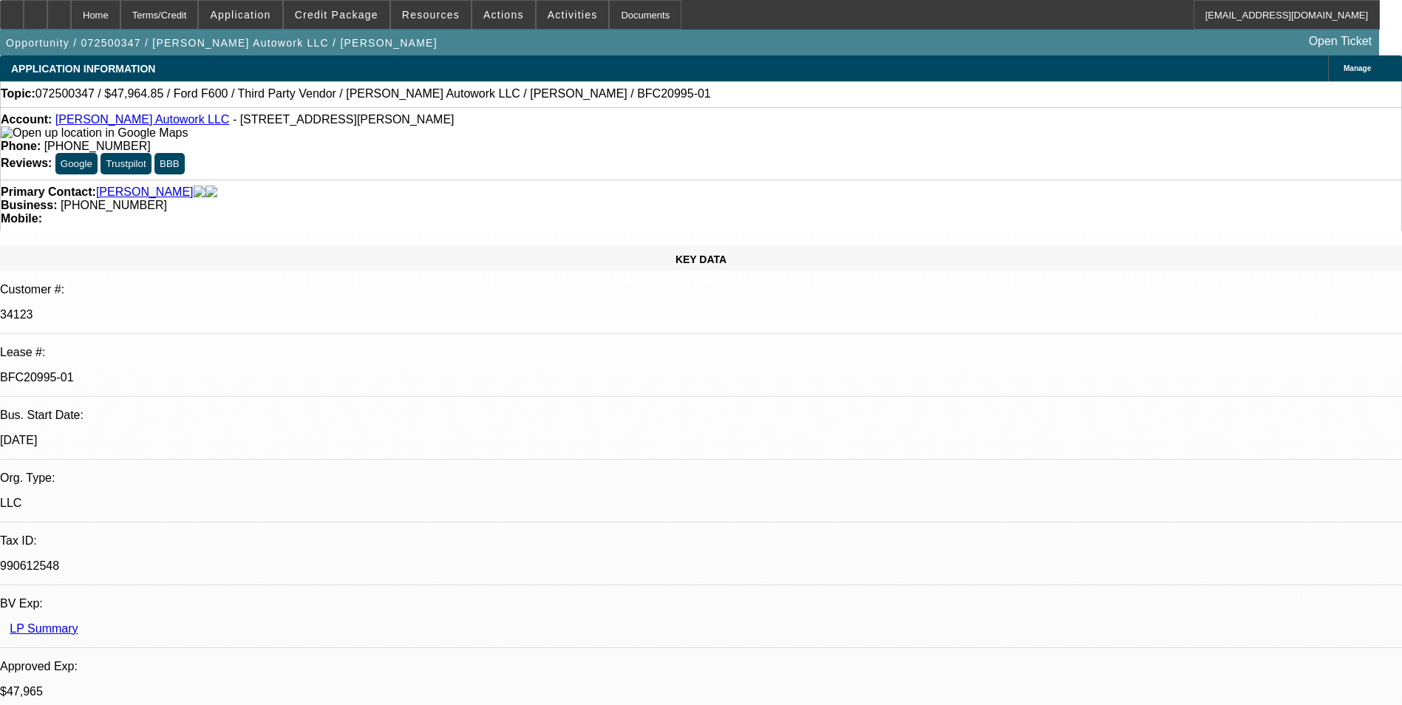
select select "1"
select select "2"
select select "4"
select select "1"
select select "2"
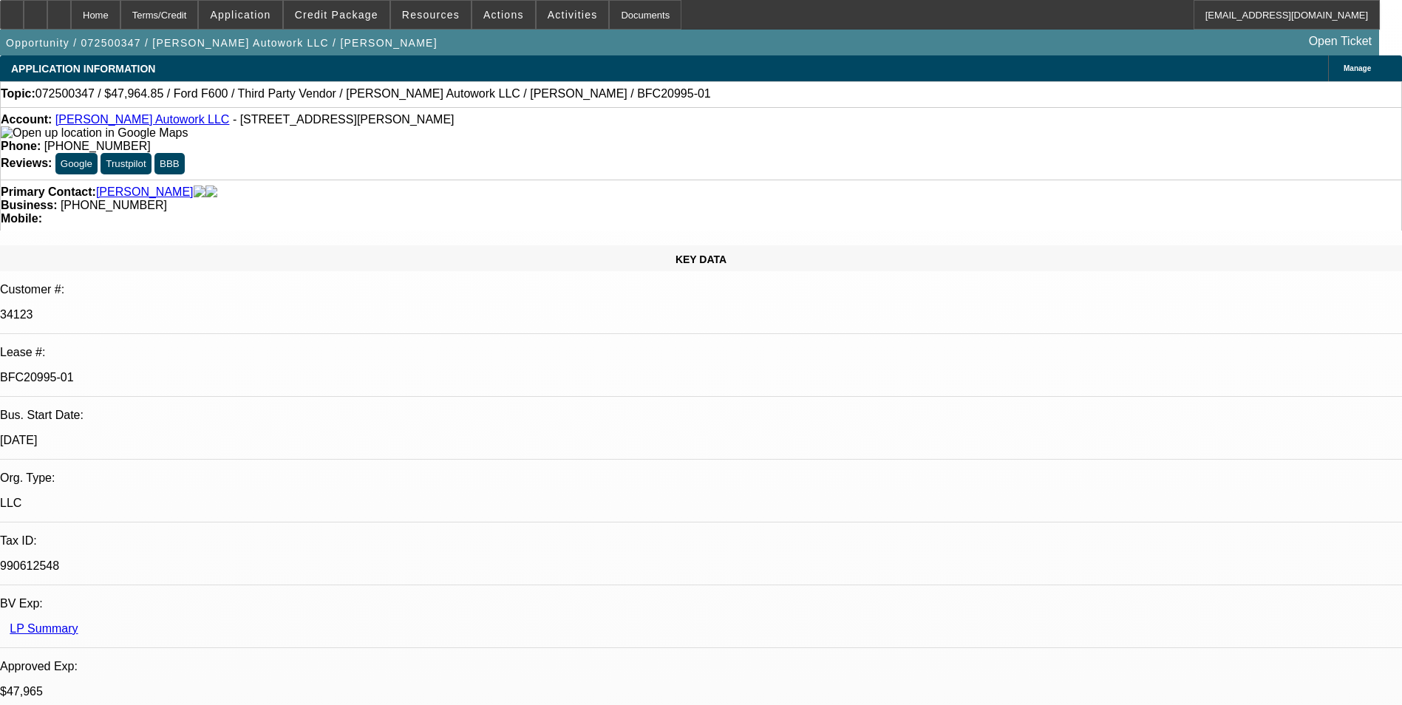
select select "6"
select select "1"
select select "2"
select select "4"
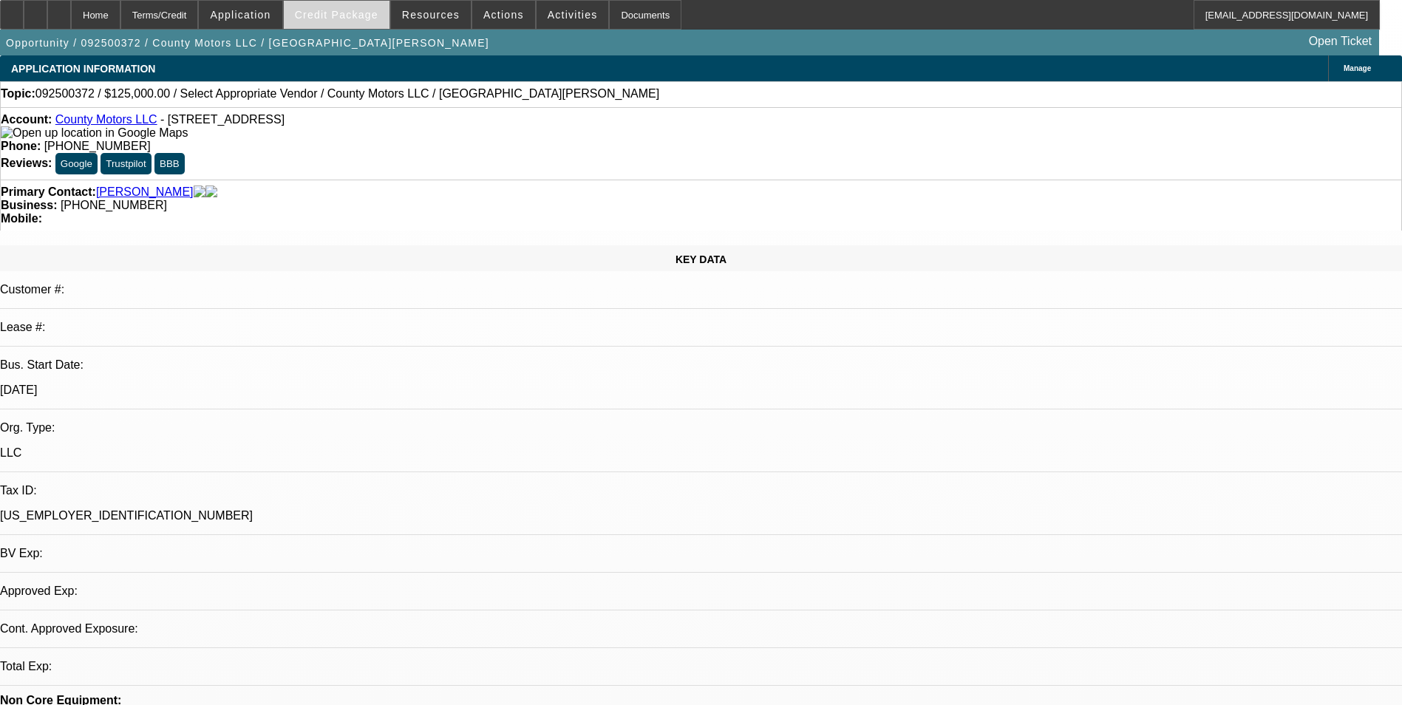
select select "0"
select select "2"
select select "0.1"
select select "1"
select select "2"
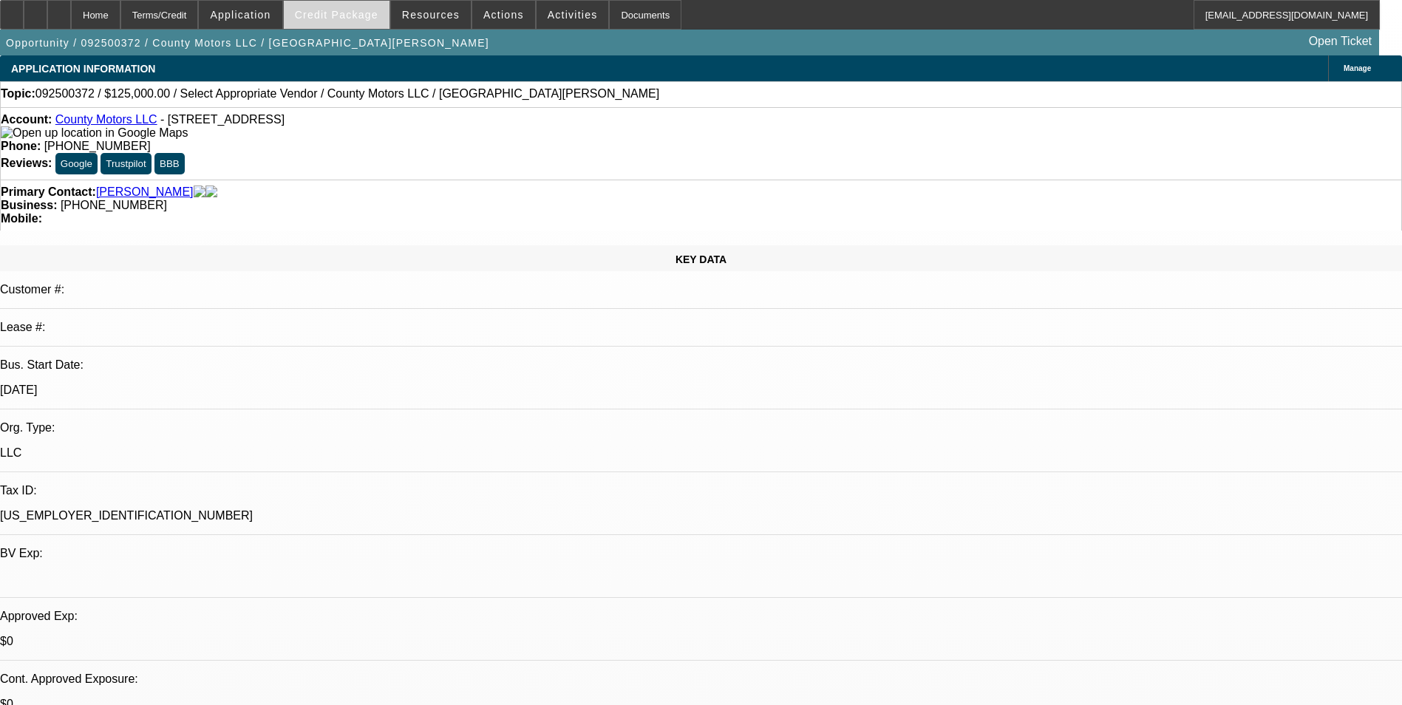
select select "4"
click at [350, 14] on span "Credit Package" at bounding box center [337, 15] width 84 height 12
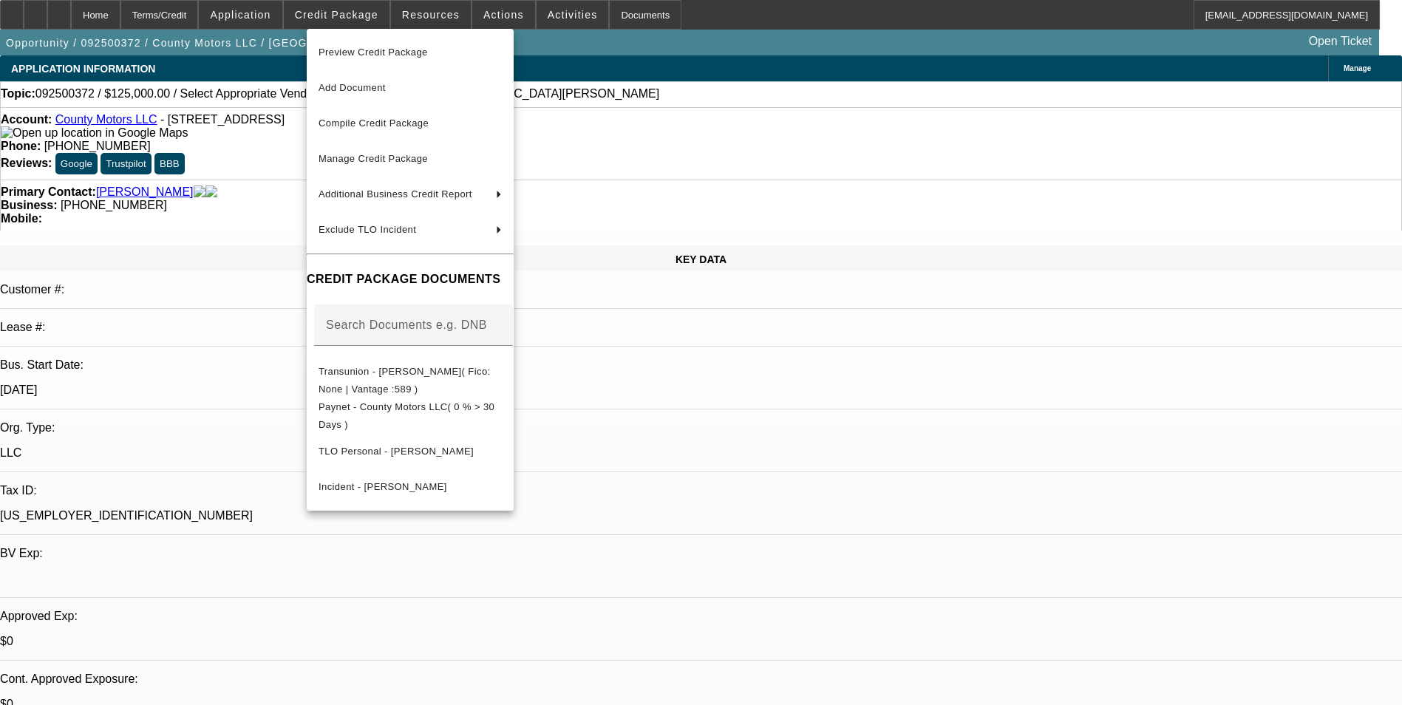
click at [729, 533] on div at bounding box center [701, 352] width 1402 height 705
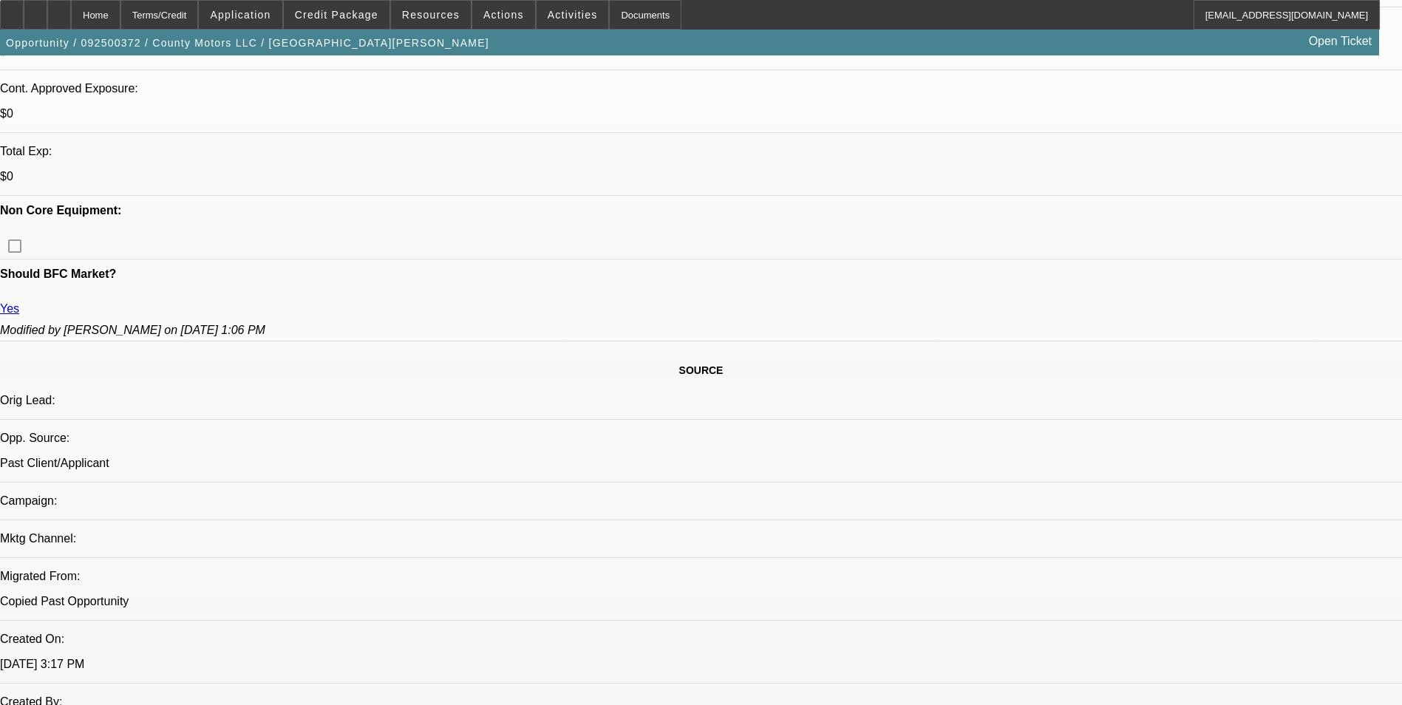
scroll to position [591, 0]
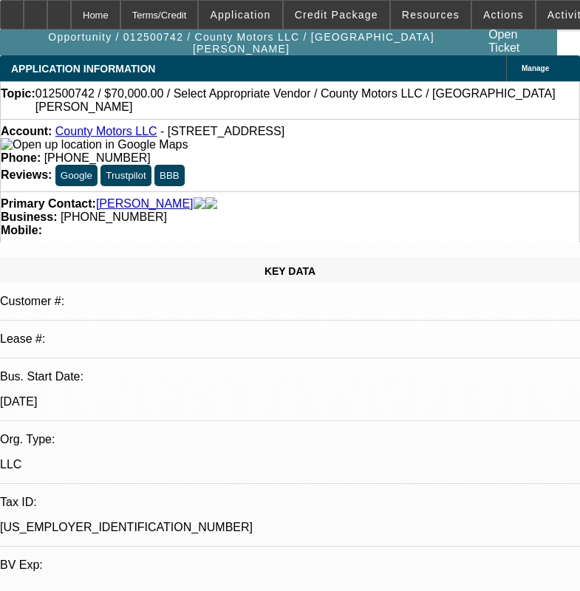
select select "0"
select select "2"
select select "0.1"
select select "4"
